Goal: Task Accomplishment & Management: Manage account settings

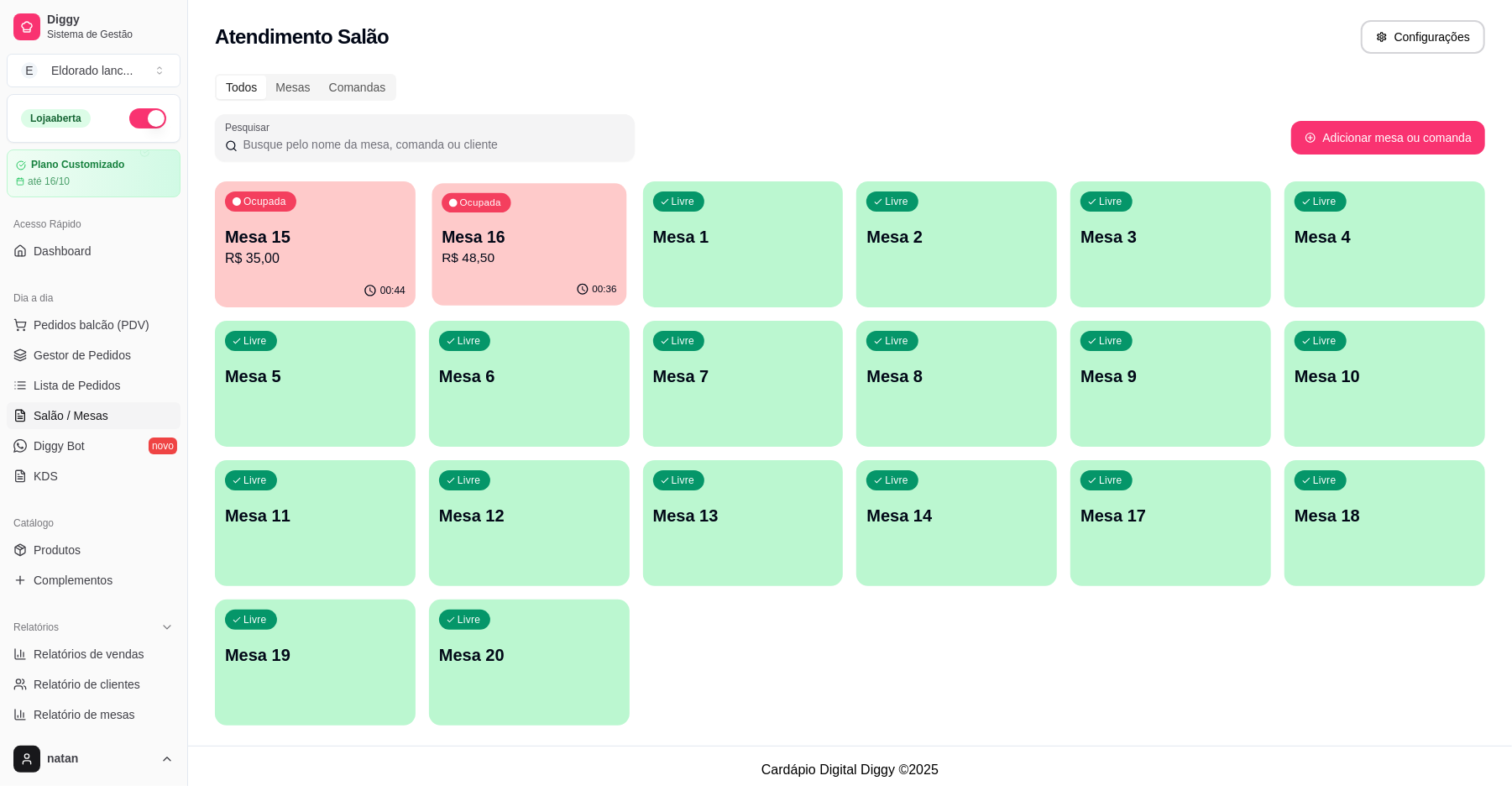
click at [596, 235] on p "Mesa 16" at bounding box center [529, 237] width 175 height 22
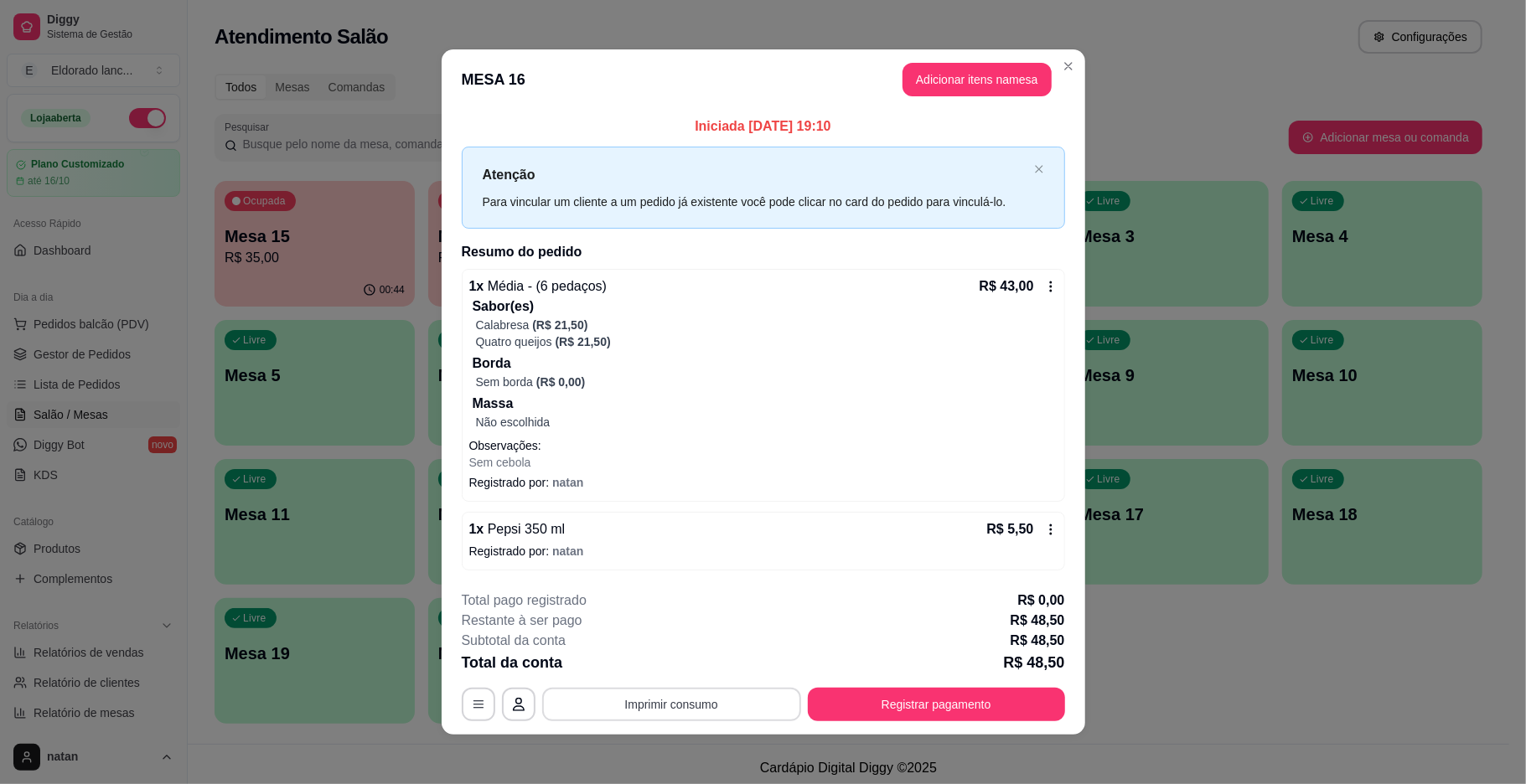
click at [700, 694] on button "Imprimir consumo" at bounding box center [671, 704] width 259 height 33
click at [691, 674] on button "IMPRESSORA" at bounding box center [667, 666] width 117 height 26
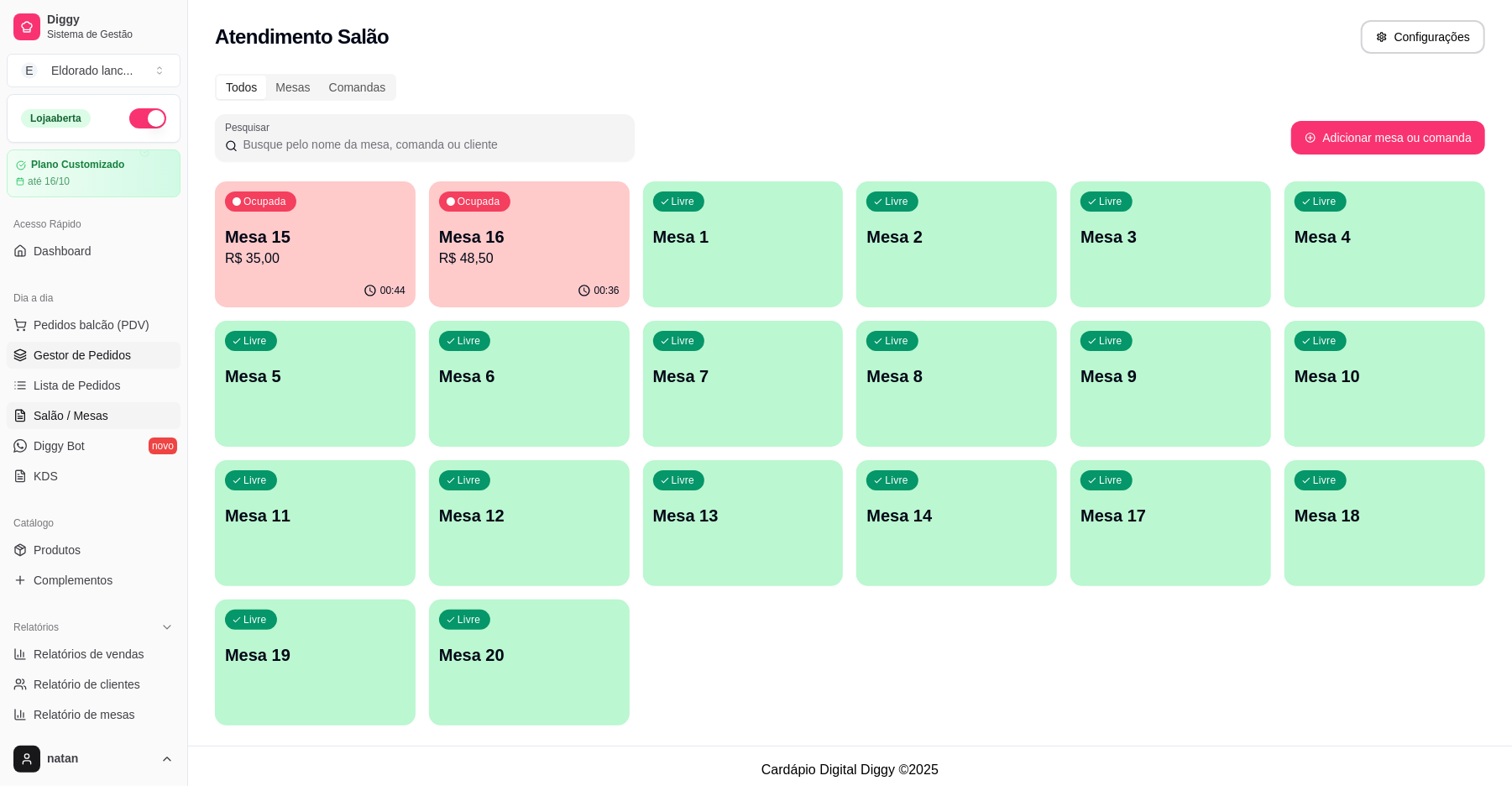
click at [100, 366] on link "Gestor de Pedidos" at bounding box center [93, 355] width 174 height 27
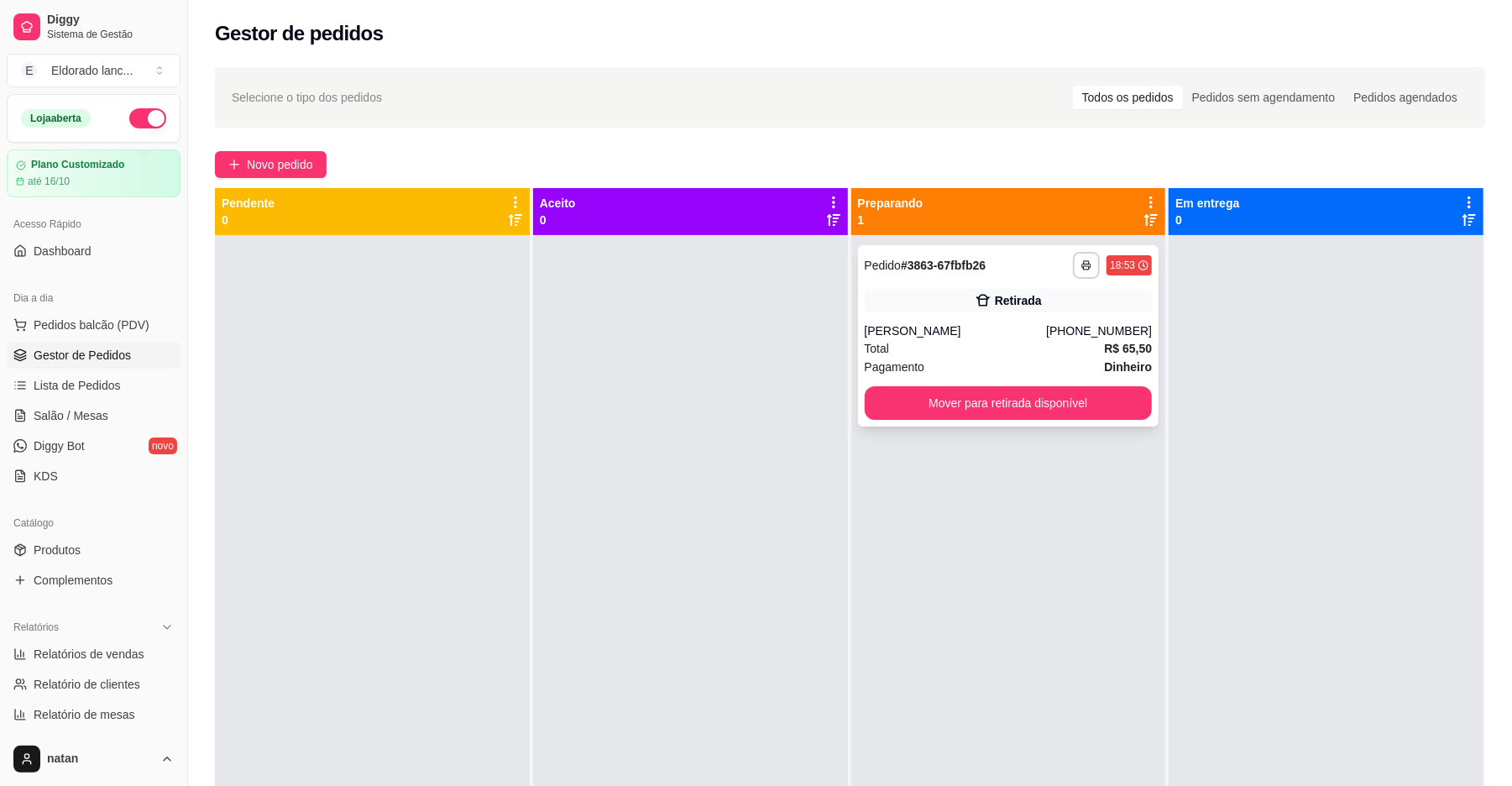
click at [1022, 420] on div "**********" at bounding box center [1008, 336] width 301 height 181
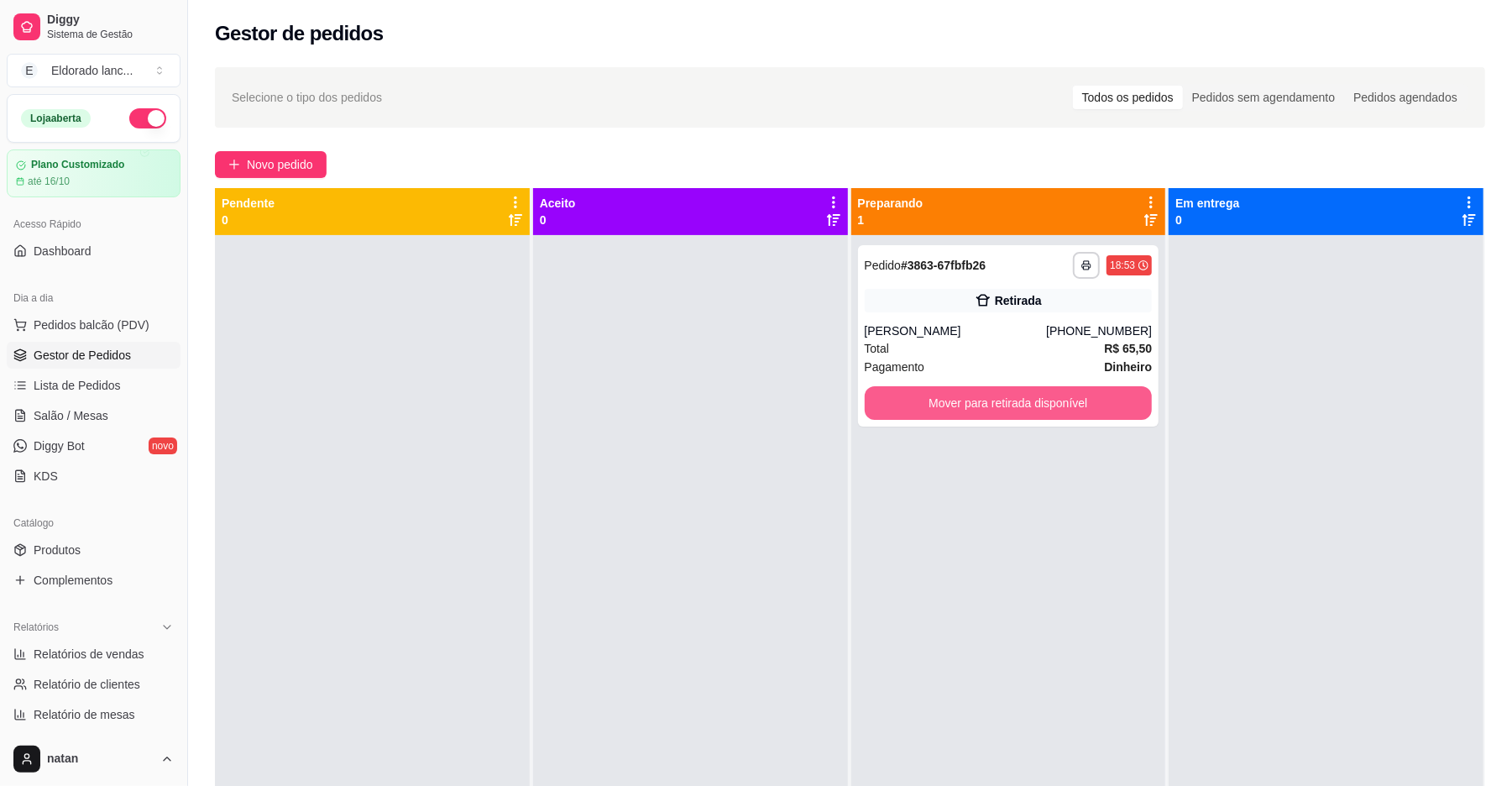
click at [1028, 411] on button "Mover para retirada disponível" at bounding box center [1008, 402] width 288 height 33
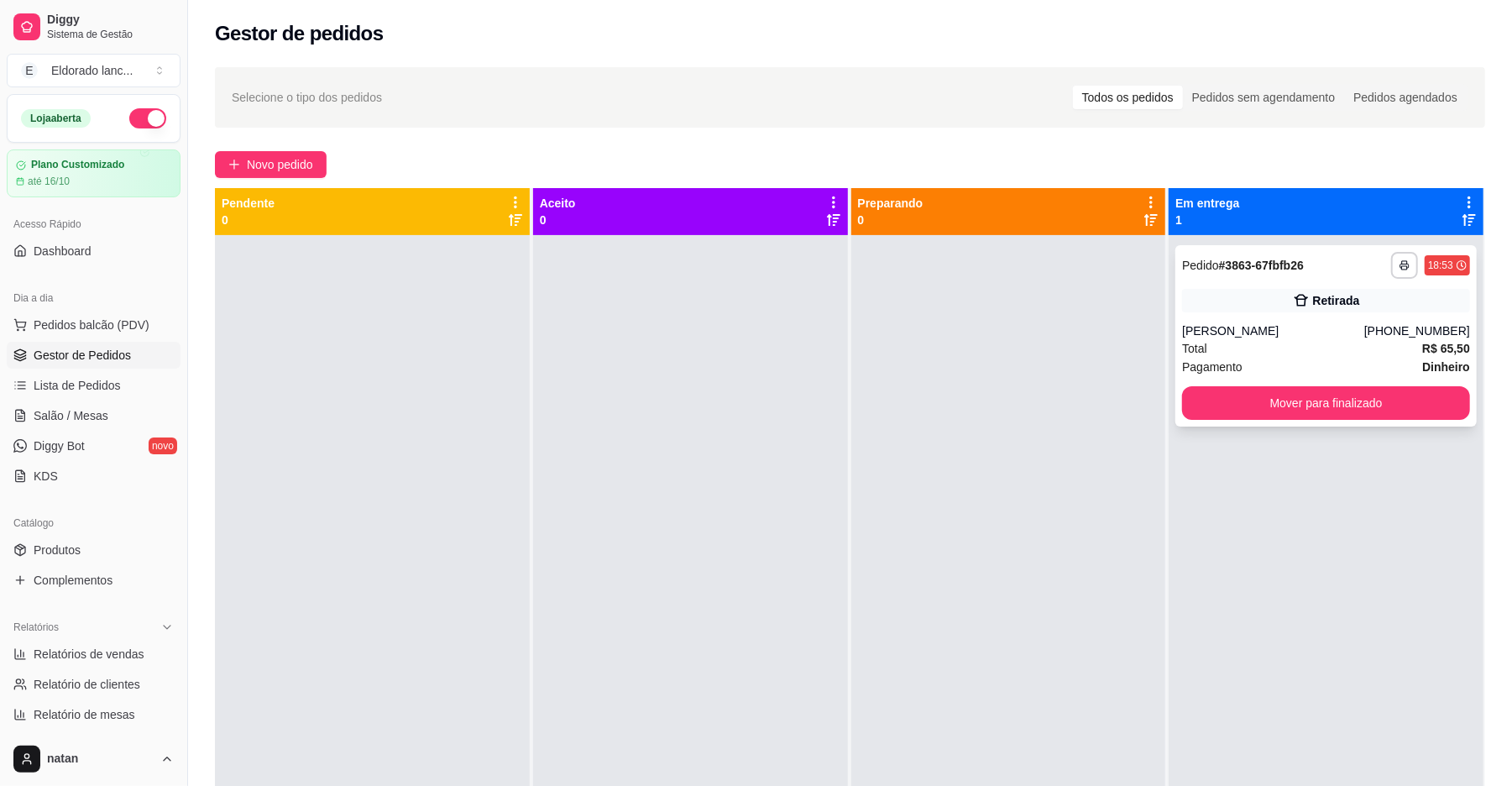
click at [1384, 419] on div "**********" at bounding box center [1326, 336] width 301 height 181
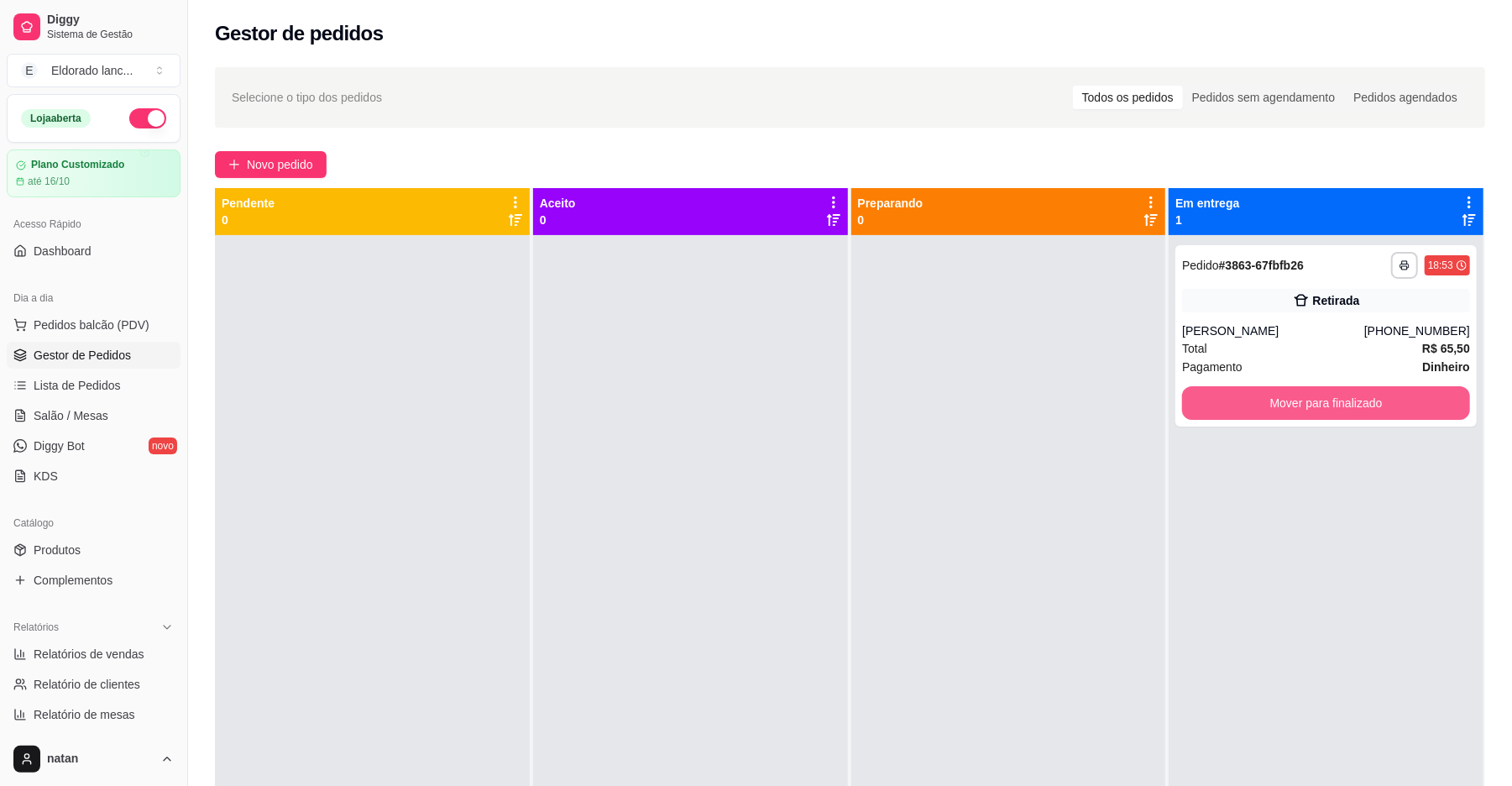
click at [1375, 404] on button "Mover para finalizado" at bounding box center [1326, 402] width 288 height 33
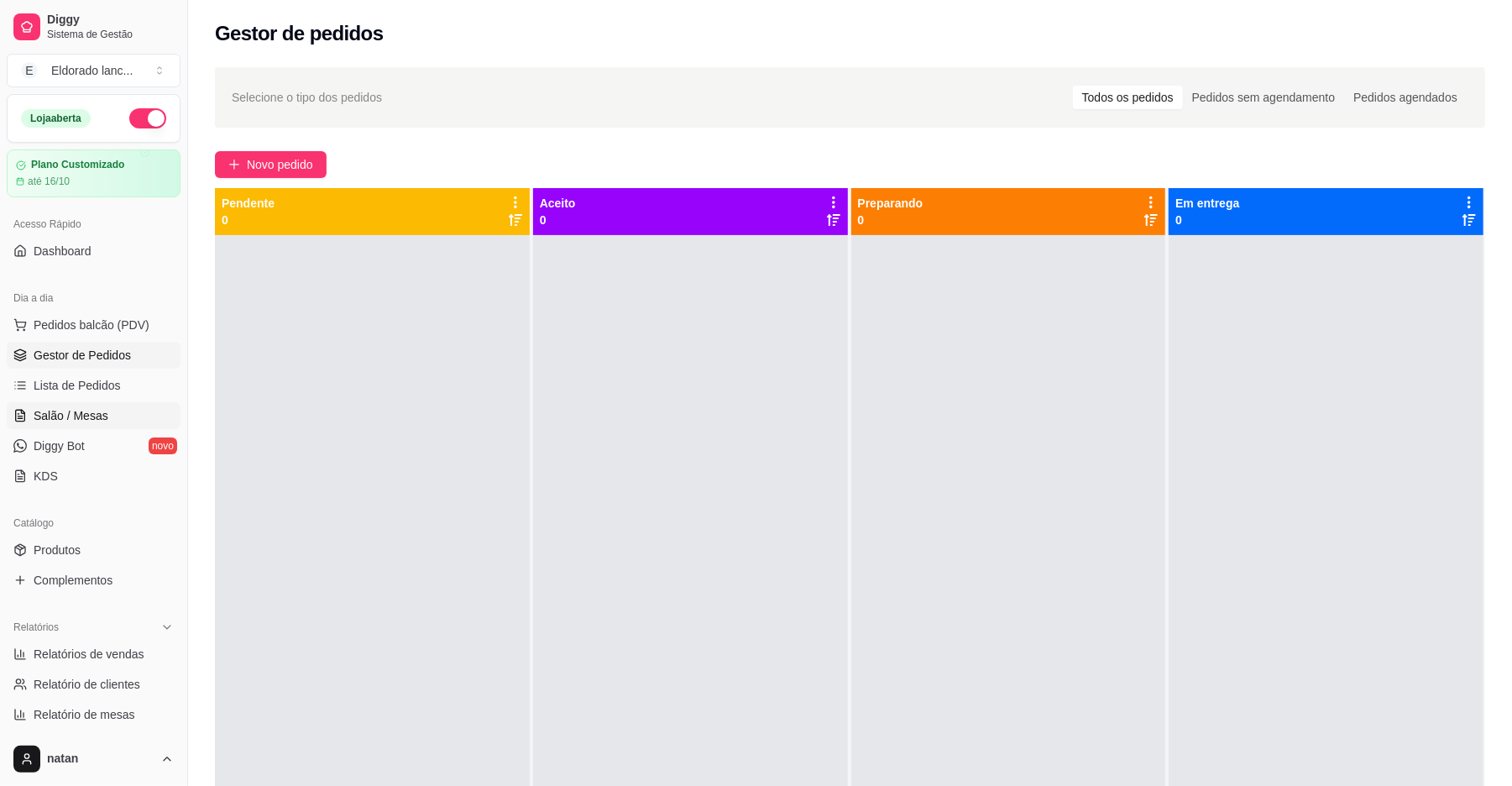
click at [125, 420] on link "Salão / Mesas" at bounding box center [93, 416] width 174 height 27
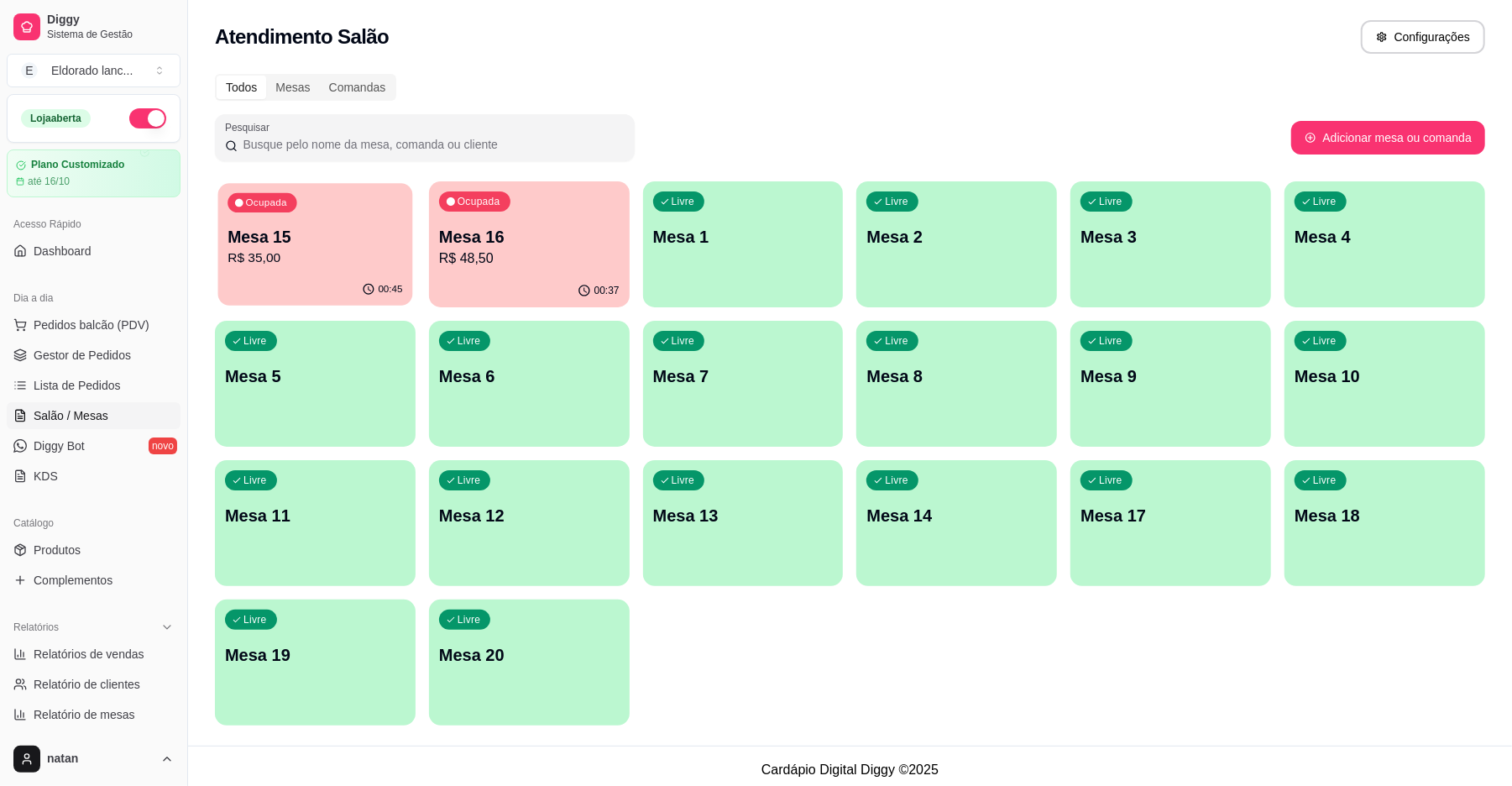
click at [386, 223] on div "Ocupada Mesa 15 R$ 35,00" at bounding box center [315, 228] width 194 height 91
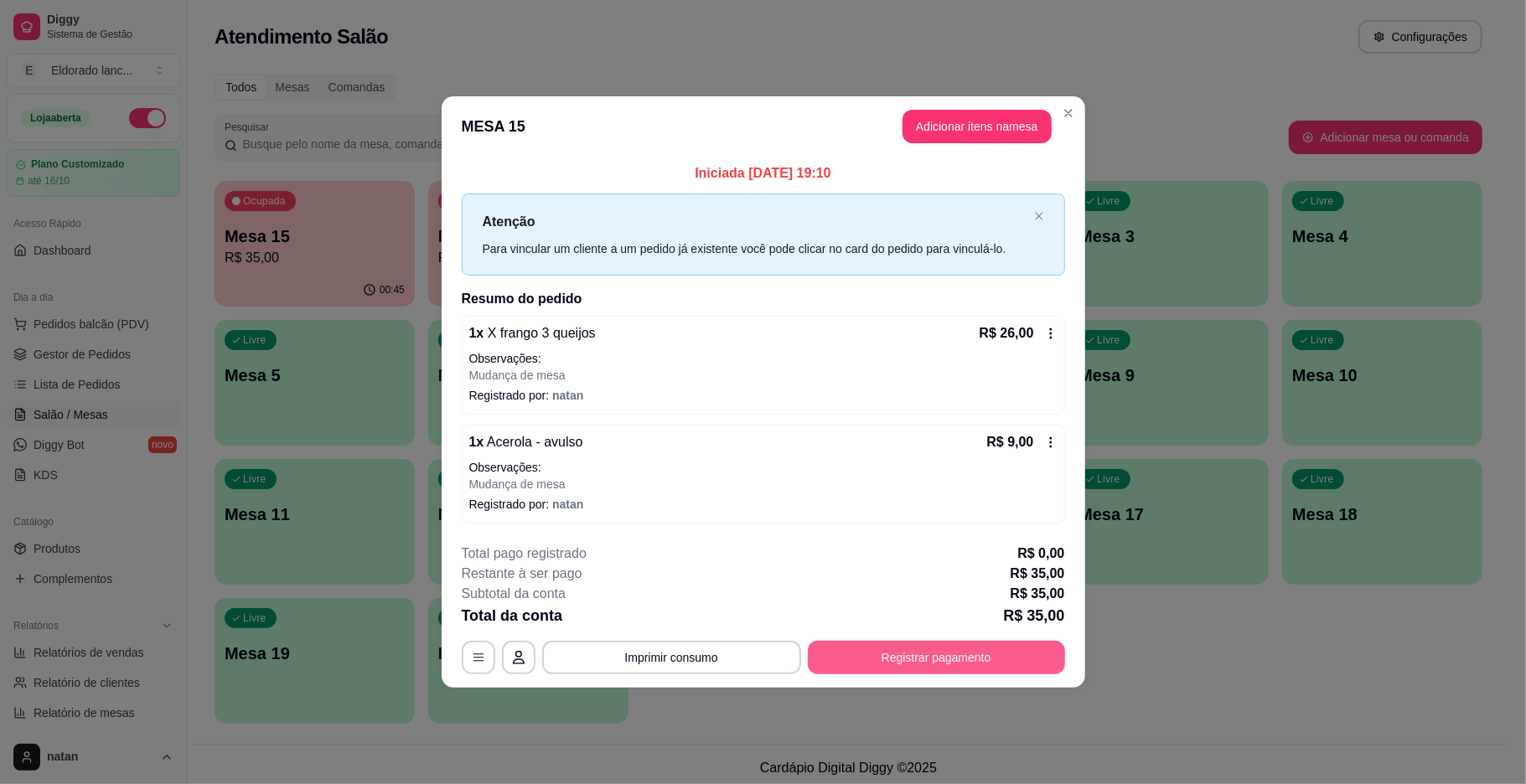
click at [920, 648] on button "Registrar pagamento" at bounding box center [937, 657] width 258 height 33
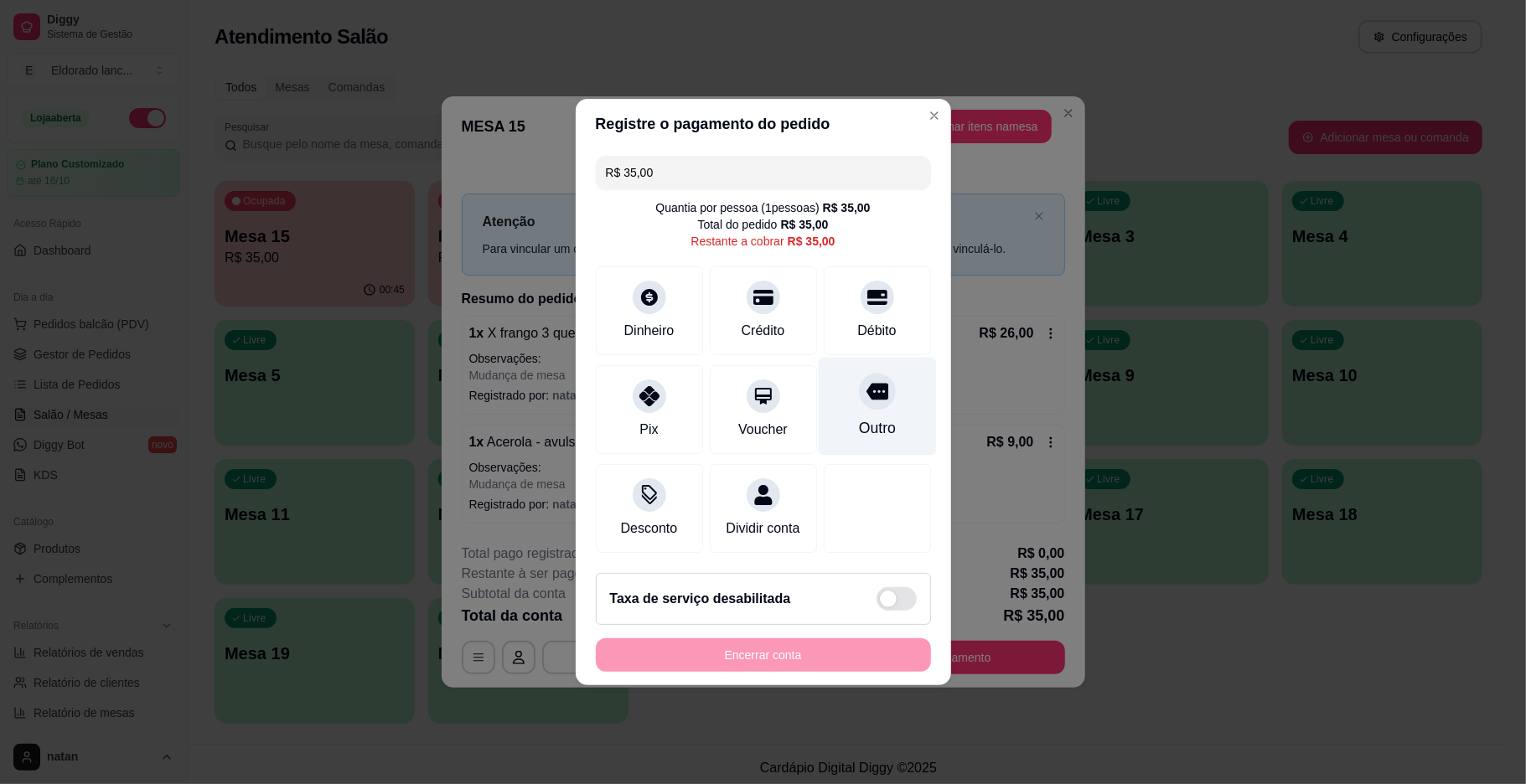
click at [859, 397] on div at bounding box center [877, 391] width 37 height 37
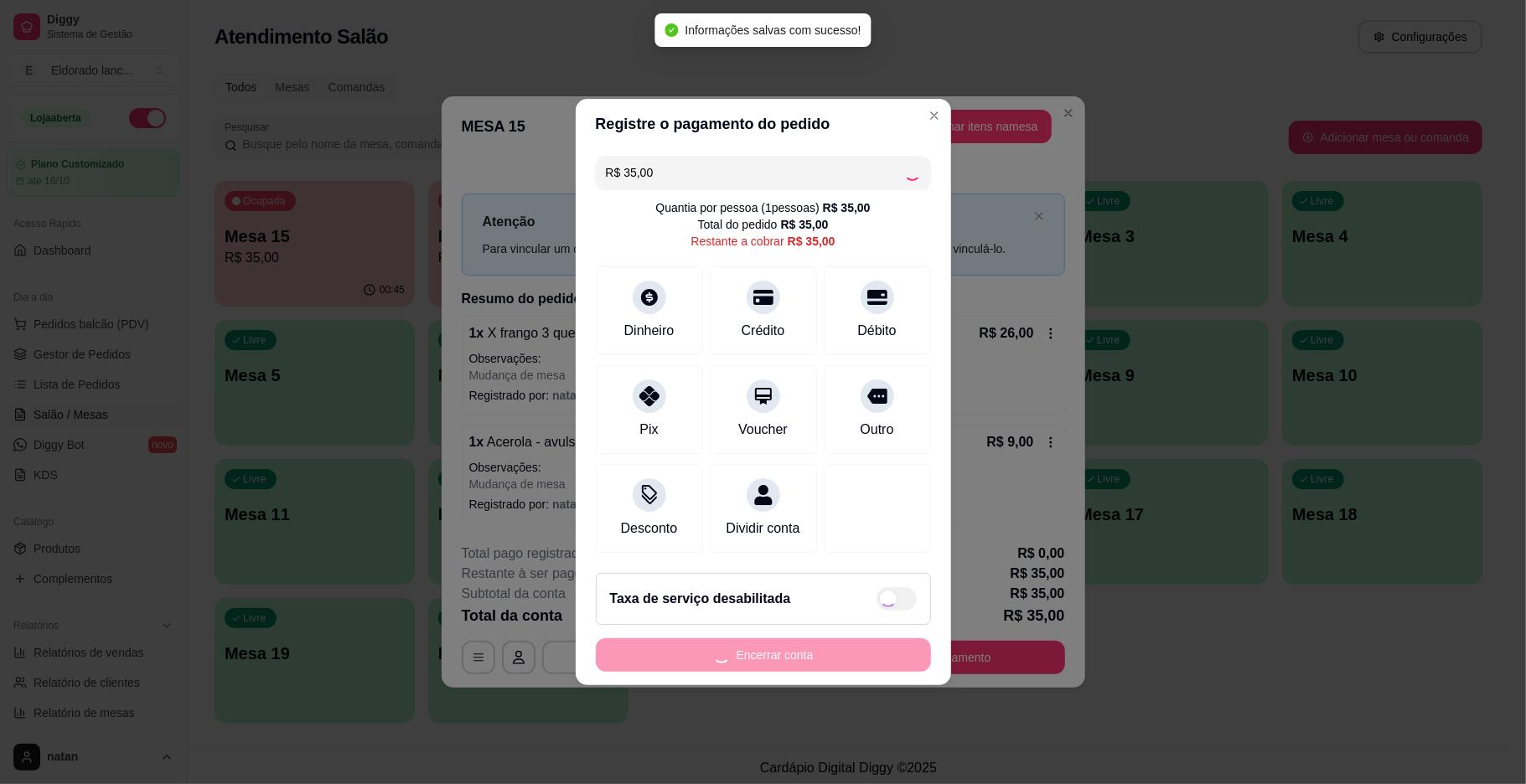
type input "R$ 0,00"
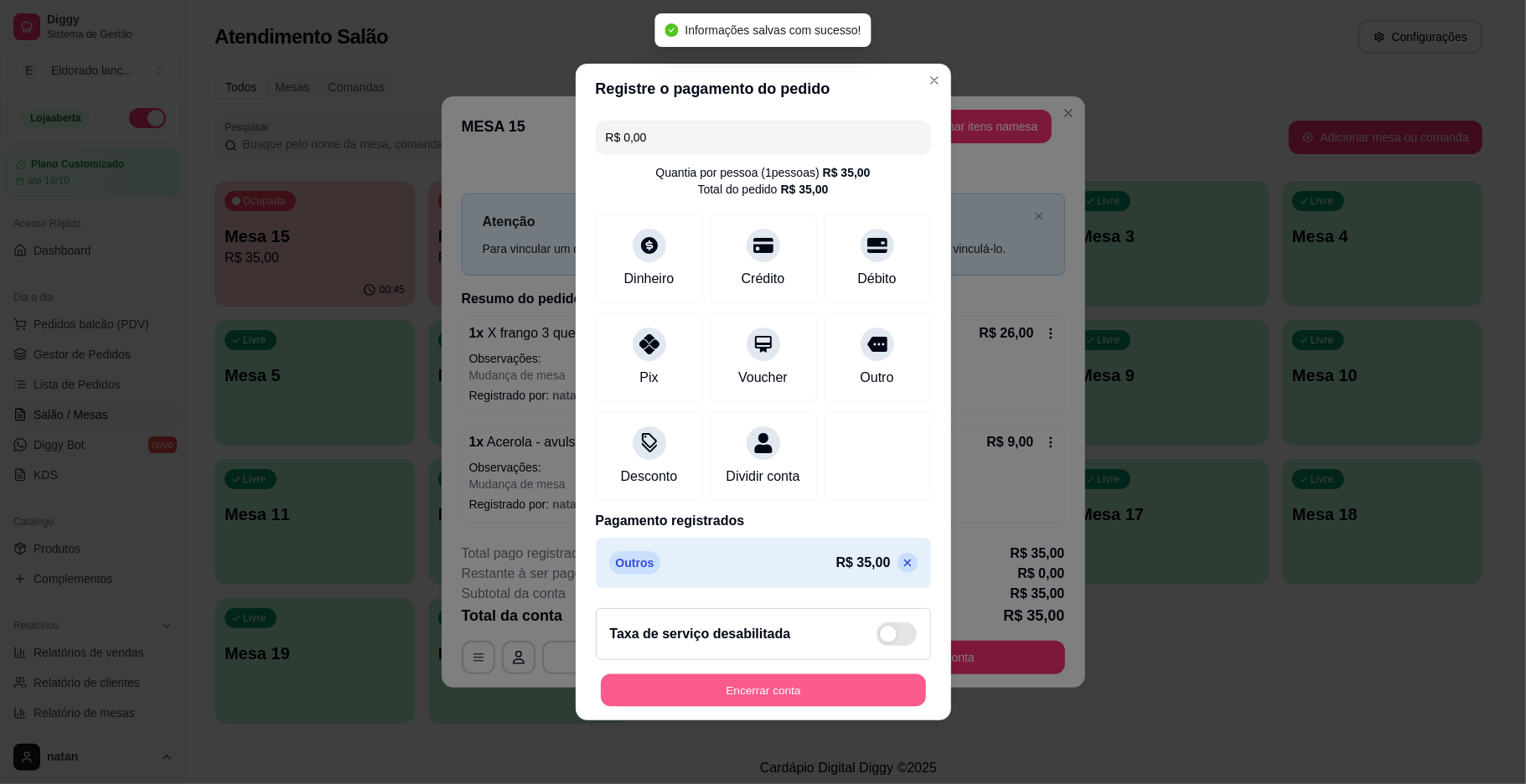
click at [838, 695] on button "Encerrar conta" at bounding box center [763, 690] width 325 height 33
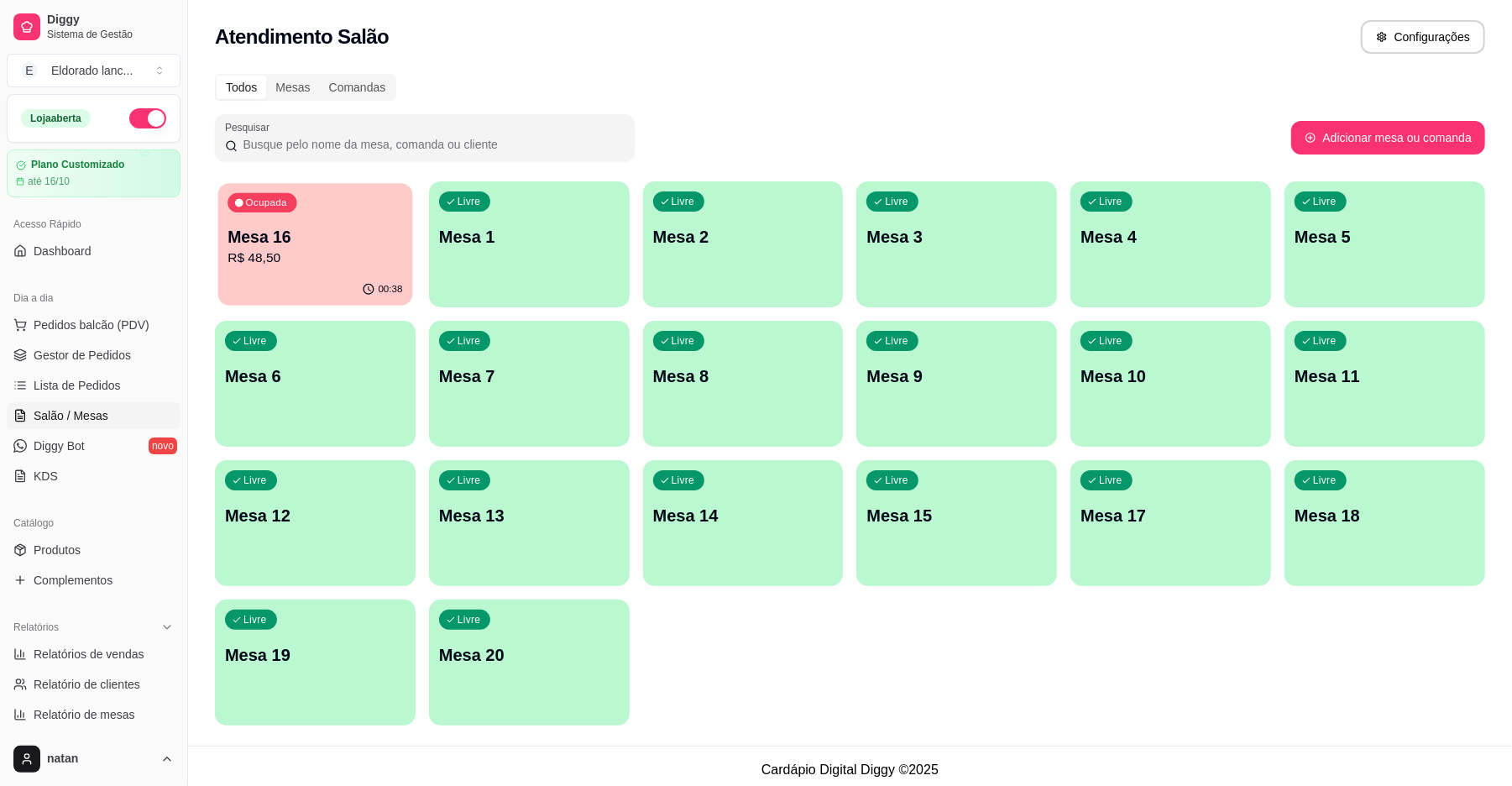
click at [304, 198] on div "Ocupada Mesa 16 R$ 48,50" at bounding box center [315, 228] width 194 height 91
click at [229, 239] on p "Mesa 16" at bounding box center [315, 237] width 180 height 23
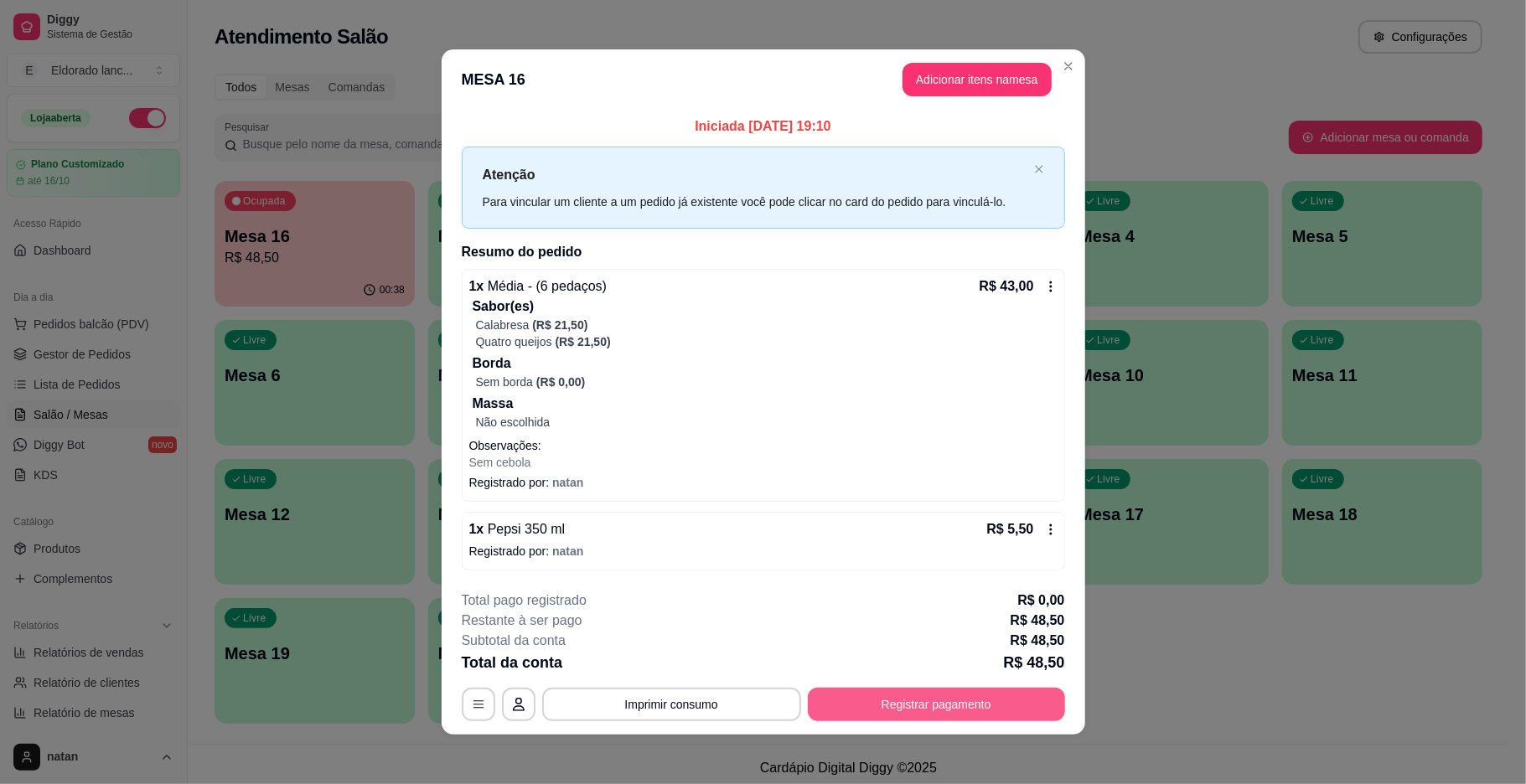
click at [972, 710] on button "Registrar pagamento" at bounding box center [937, 704] width 258 height 33
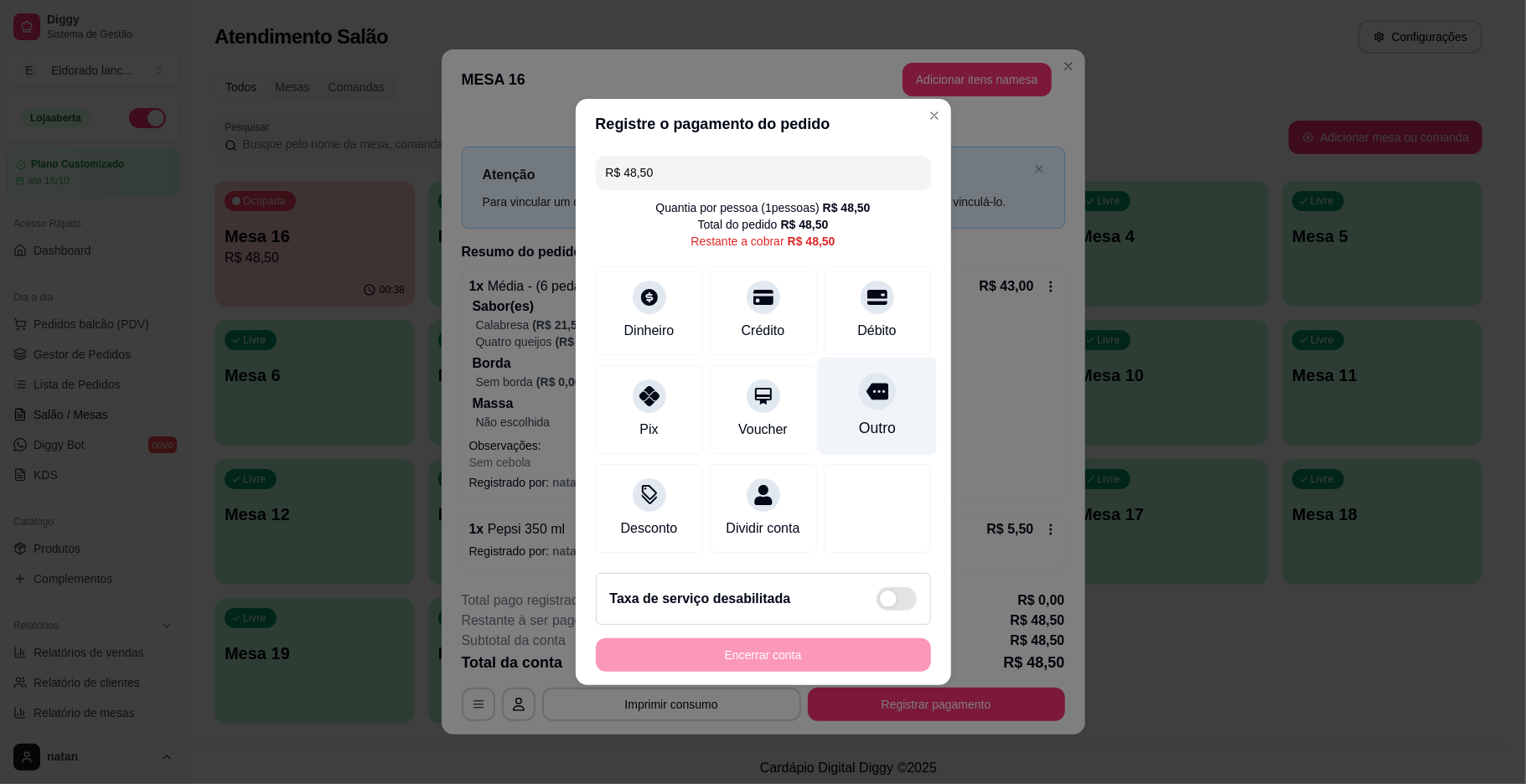
click at [828, 389] on div "Outro" at bounding box center [877, 407] width 118 height 98
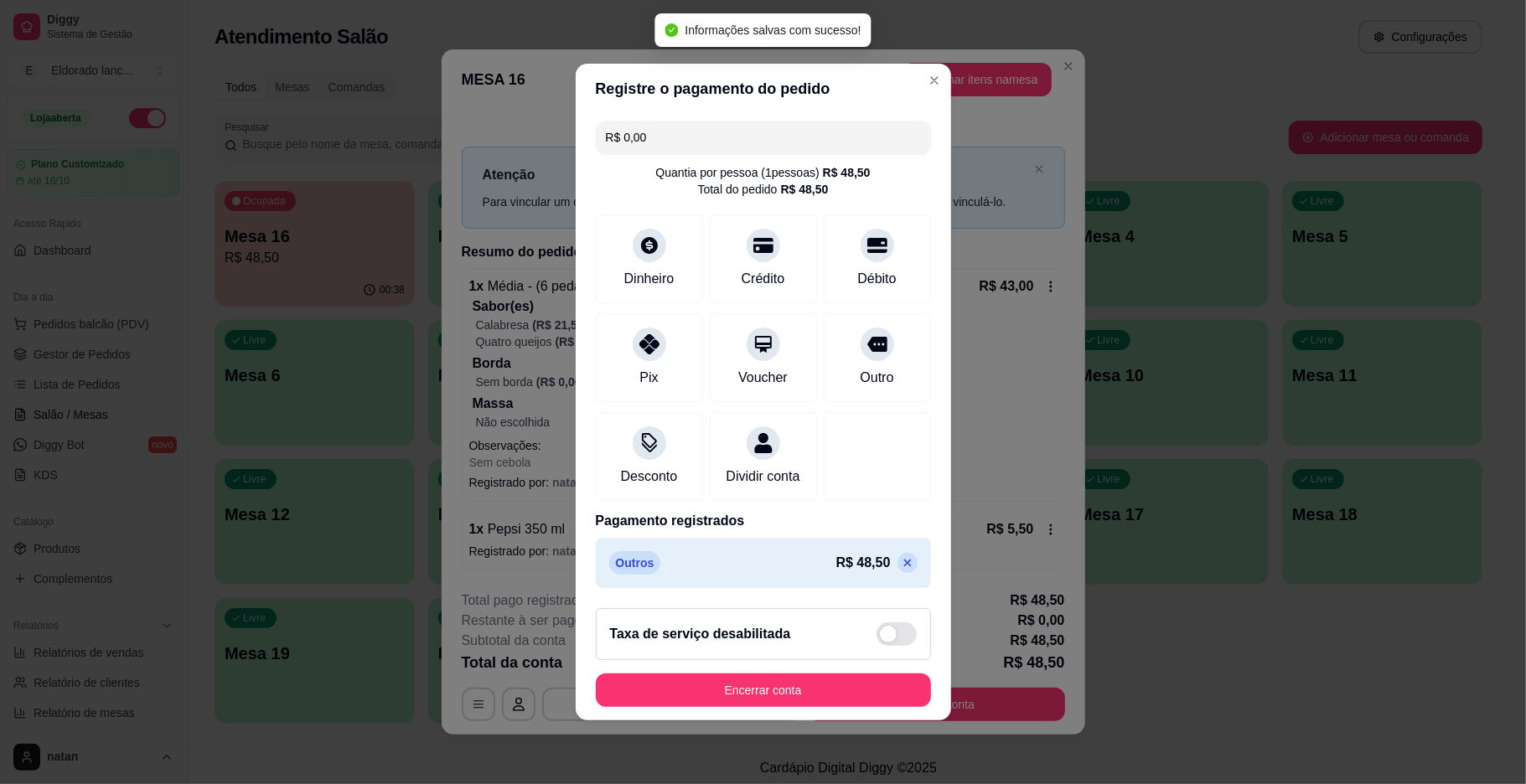
type input "R$ 0,00"
click at [808, 701] on button "Encerrar conta" at bounding box center [763, 689] width 335 height 33
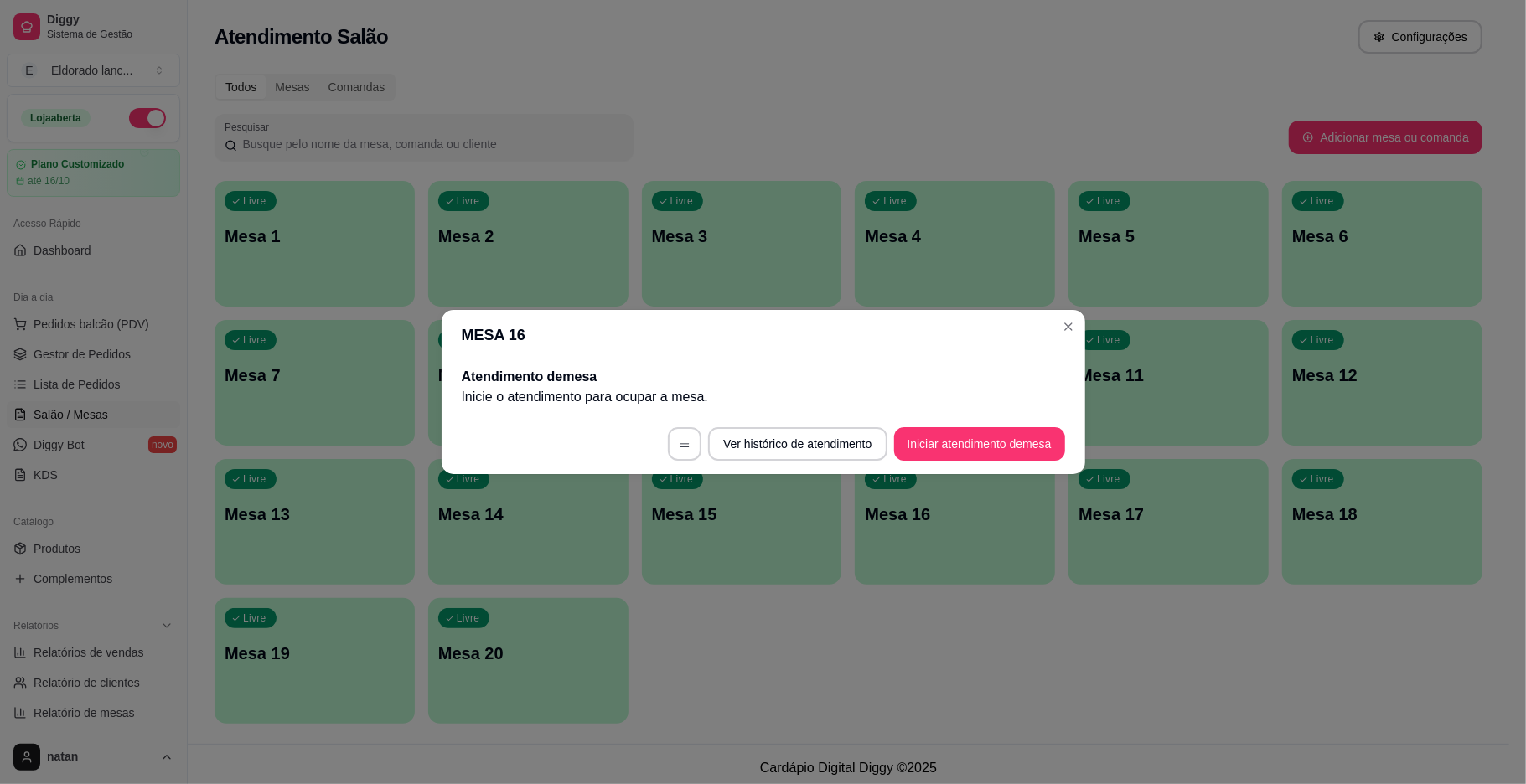
click at [105, 466] on link "KDS" at bounding box center [93, 475] width 174 height 27
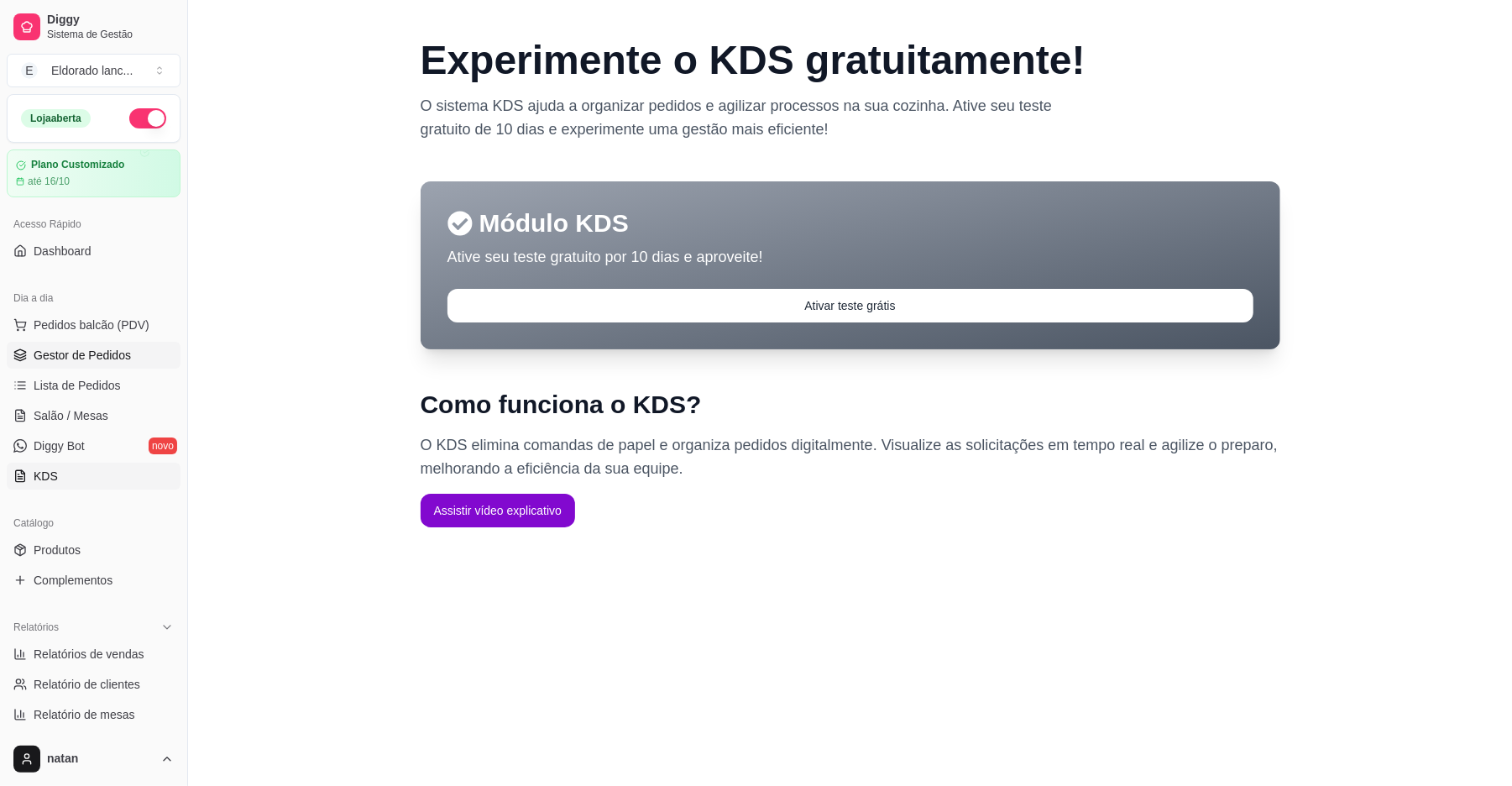
click at [115, 373] on link "Lista de Pedidos" at bounding box center [93, 385] width 174 height 27
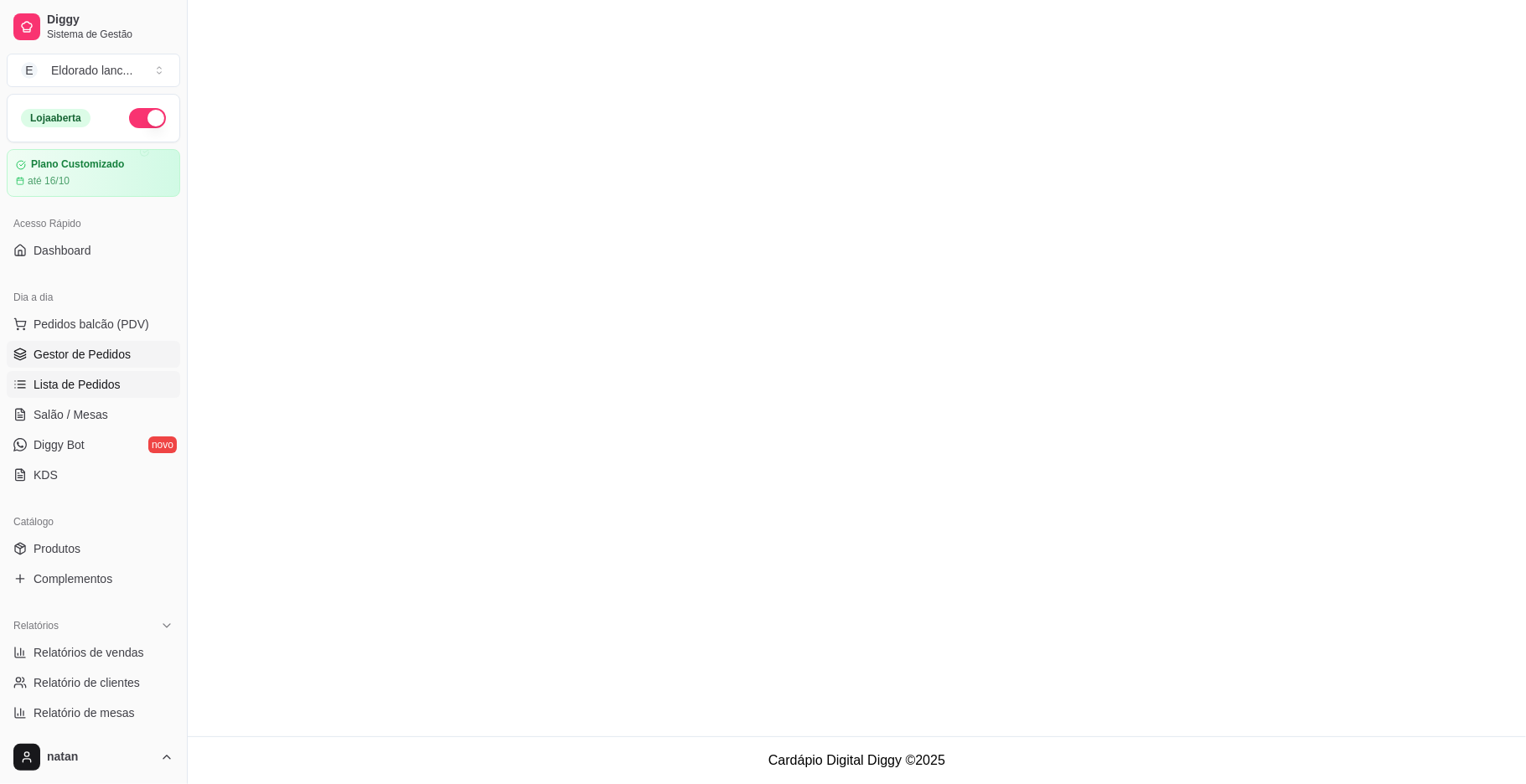
click at [114, 351] on span "Gestor de Pedidos" at bounding box center [81, 354] width 97 height 17
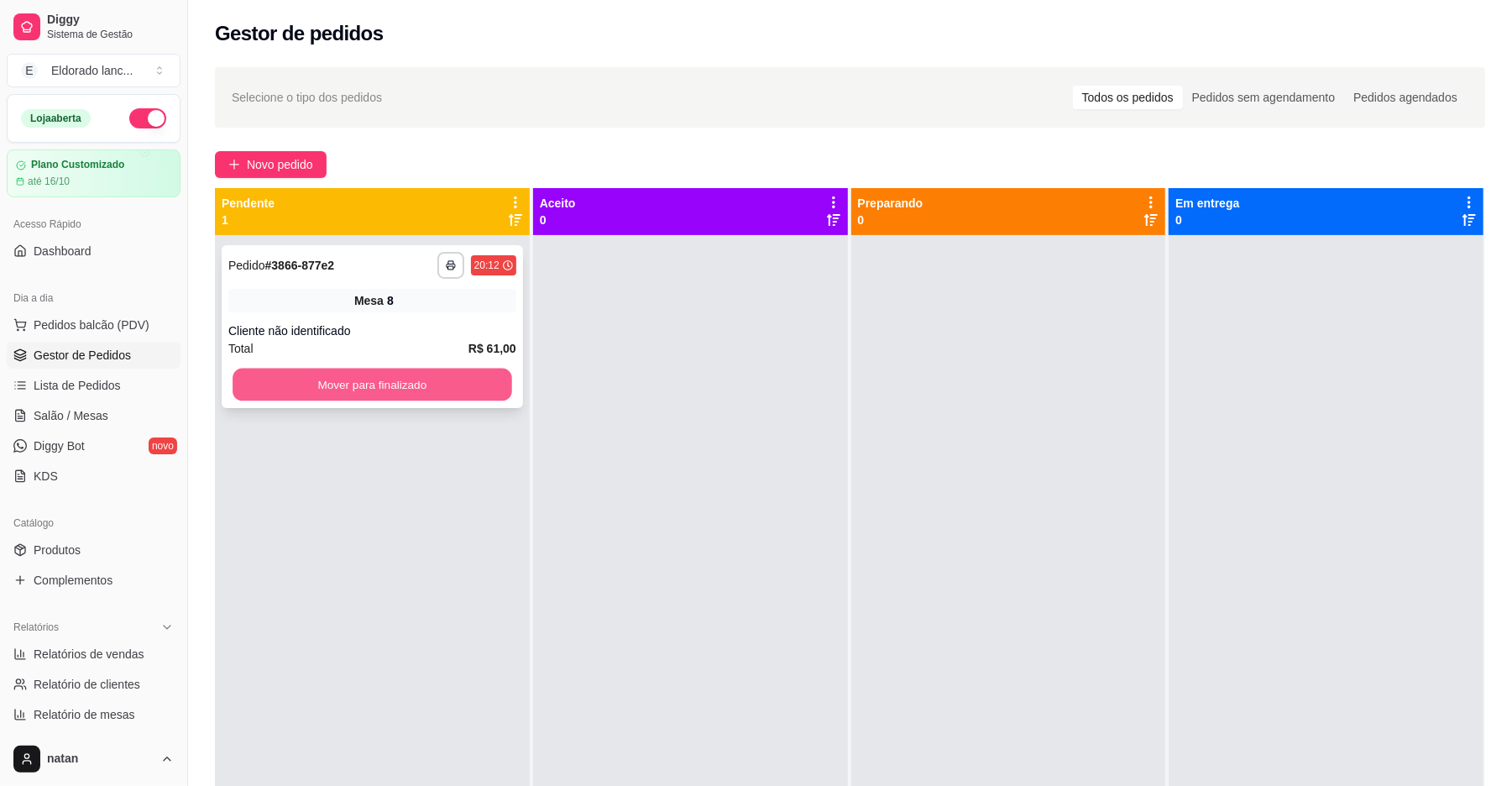
click at [397, 383] on button "Mover para finalizado" at bounding box center [371, 384] width 279 height 33
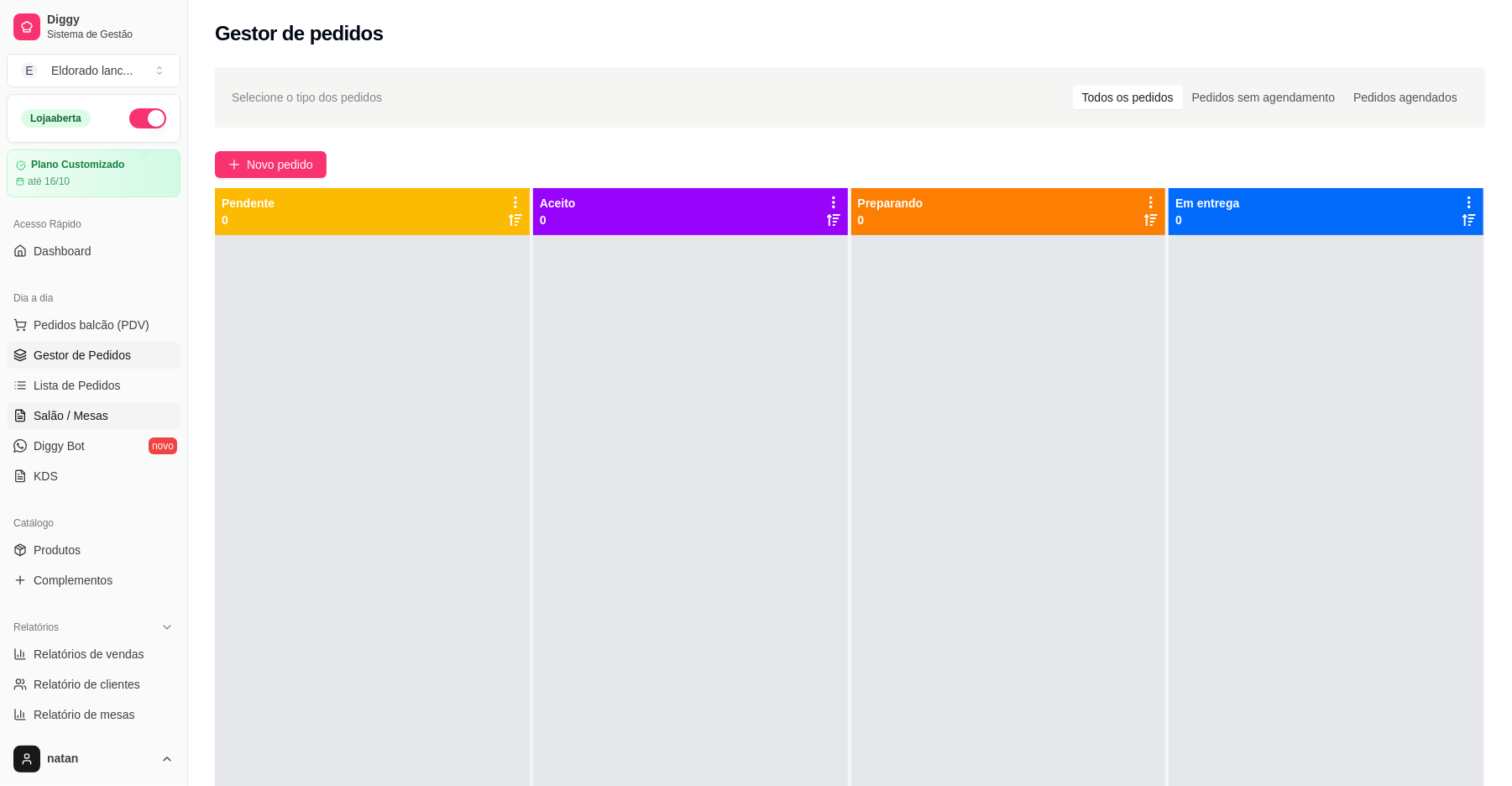
click at [154, 411] on link "Salão / Mesas" at bounding box center [93, 416] width 174 height 27
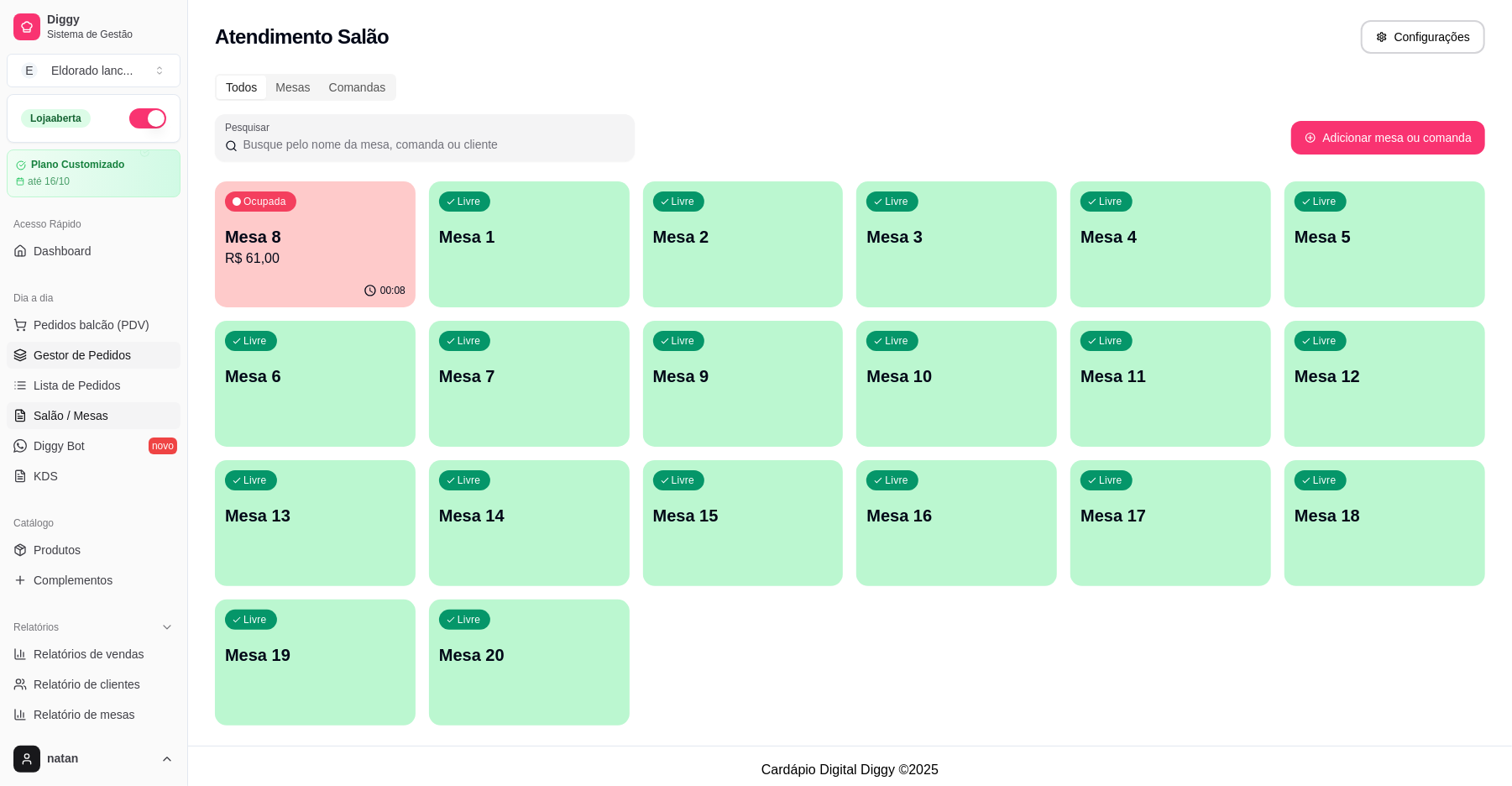
click at [125, 360] on span "Gestor de Pedidos" at bounding box center [82, 355] width 98 height 17
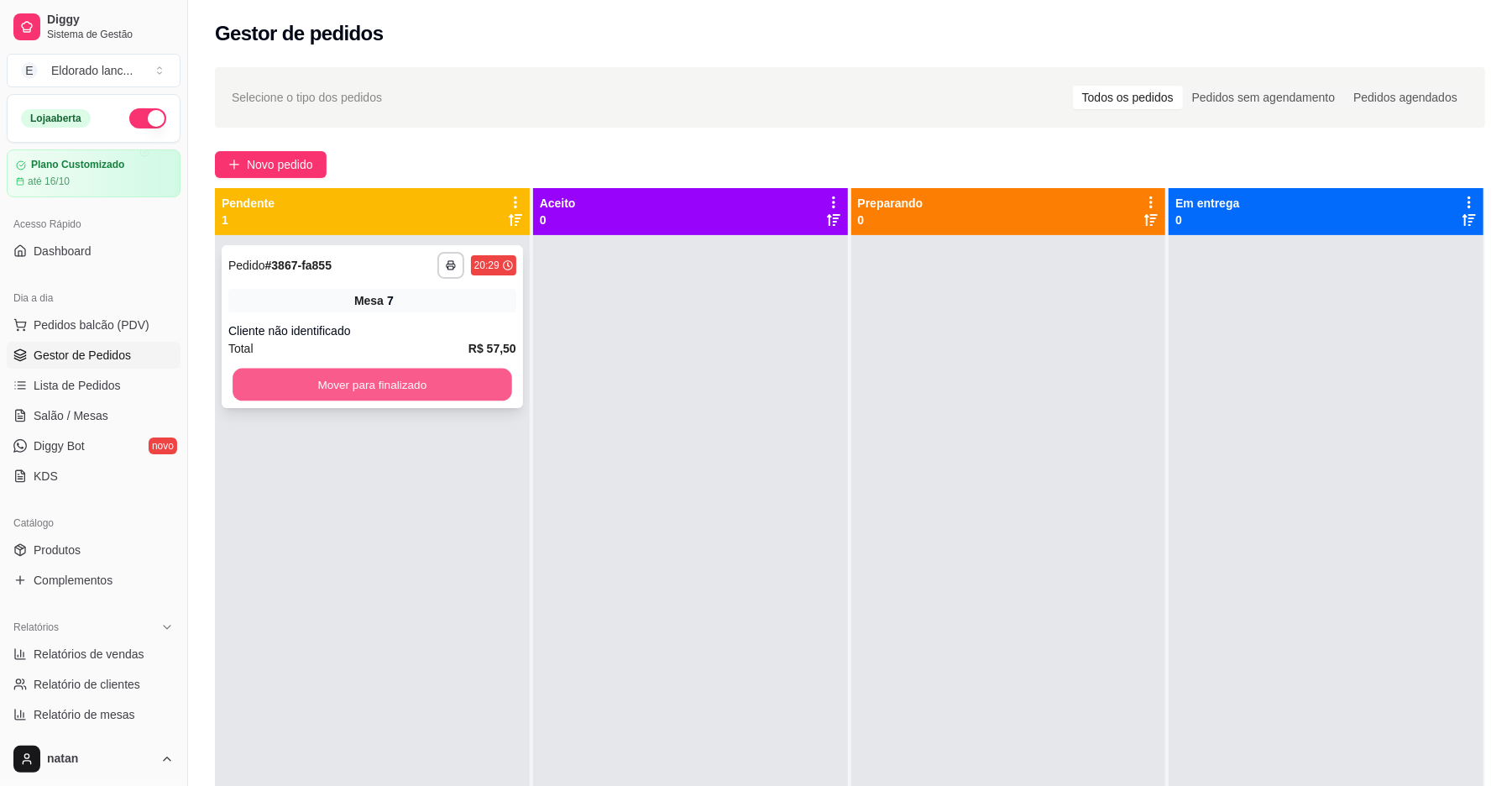
click at [404, 396] on button "Mover para finalizado" at bounding box center [371, 384] width 279 height 33
click at [442, 391] on button "Mover para finalizado" at bounding box center [371, 384] width 279 height 33
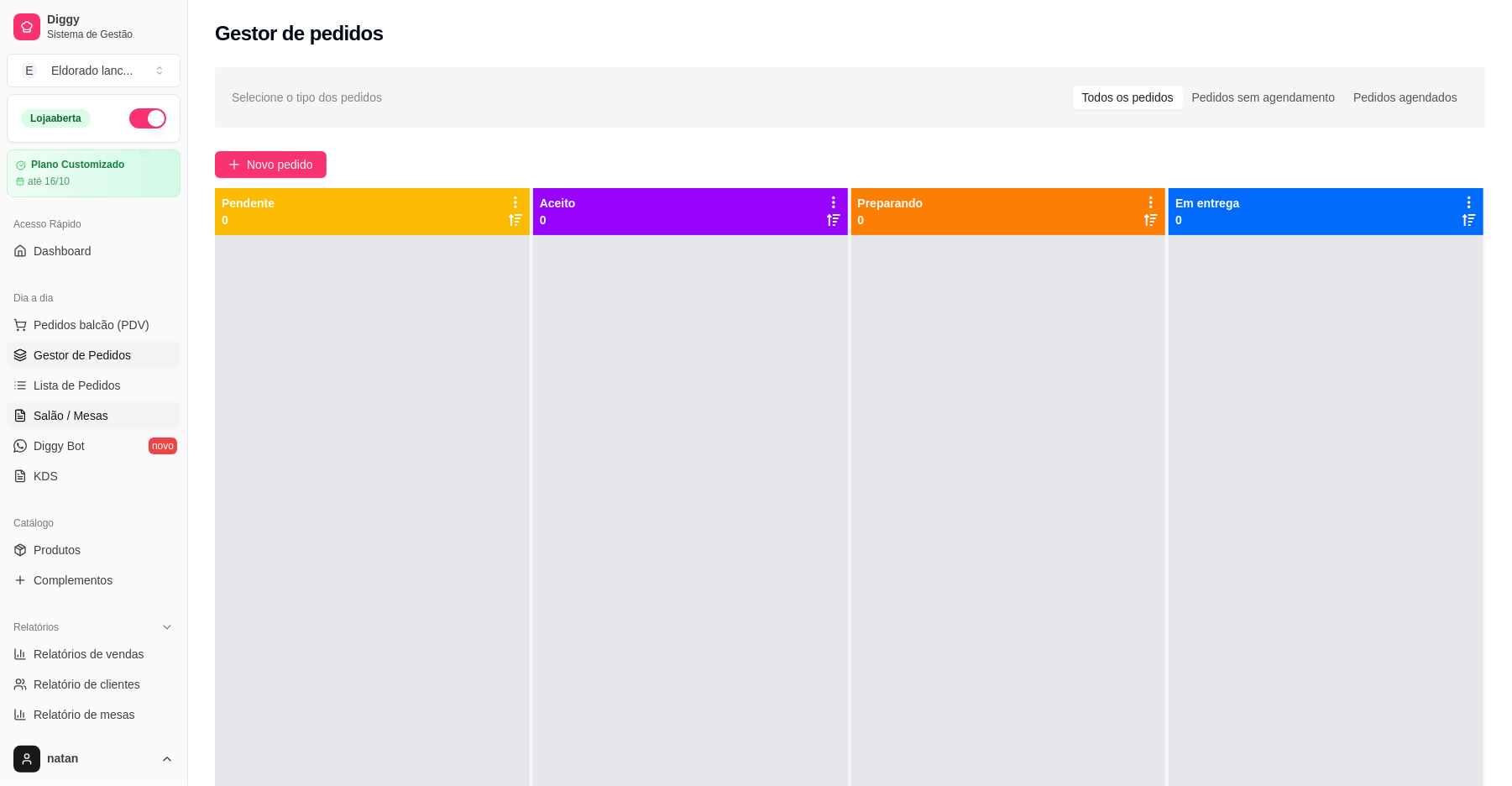
click at [82, 418] on span "Salão / Mesas" at bounding box center [70, 415] width 74 height 17
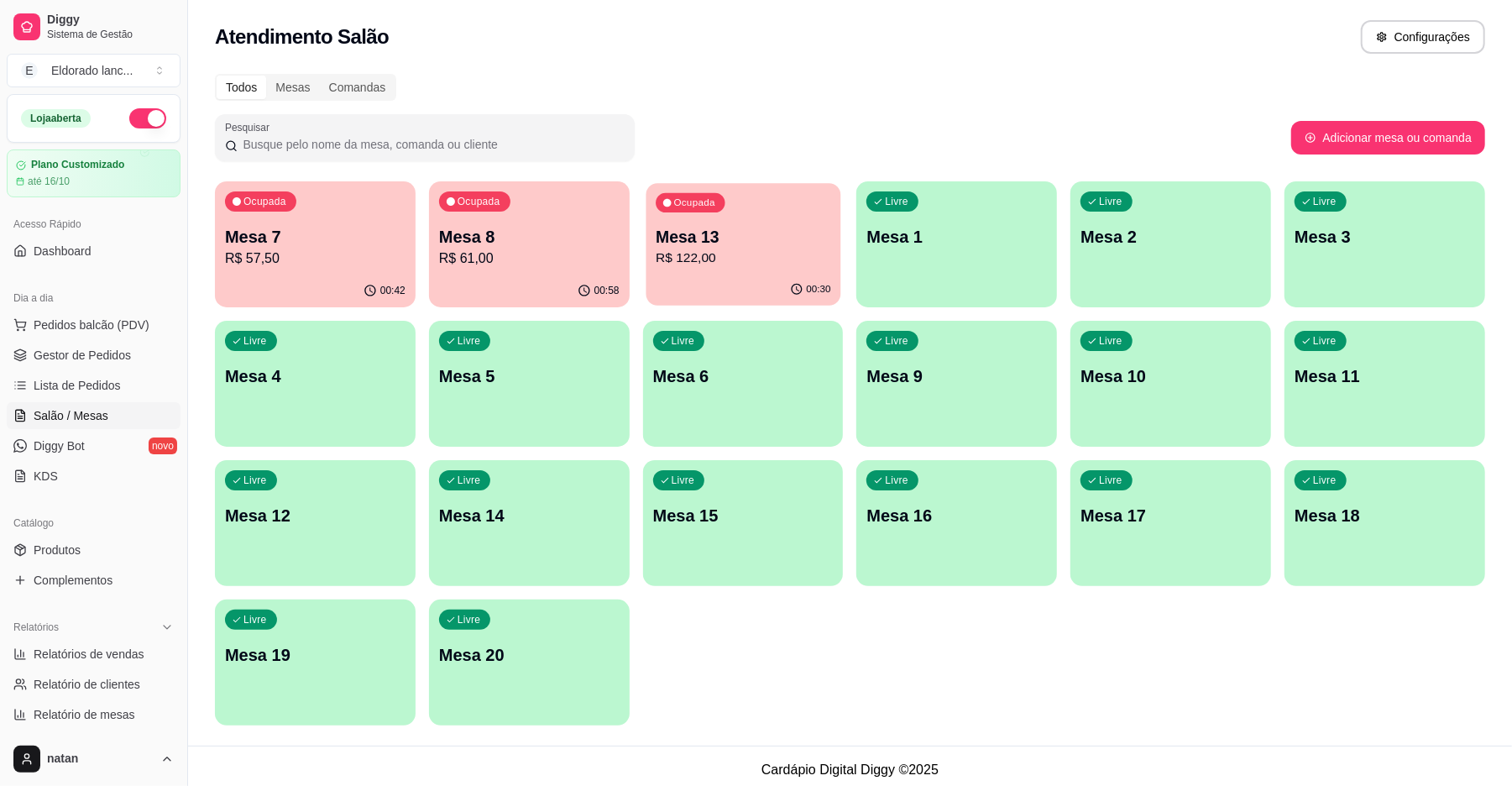
click at [649, 246] on div "Ocupada Mesa 13 R$ 122,00" at bounding box center [742, 228] width 194 height 91
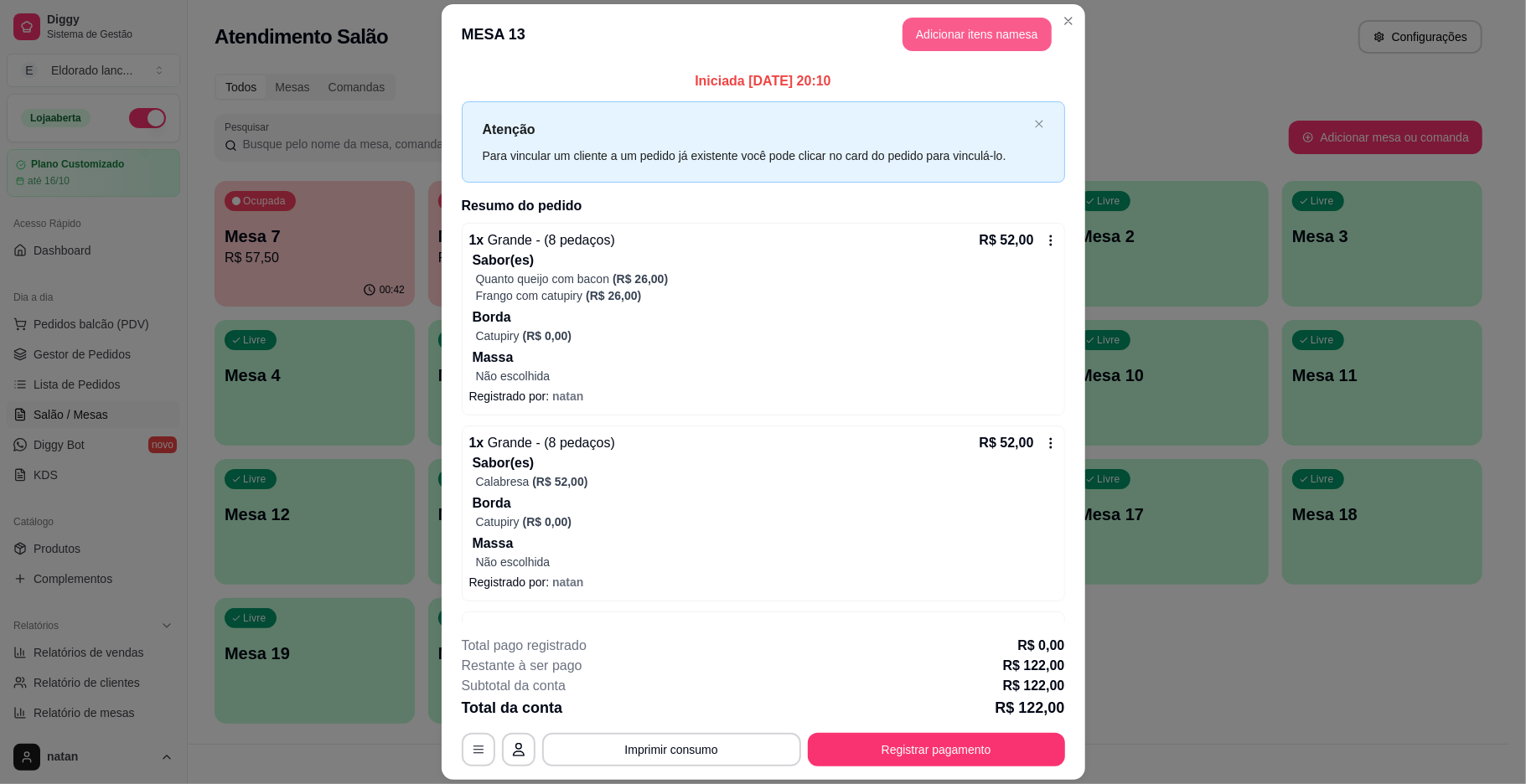
click at [996, 52] on header "MESA 13 Adicionar itens na mesa" at bounding box center [763, 34] width 643 height 60
click at [1001, 32] on button "Adicionar itens na mesa" at bounding box center [977, 34] width 144 height 33
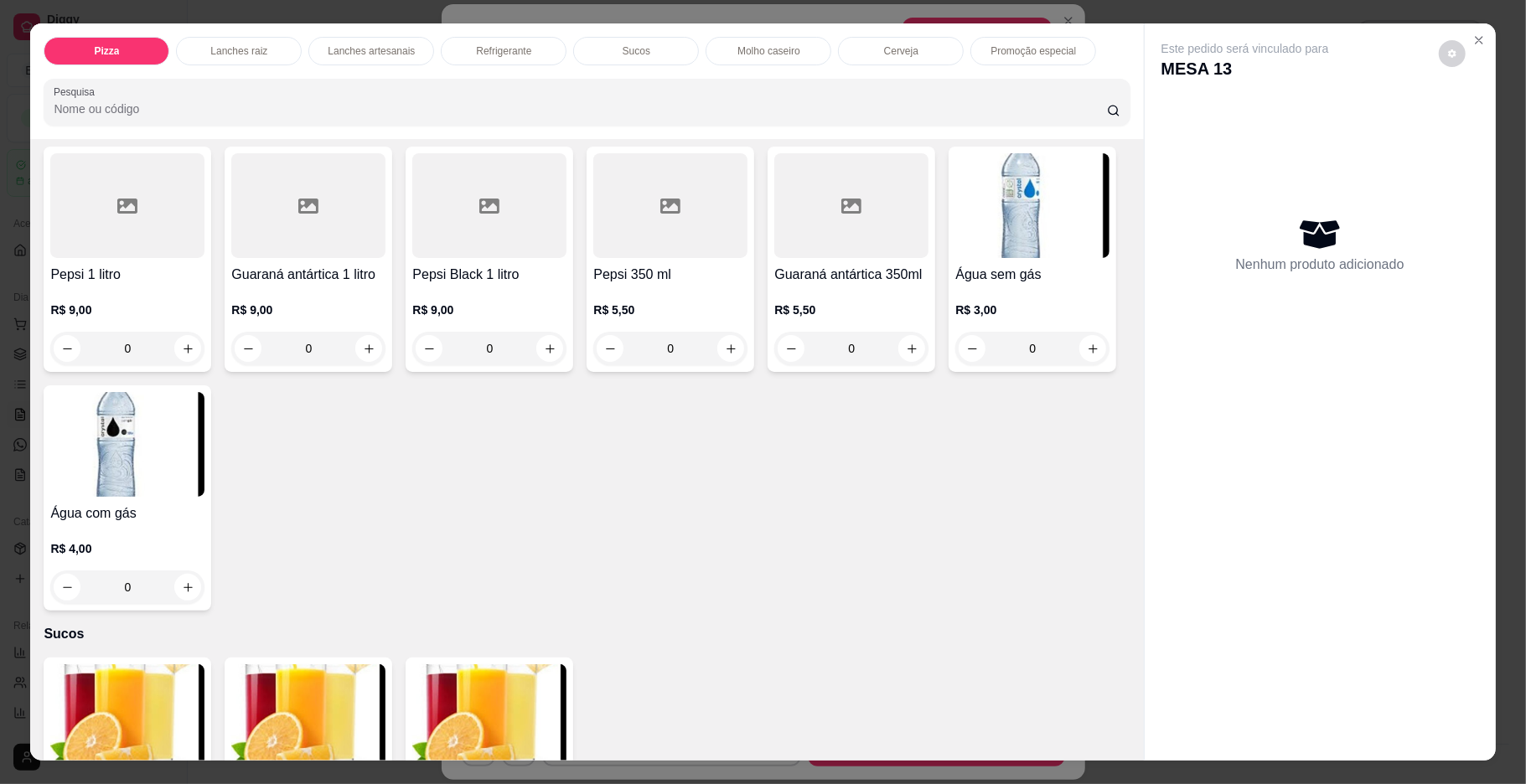
scroll to position [2567, 0]
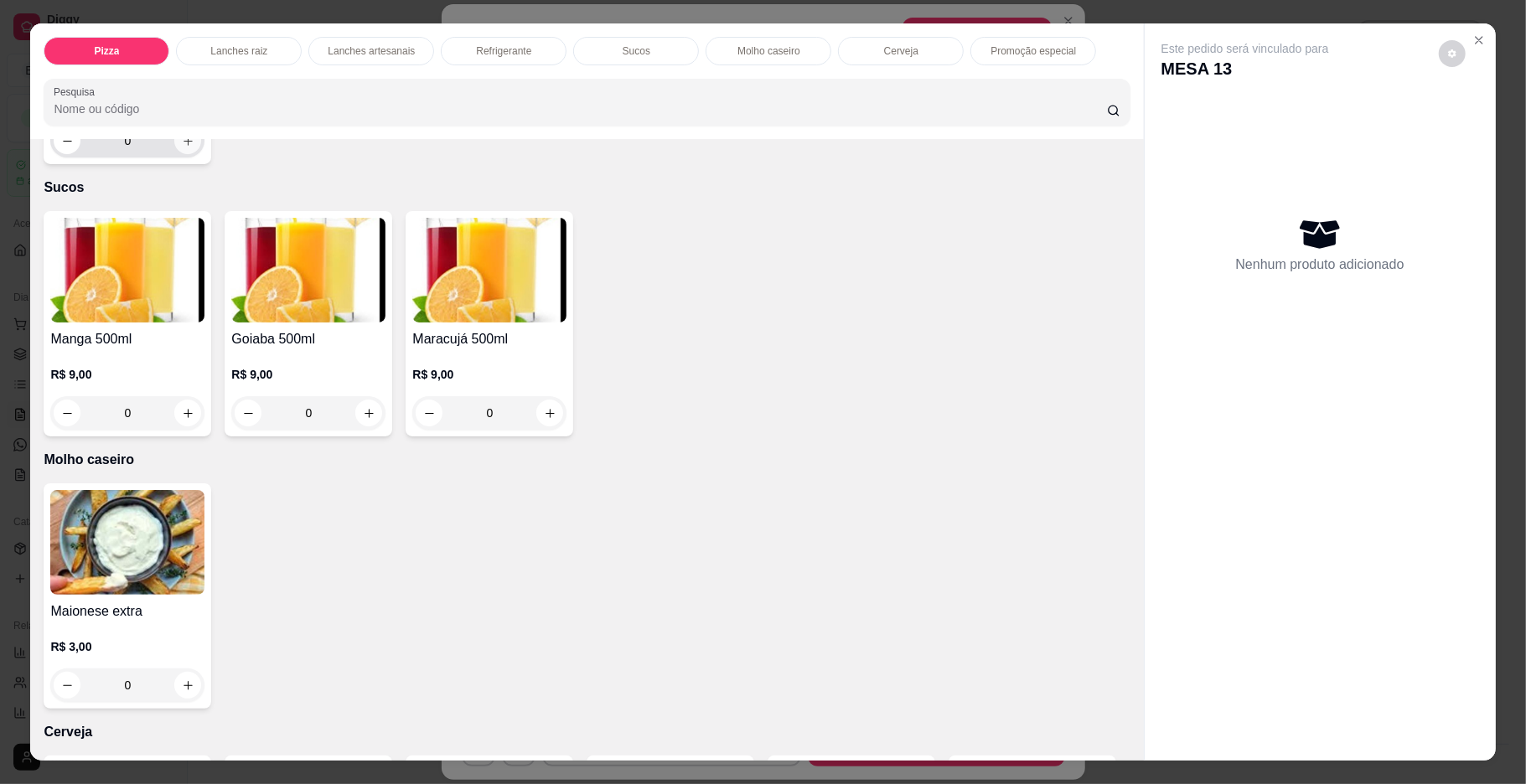
click at [201, 154] on button "increase-product-quantity" at bounding box center [188, 140] width 27 height 27
type input "1"
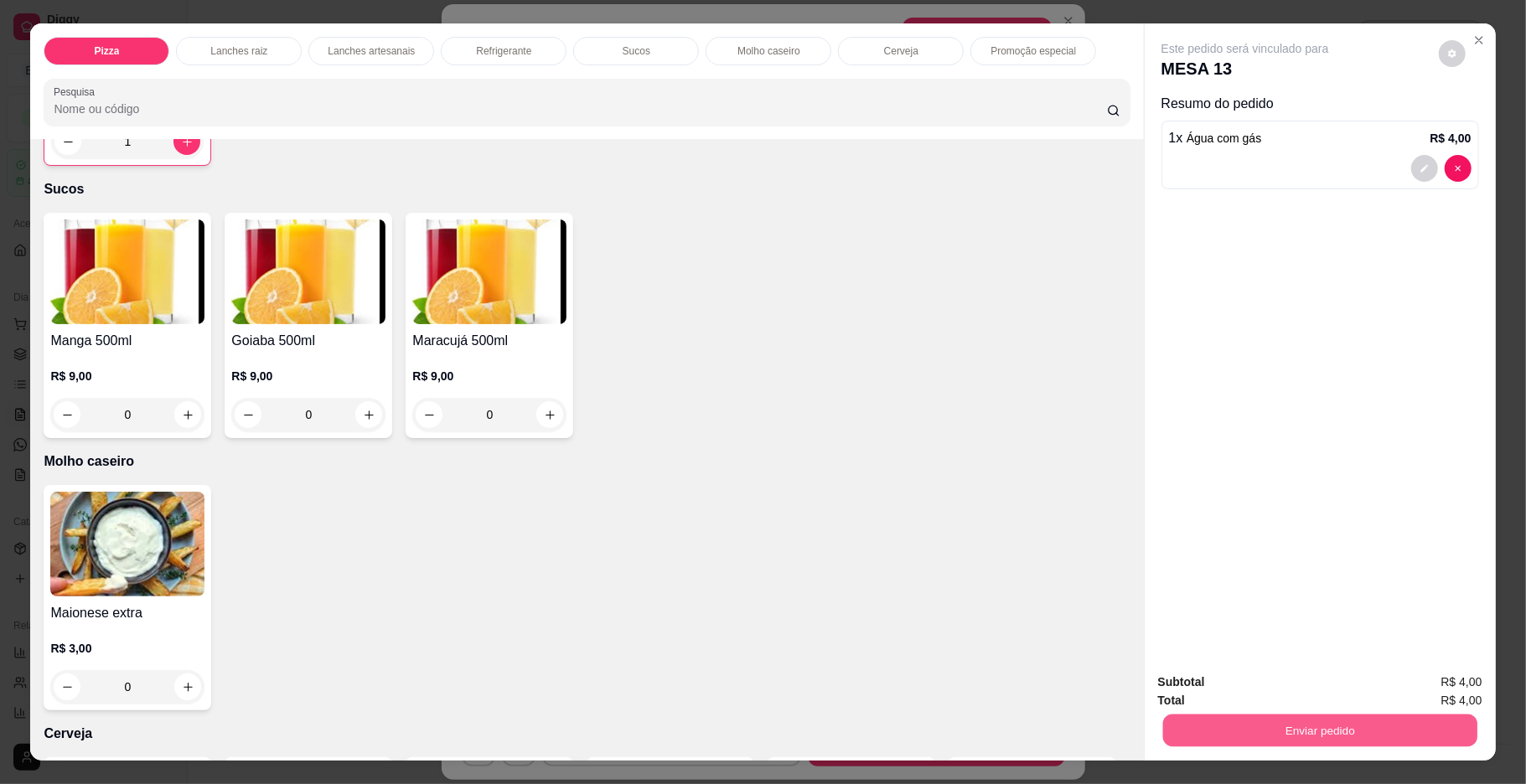
click at [1191, 725] on button "Enviar pedido" at bounding box center [1318, 730] width 314 height 33
click at [1449, 687] on button "Enviar pedido" at bounding box center [1437, 688] width 92 height 31
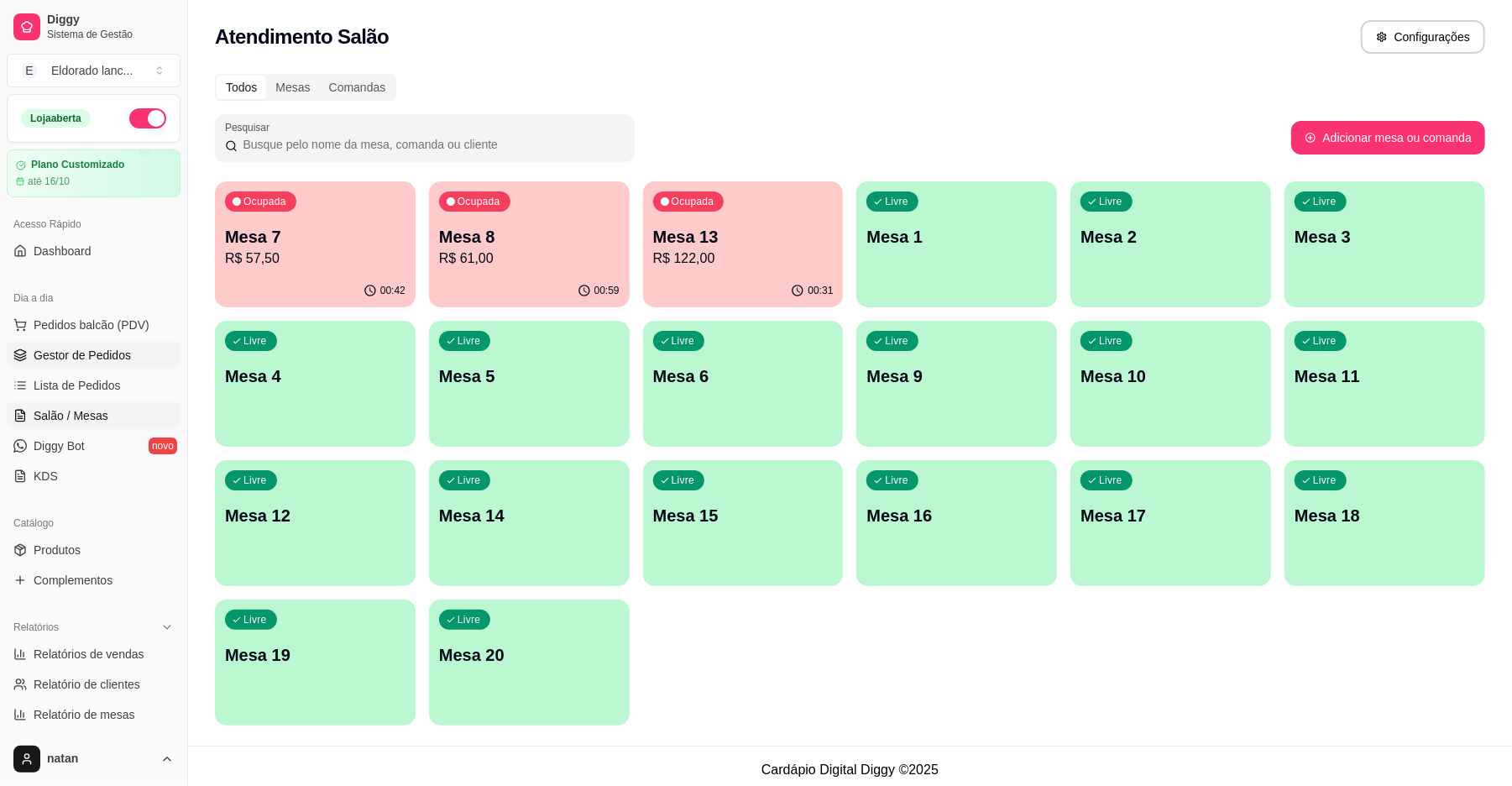
click at [55, 348] on span "Gestor de Pedidos" at bounding box center [82, 355] width 98 height 17
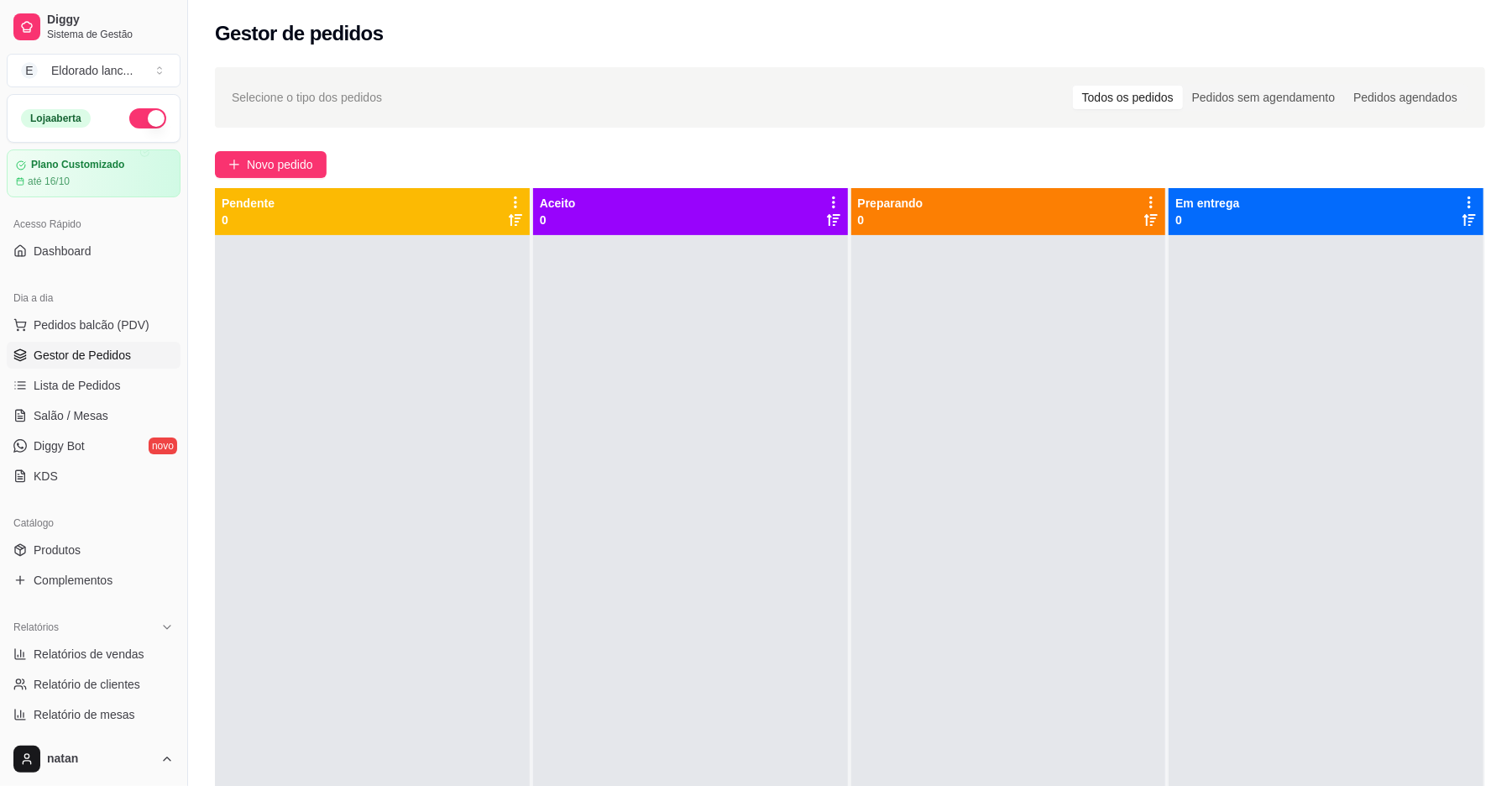
click at [106, 360] on span "Gestor de Pedidos" at bounding box center [82, 355] width 98 height 17
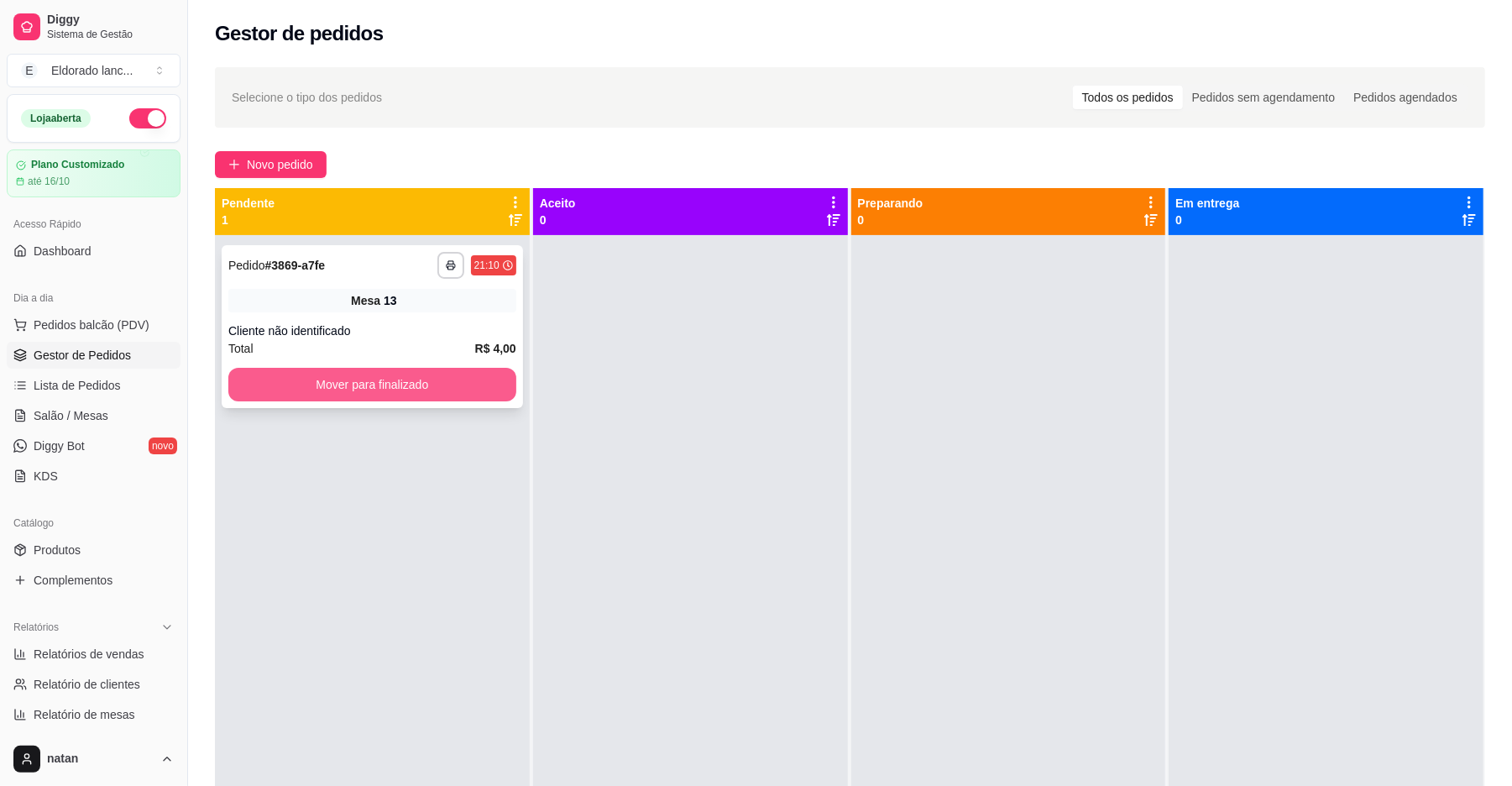
click at [298, 381] on button "Mover para finalizado" at bounding box center [372, 384] width 288 height 33
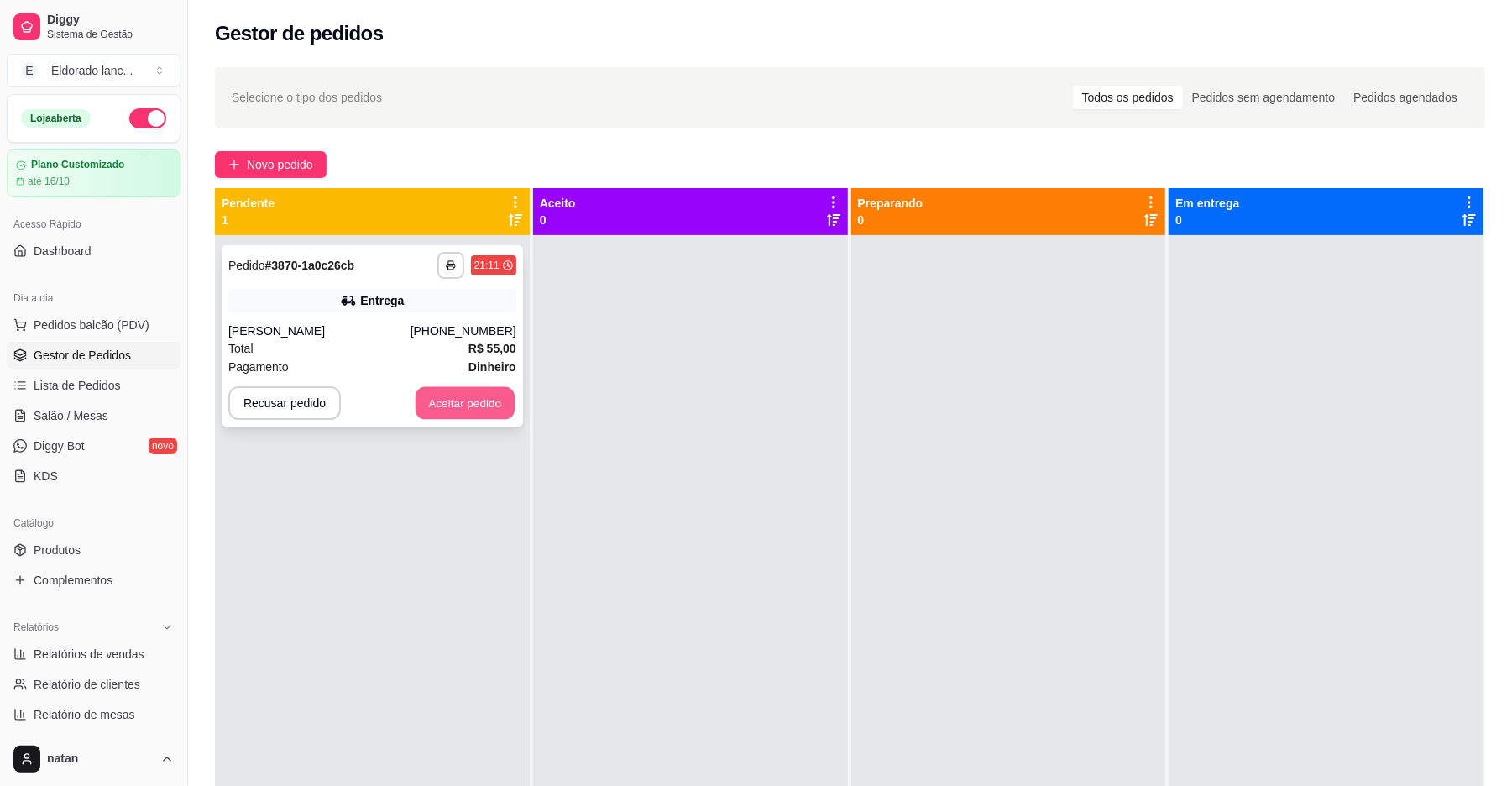
click at [441, 393] on button "Aceitar pedido" at bounding box center [465, 403] width 99 height 33
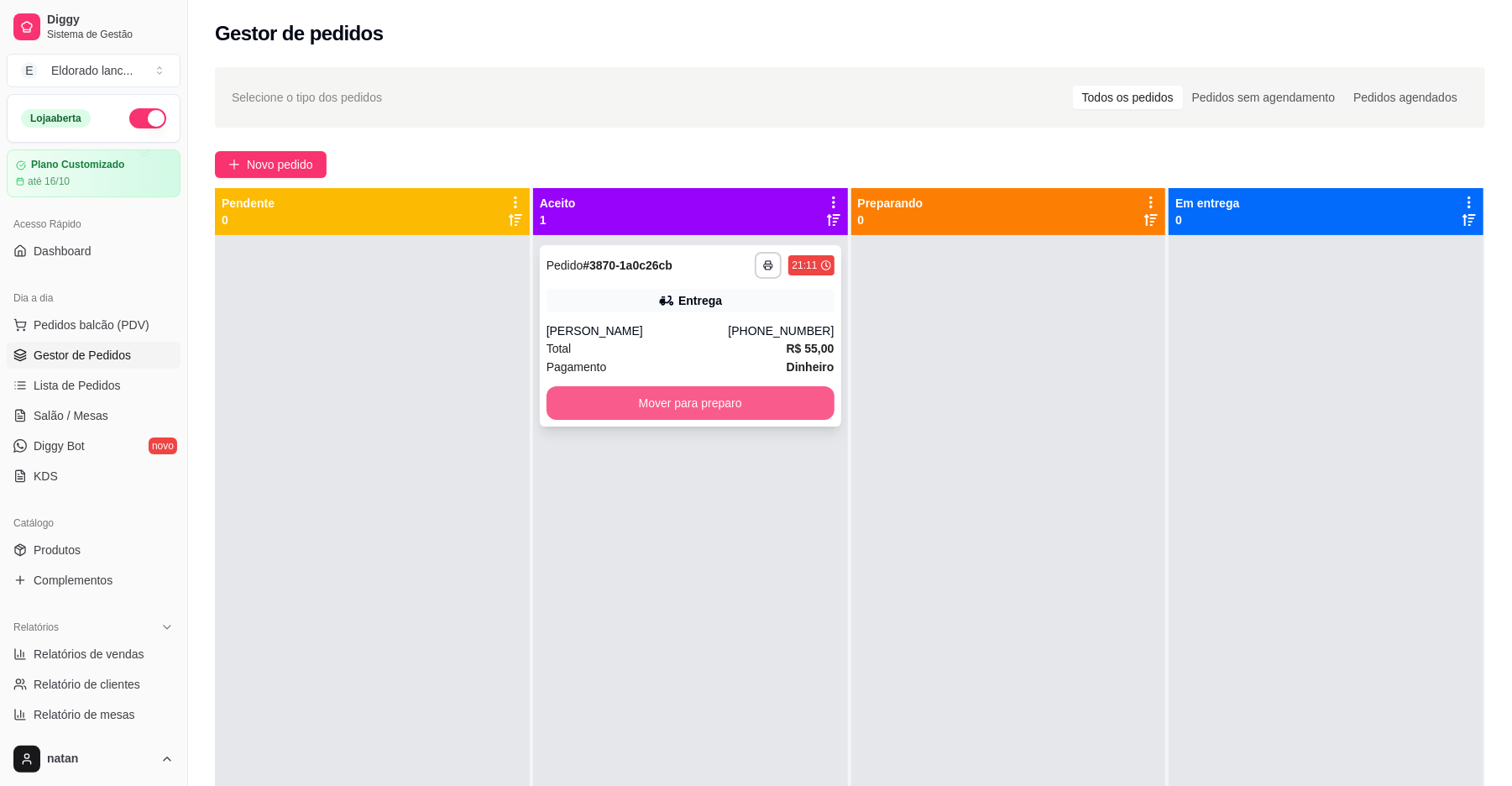
click at [683, 391] on button "Mover para preparo" at bounding box center [690, 402] width 288 height 33
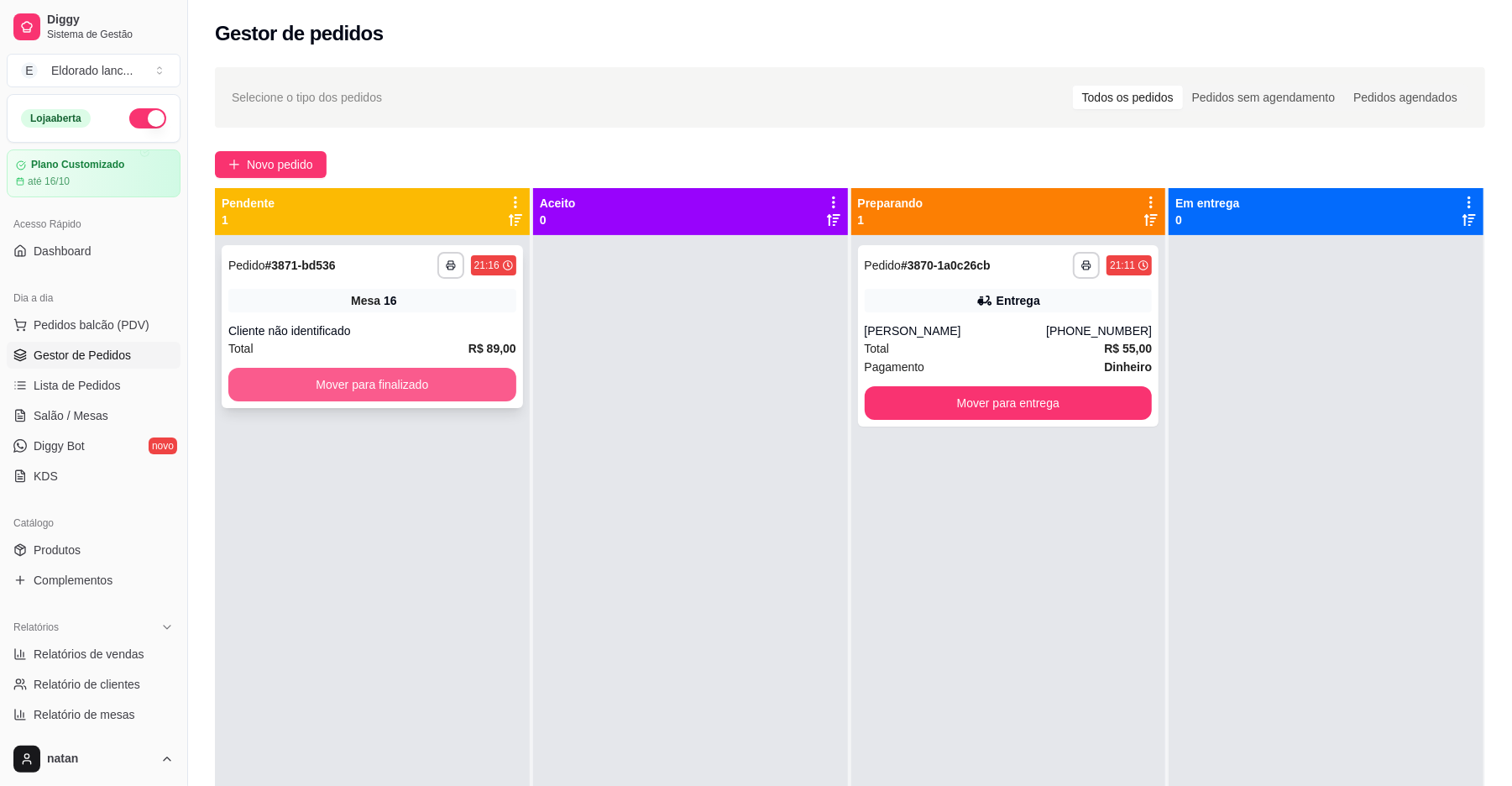
click at [289, 367] on div "Mover para finalizado" at bounding box center [372, 384] width 288 height 33
click at [289, 367] on div "Mover para finalizado" at bounding box center [372, 384] width 288 height 33
click at [315, 391] on button "Mover para finalizado" at bounding box center [372, 384] width 288 height 33
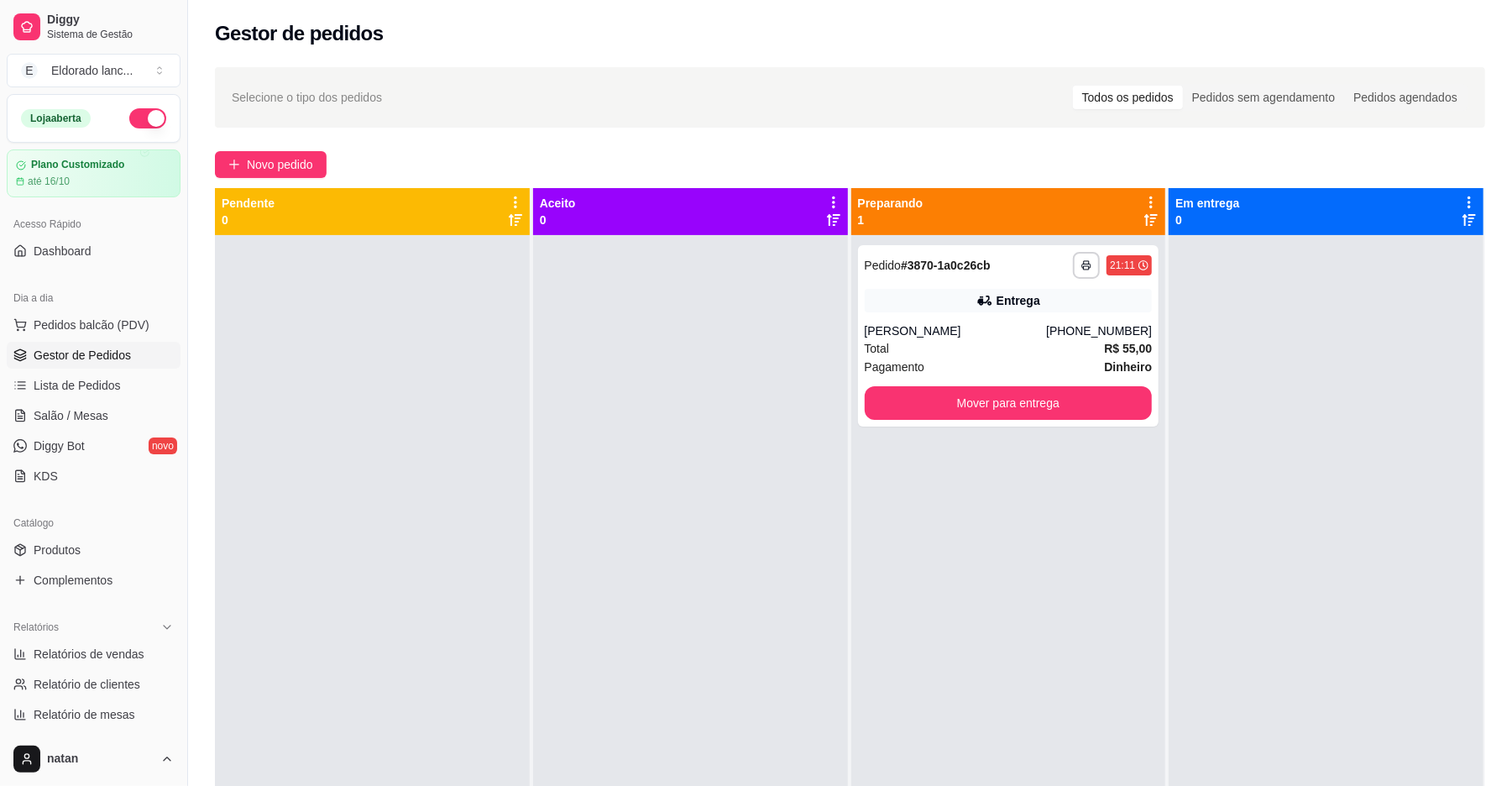
click at [316, 390] on div at bounding box center [372, 627] width 315 height 786
click at [113, 411] on link "Salão / Mesas" at bounding box center [93, 416] width 174 height 27
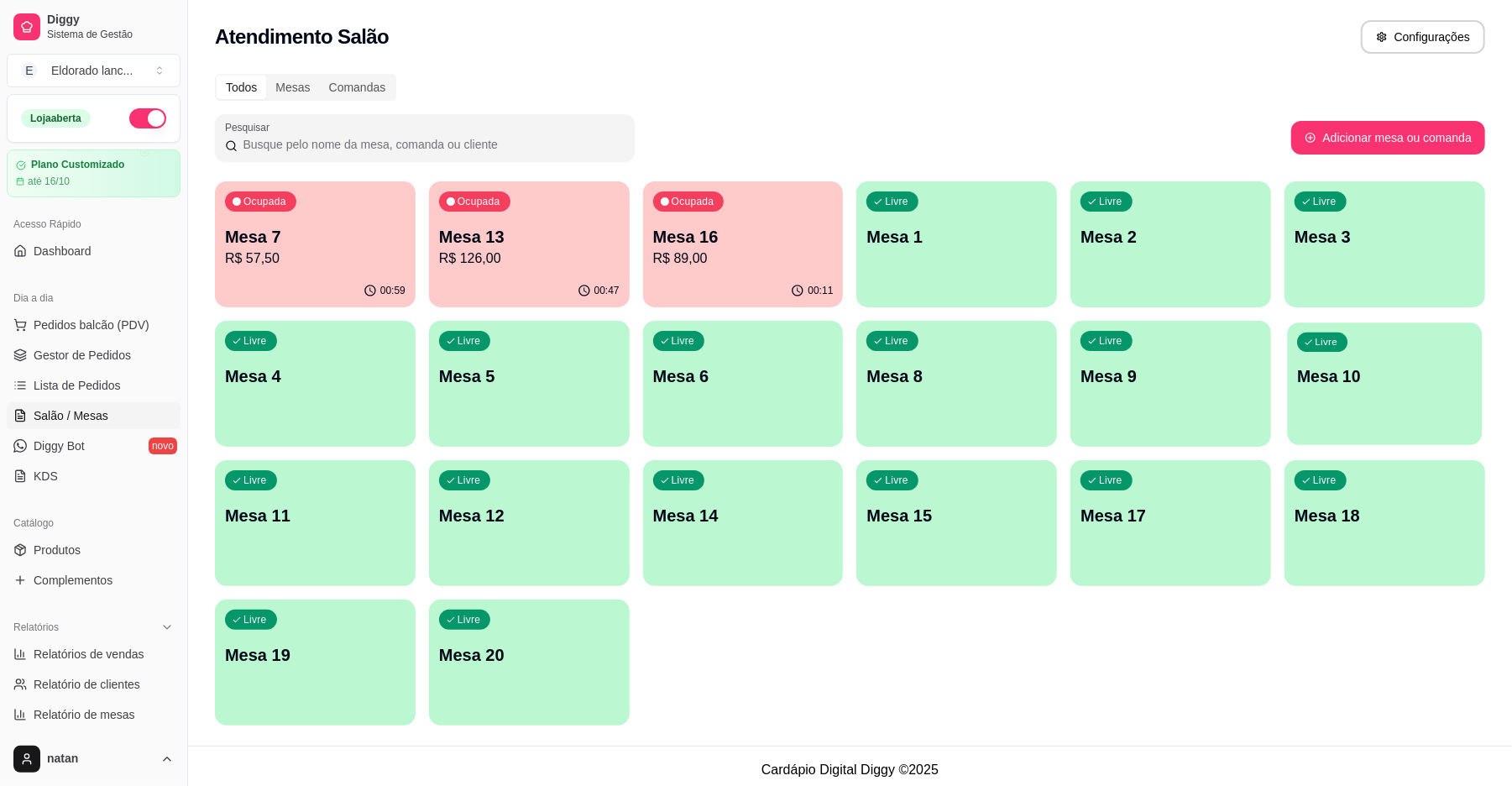
click at [1350, 400] on div "Livre Mesa 10" at bounding box center [1385, 374] width 194 height 102
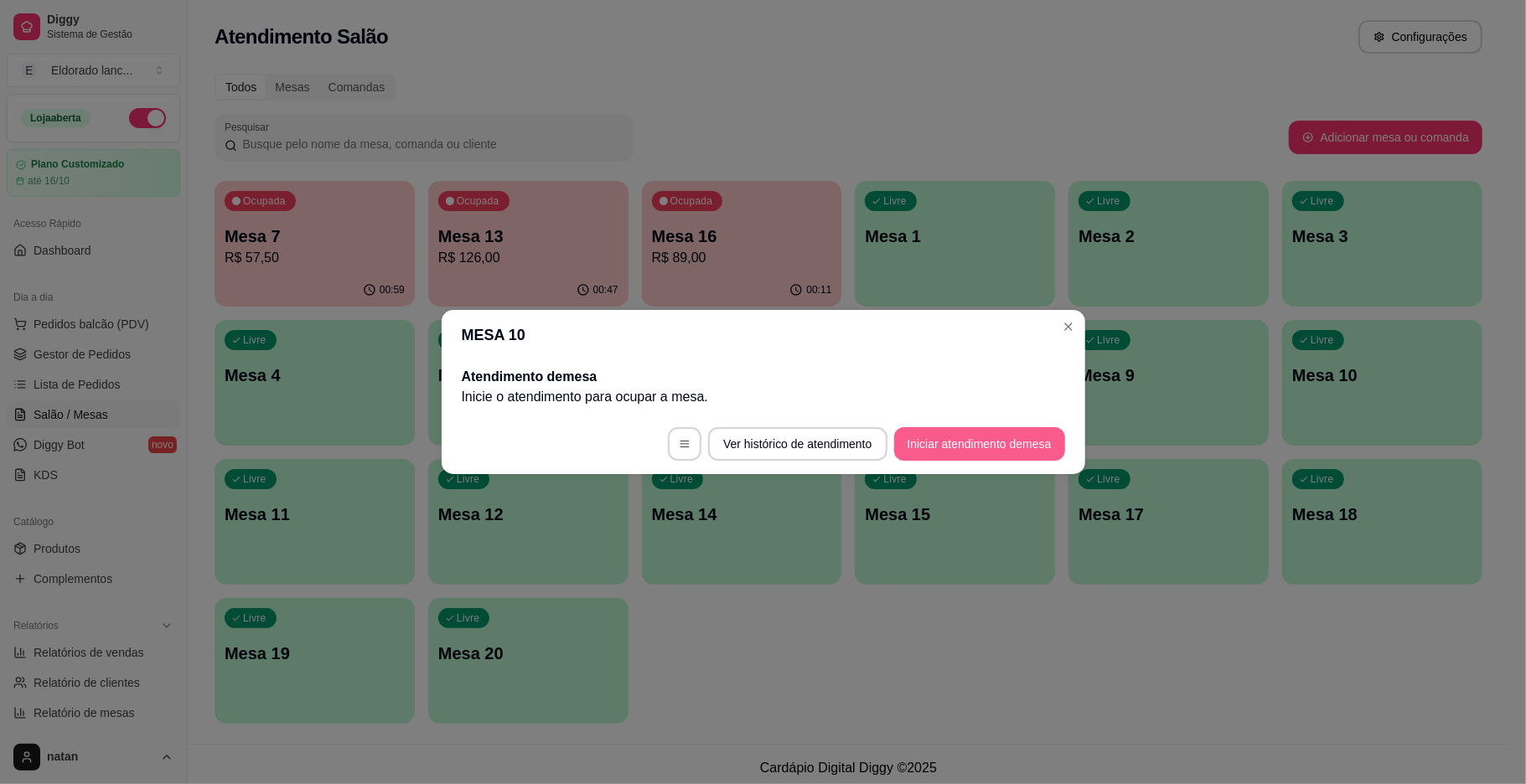
click at [1043, 437] on button "Iniciar atendimento de mesa" at bounding box center [979, 443] width 171 height 33
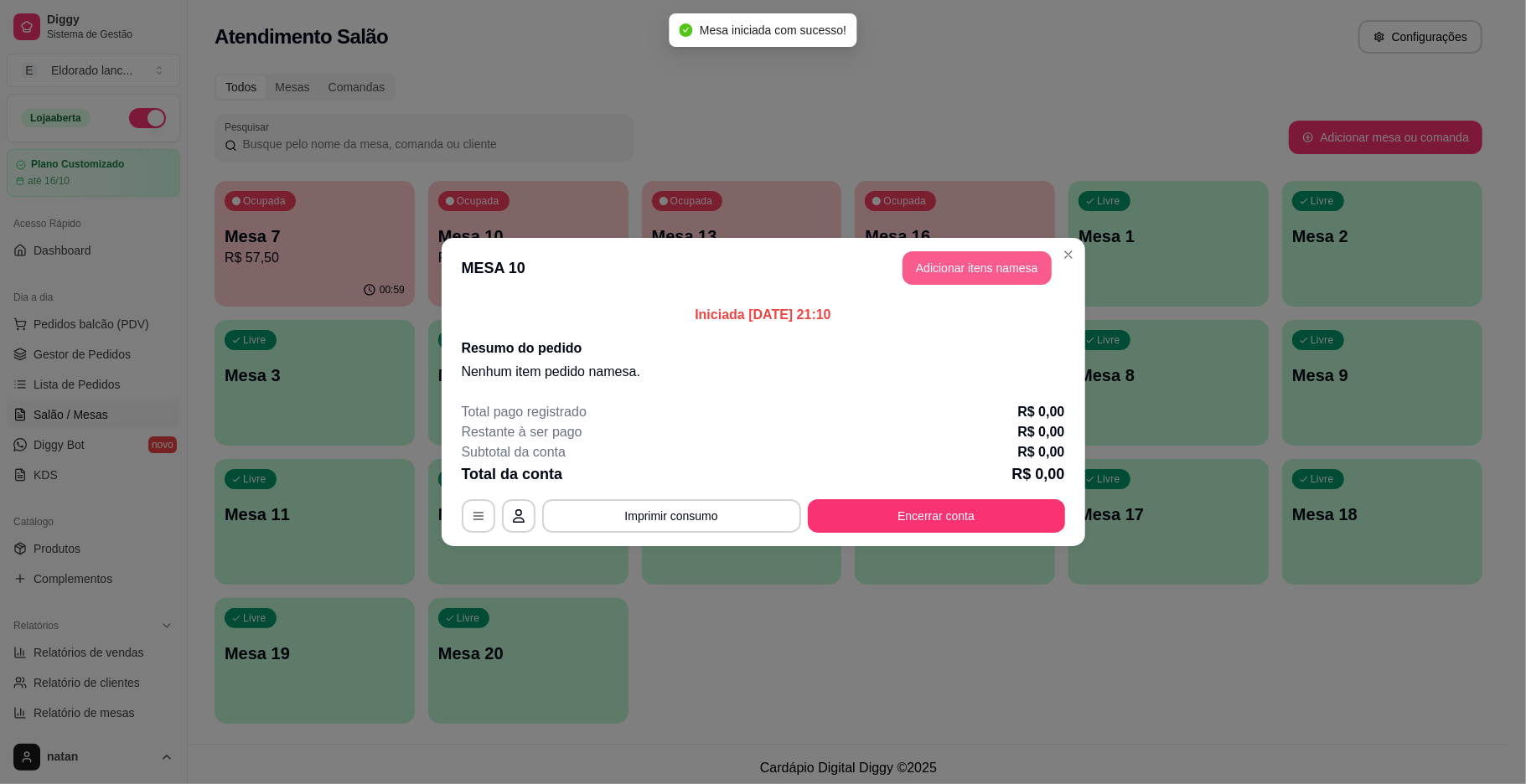
click at [980, 263] on button "Adicionar itens na mesa" at bounding box center [977, 267] width 149 height 33
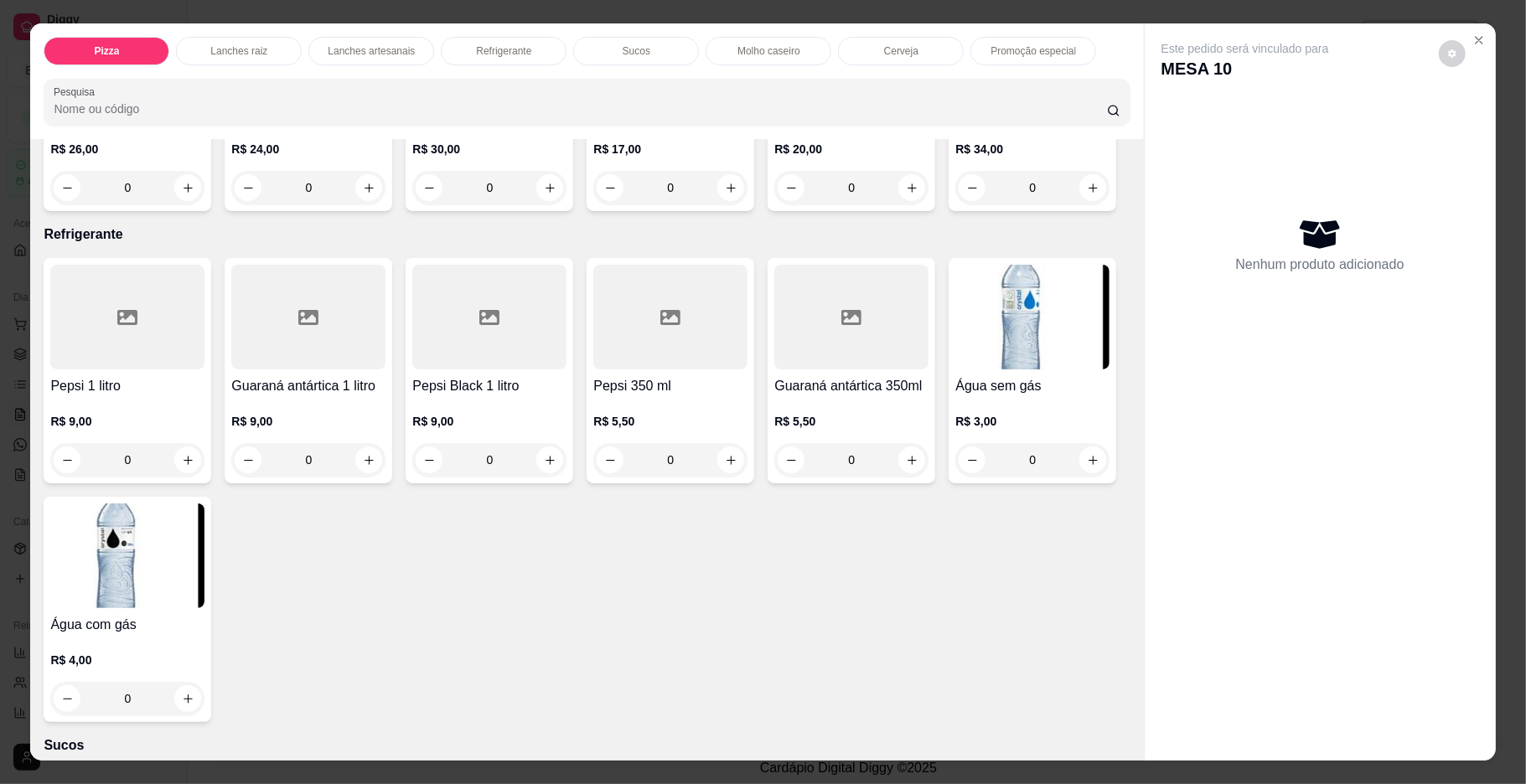
scroll to position [1786, 0]
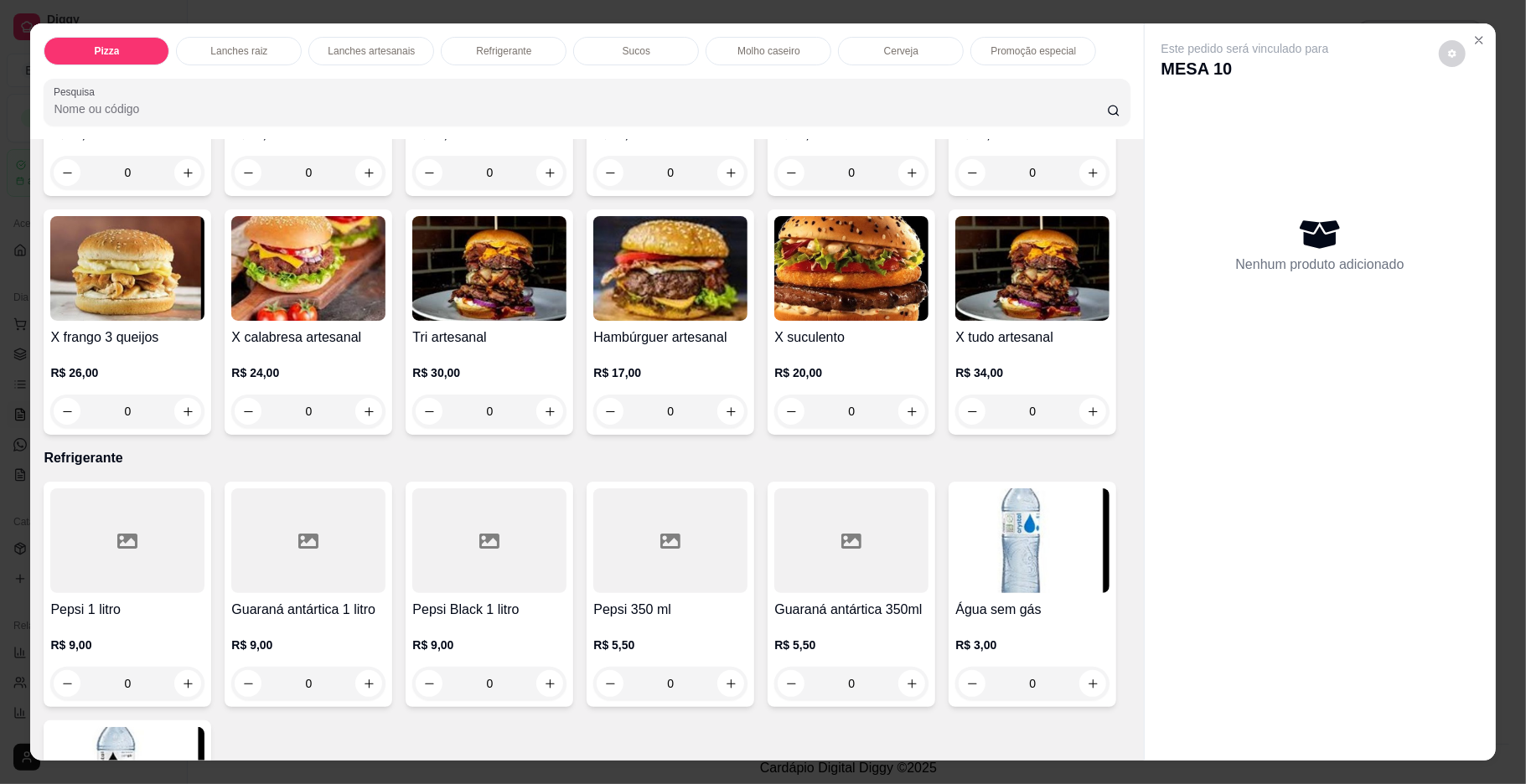
click at [566, 190] on div "0" at bounding box center [489, 172] width 154 height 33
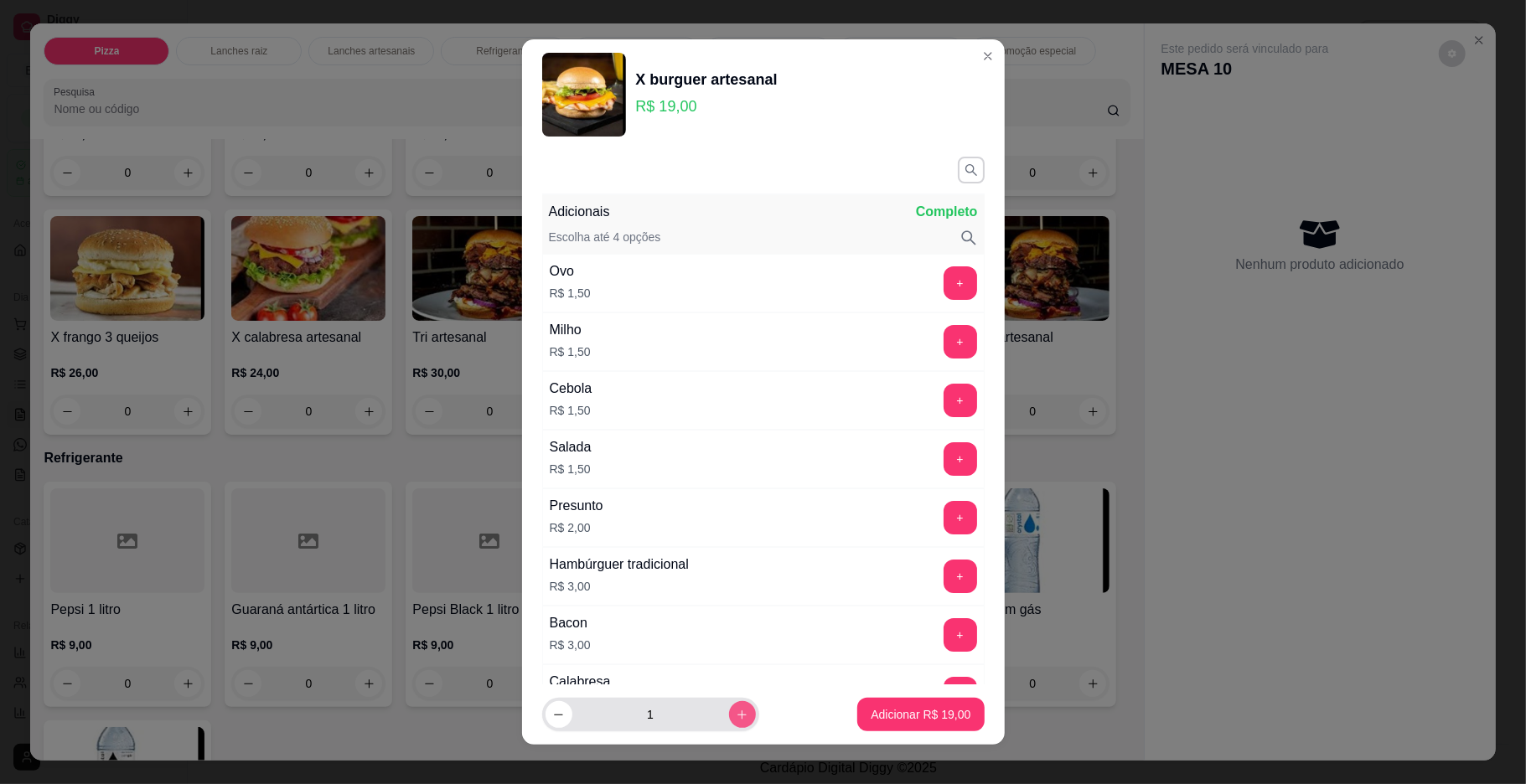
click at [732, 717] on button "increase-product-quantity" at bounding box center [742, 714] width 27 height 27
type input "2"
click at [892, 712] on p "Adicionar R$ 38,00" at bounding box center [920, 714] width 99 height 17
type input "2"
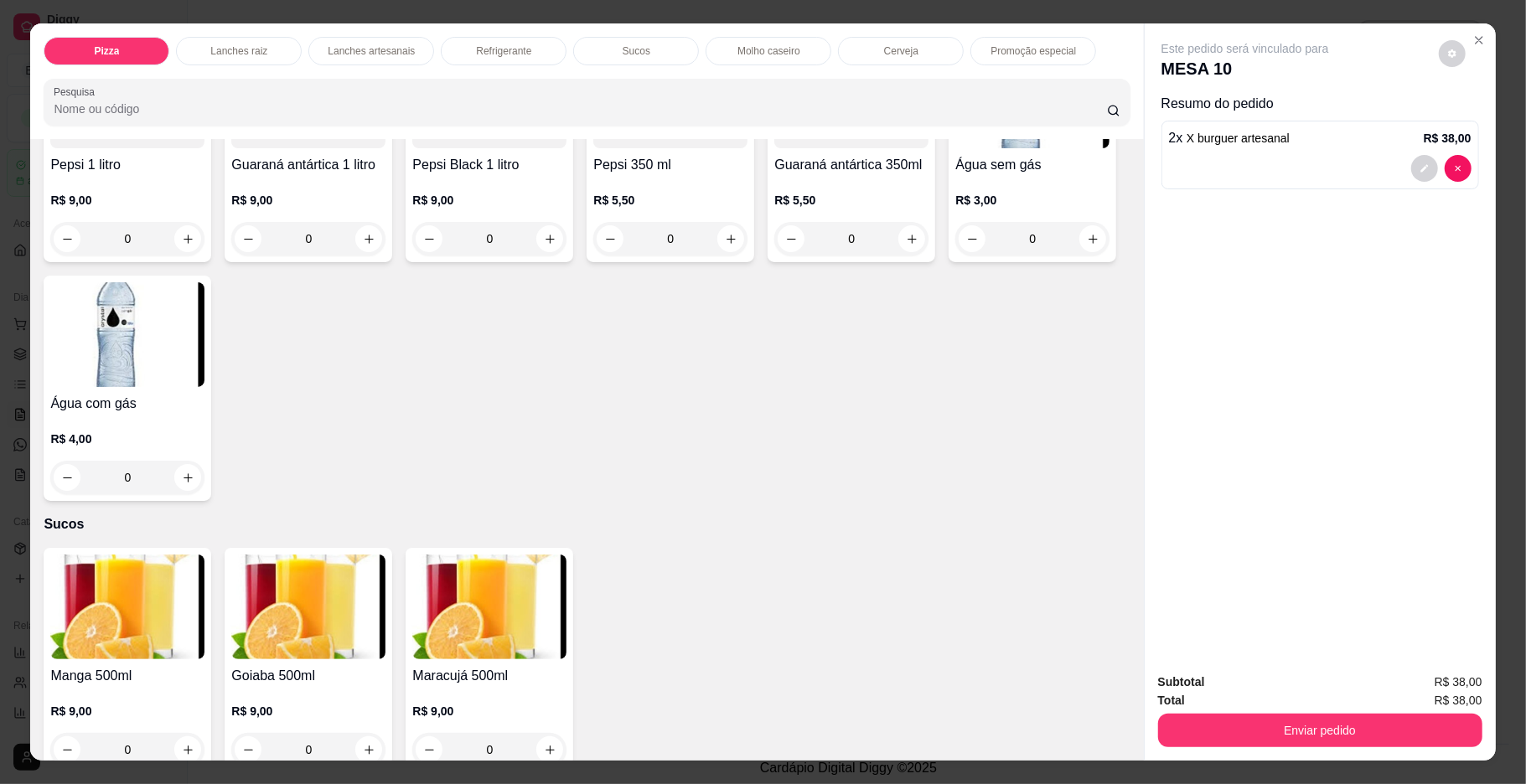
scroll to position [2680, 0]
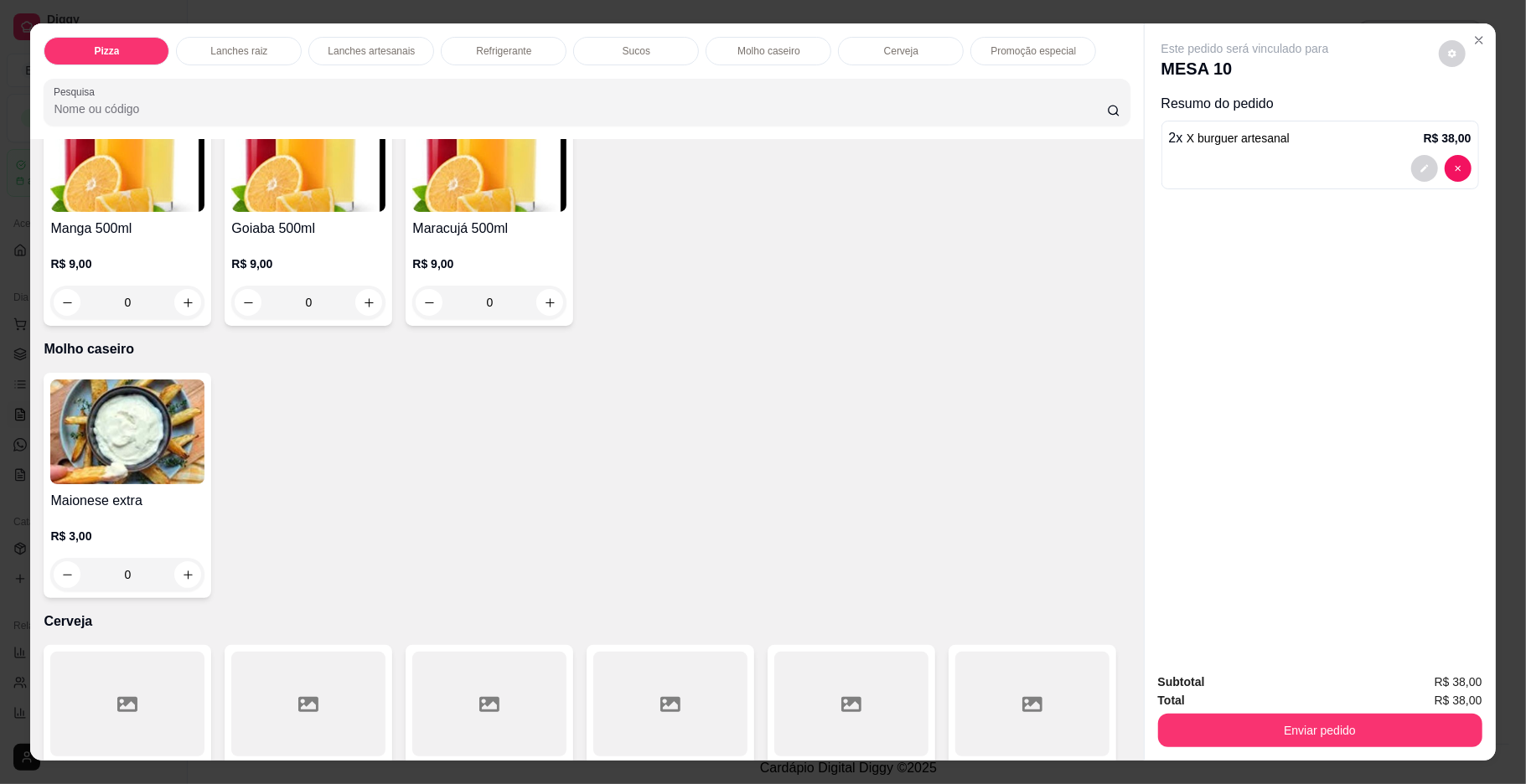
type input "1"
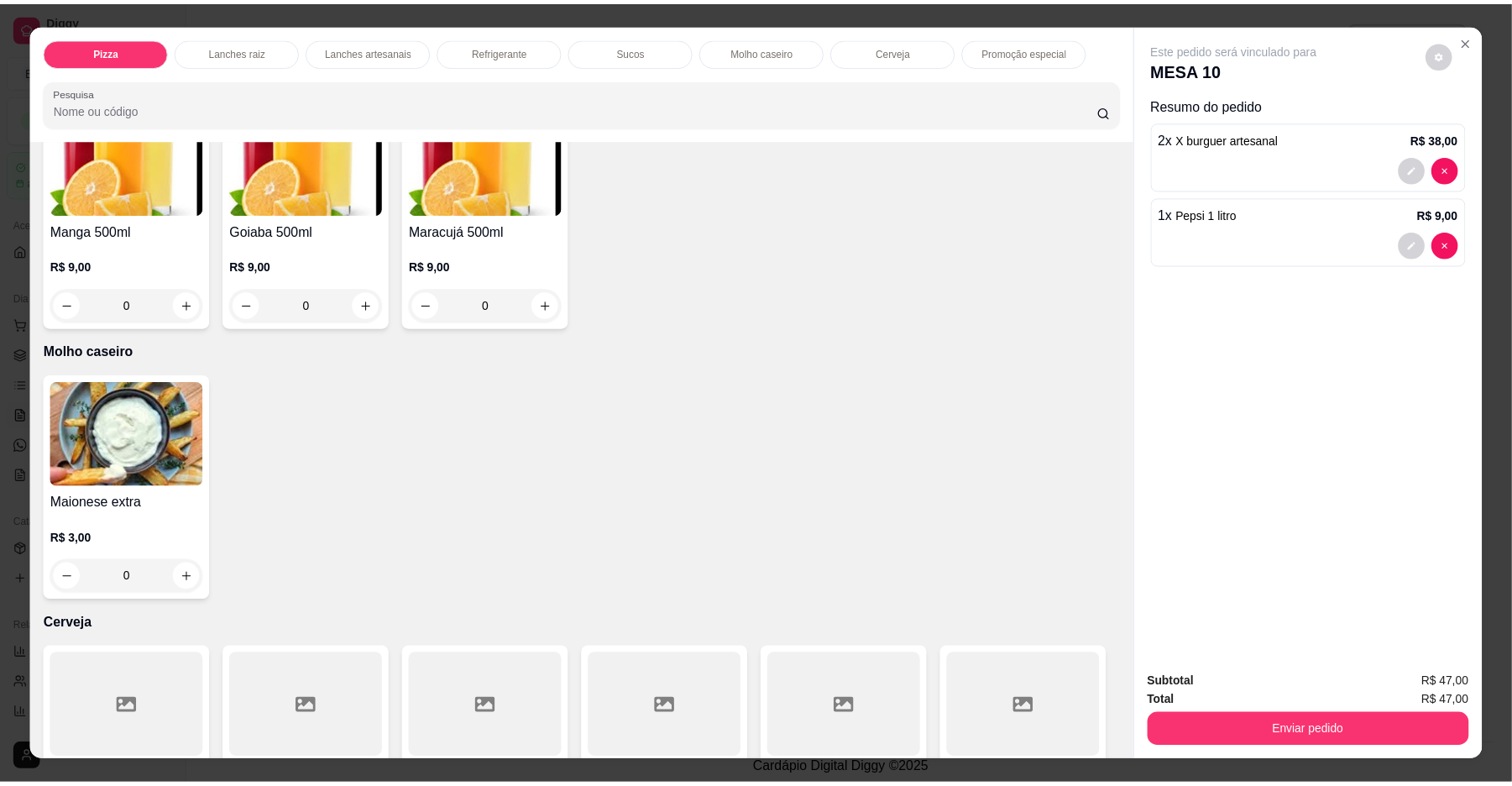
scroll to position [2688, 0]
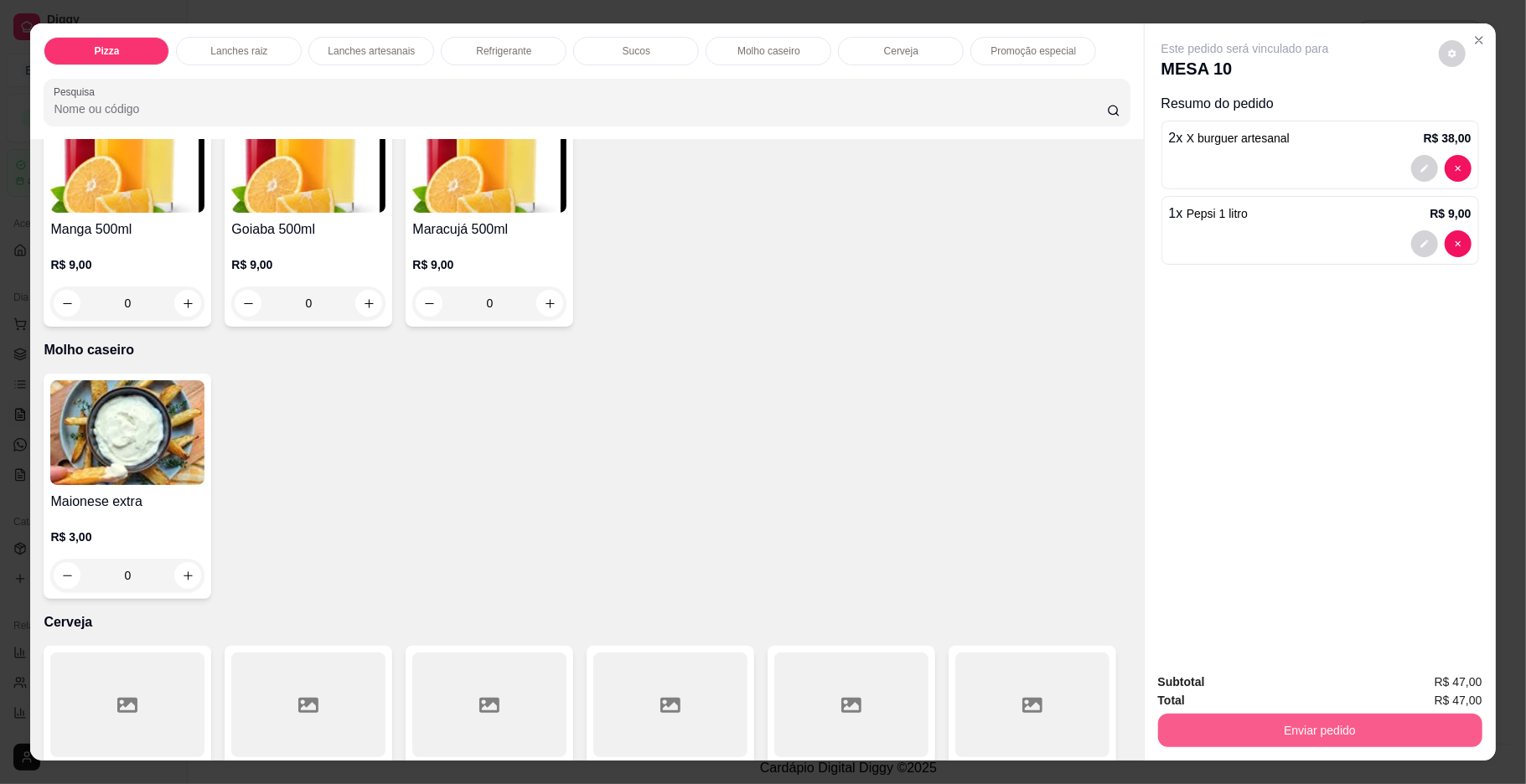
click at [1309, 722] on button "Enviar pedido" at bounding box center [1320, 729] width 325 height 33
click at [1453, 687] on button "Enviar pedido" at bounding box center [1437, 688] width 92 height 31
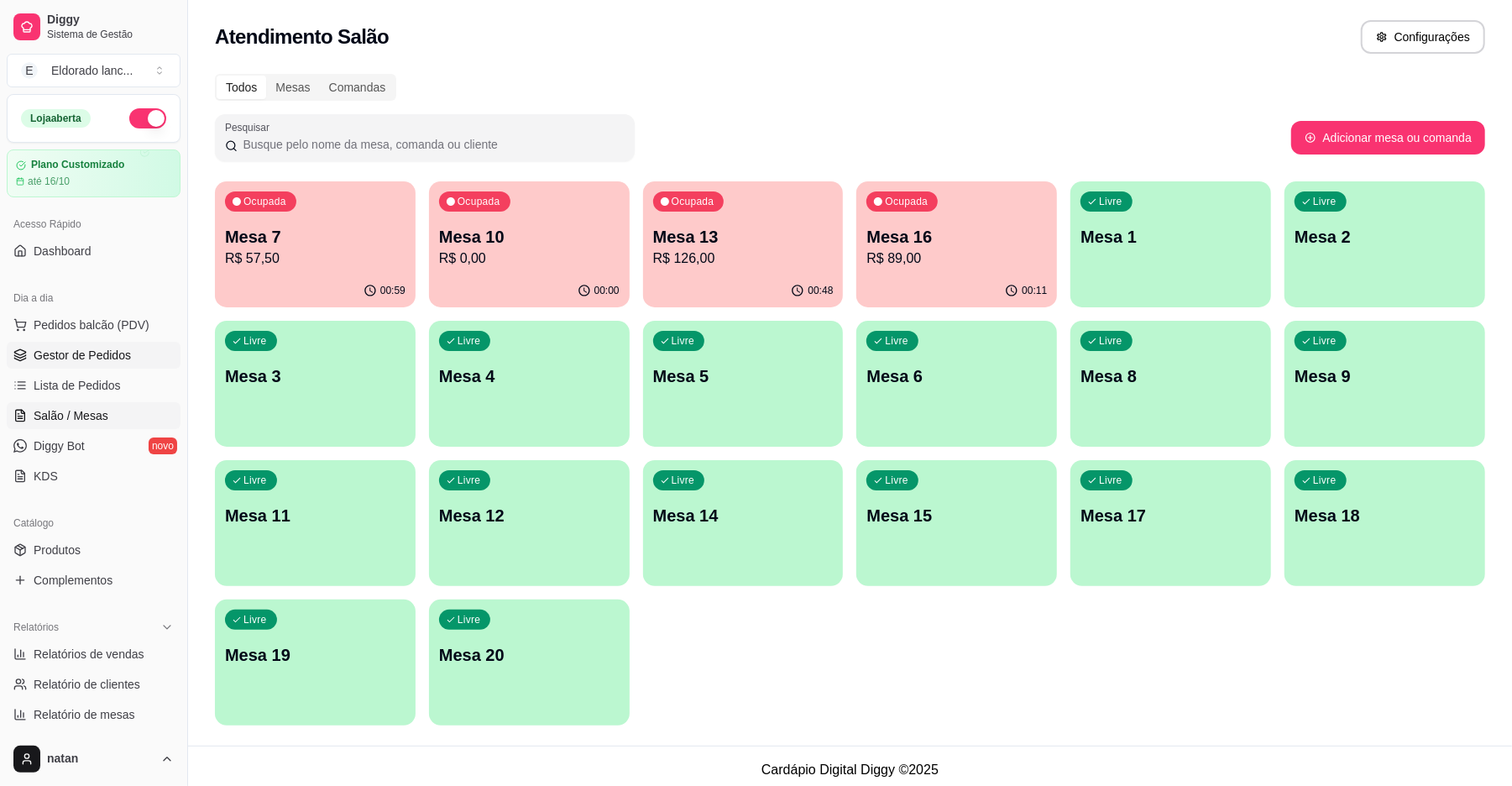
click at [115, 366] on link "Gestor de Pedidos" at bounding box center [93, 355] width 174 height 27
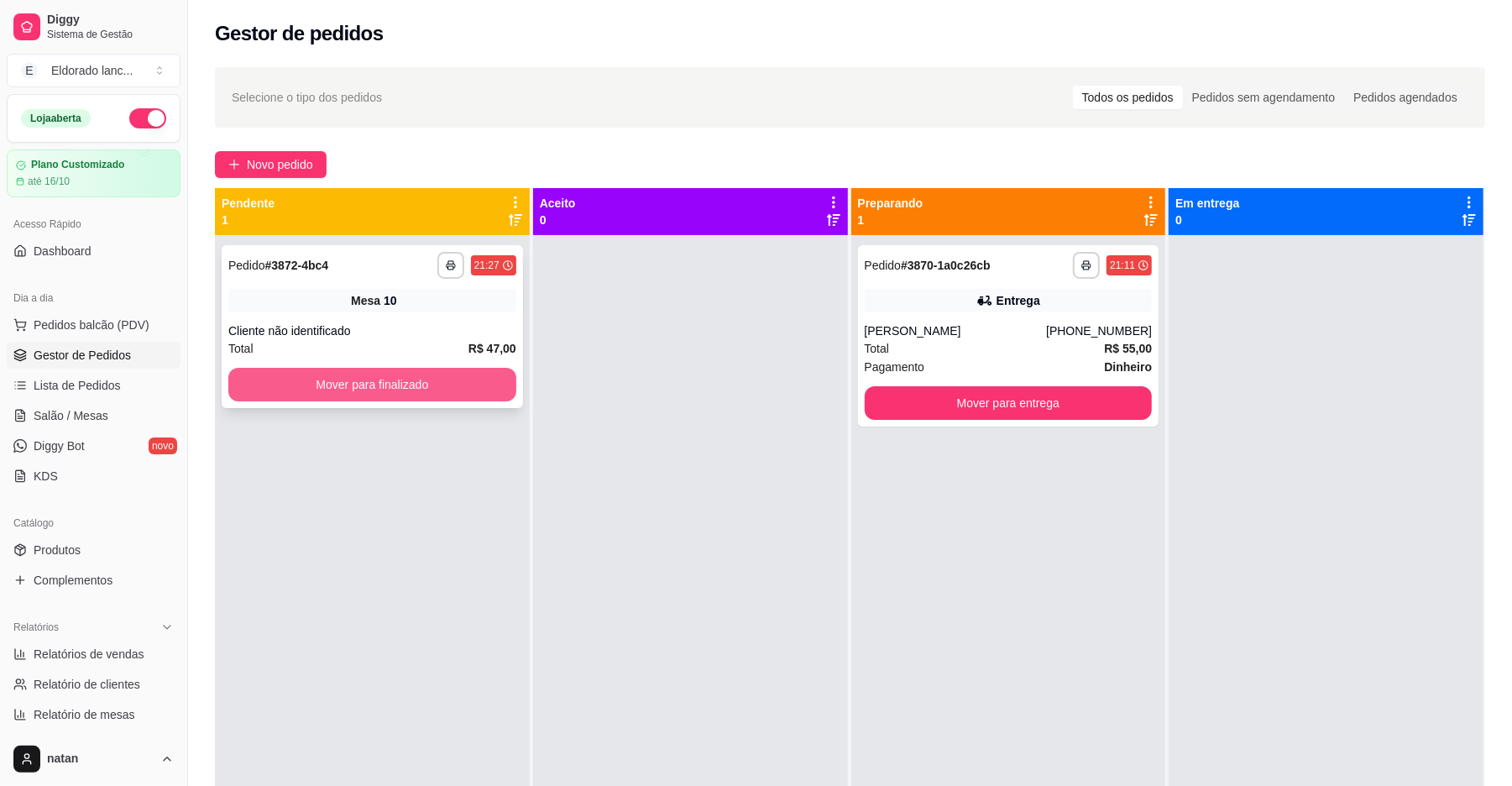
click at [448, 396] on button "Mover para finalizado" at bounding box center [372, 384] width 288 height 33
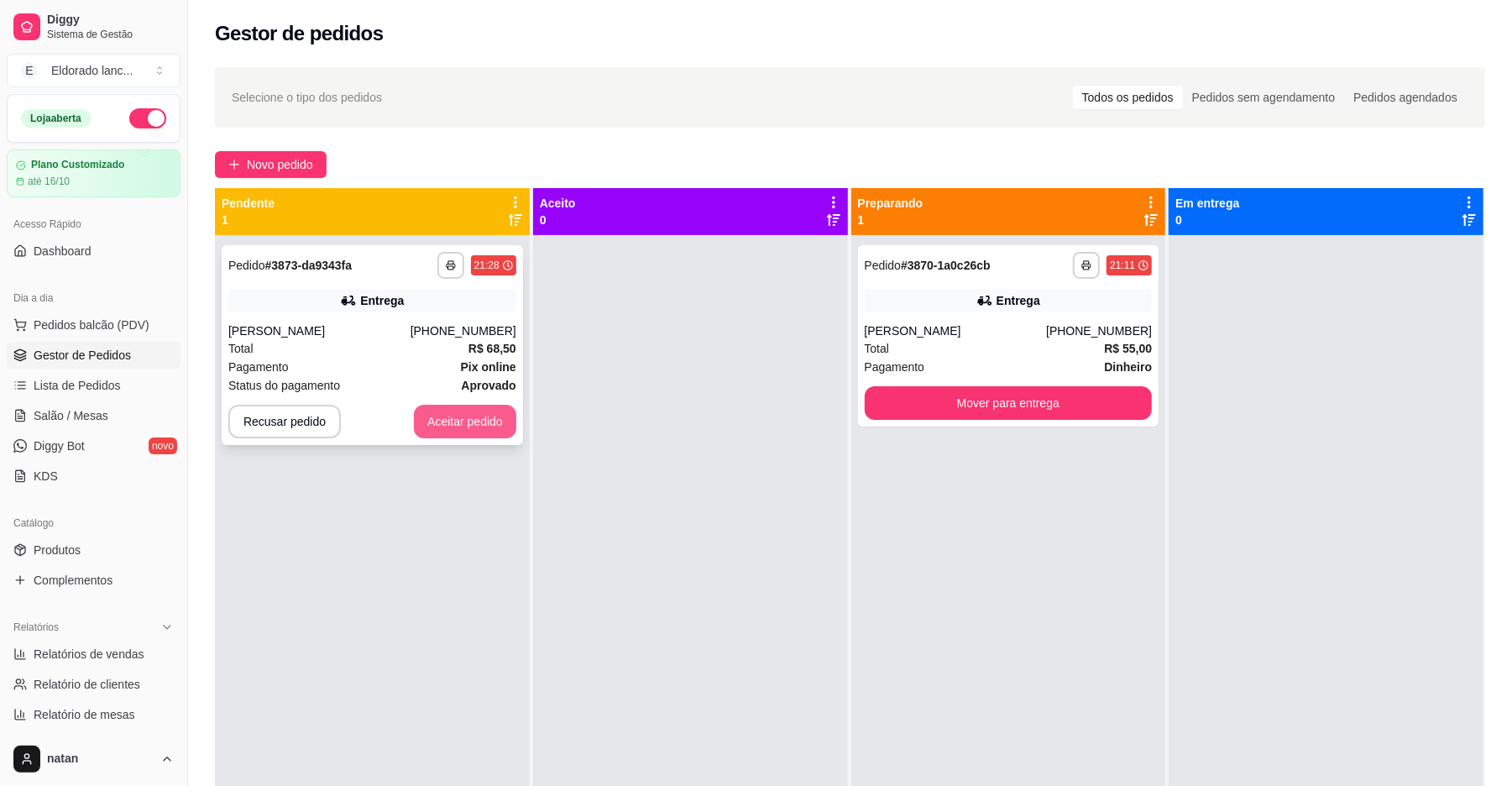
click at [460, 417] on button "Aceitar pedido" at bounding box center [465, 421] width 102 height 33
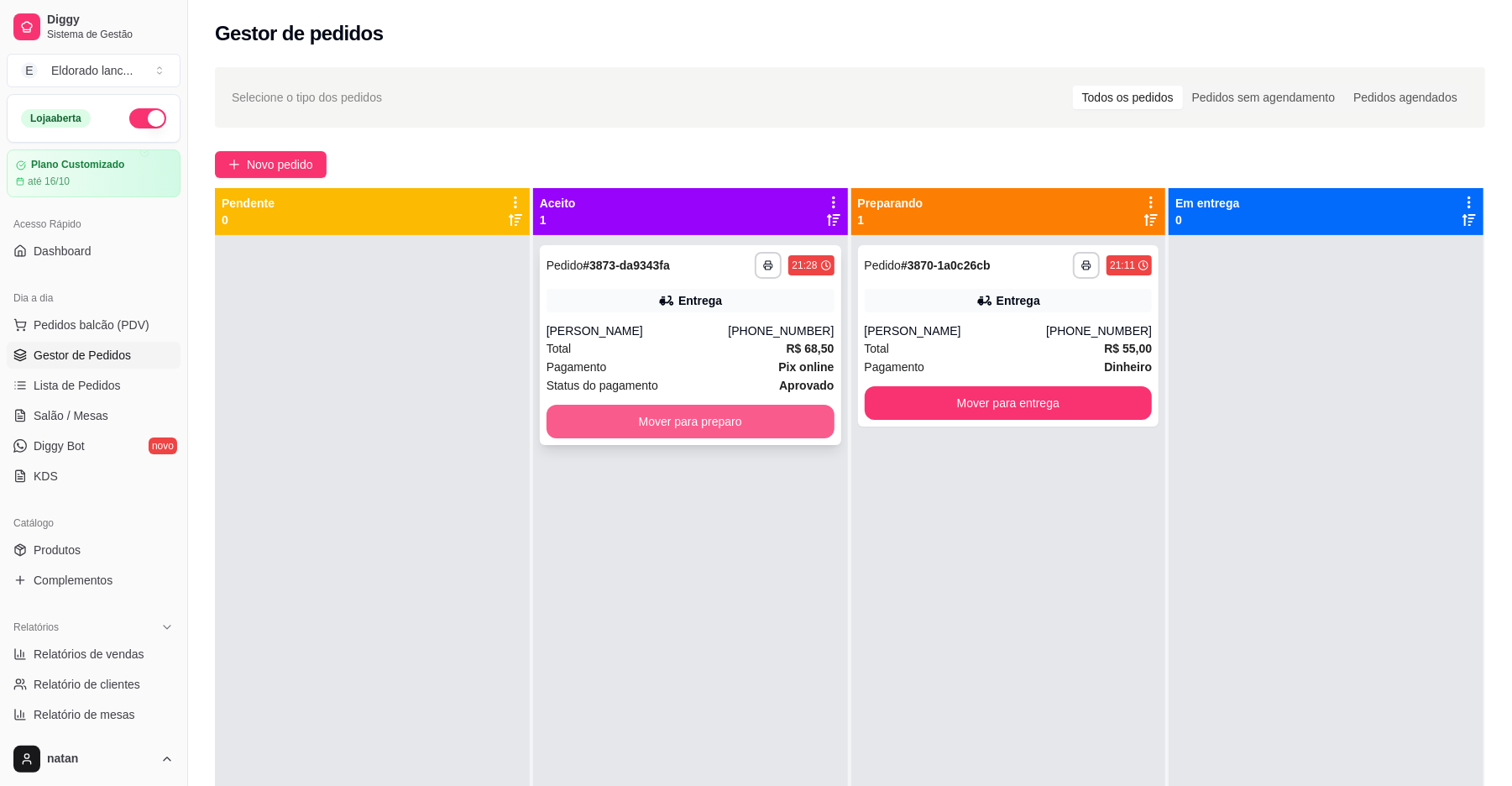
click at [670, 428] on button "Mover para preparo" at bounding box center [690, 421] width 288 height 33
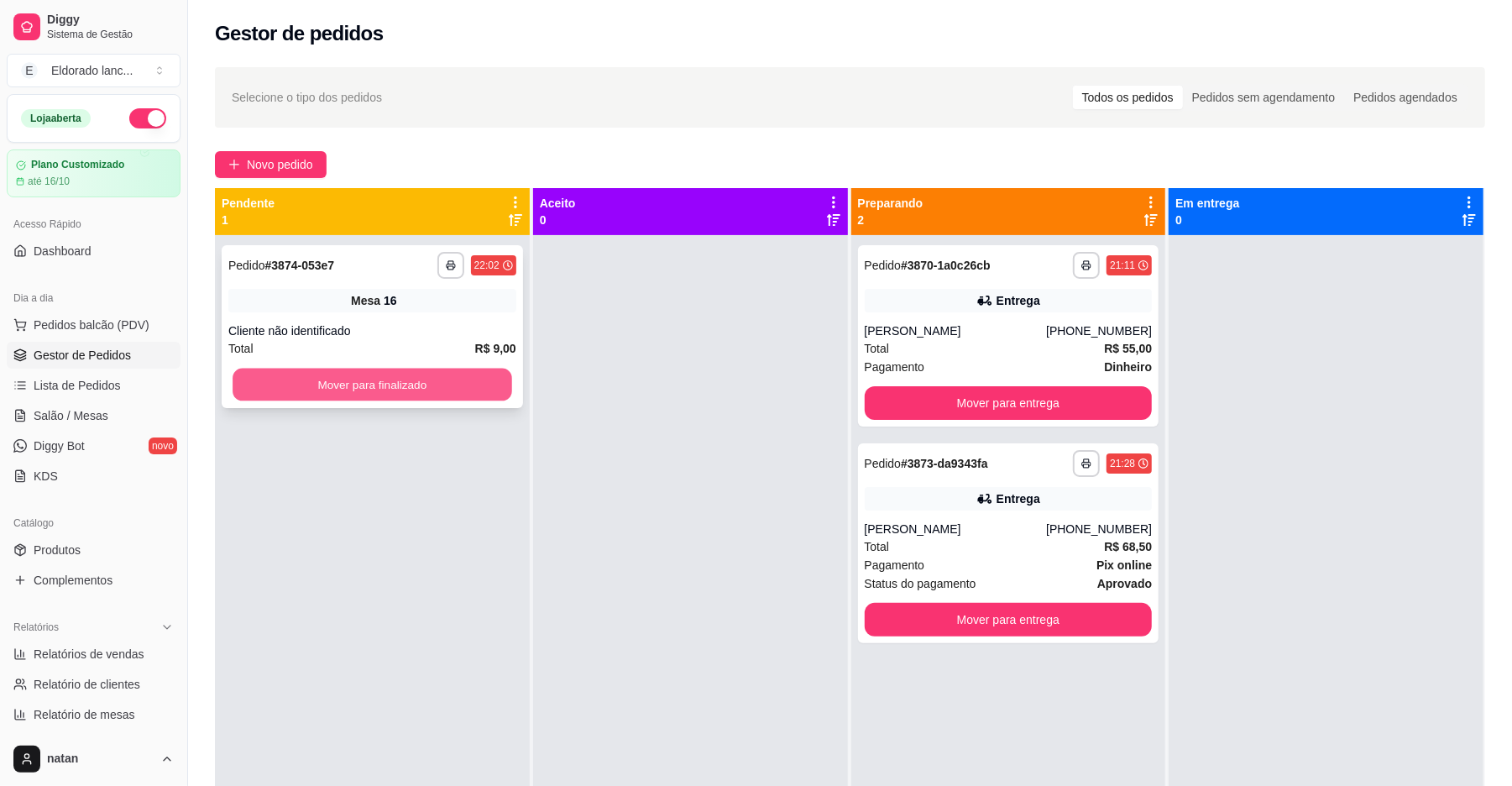
click at [350, 387] on button "Mover para finalizado" at bounding box center [371, 384] width 279 height 33
click at [356, 380] on button "Mover para finalizado" at bounding box center [371, 384] width 279 height 33
click at [330, 374] on button "Mover para finalizado" at bounding box center [371, 384] width 279 height 33
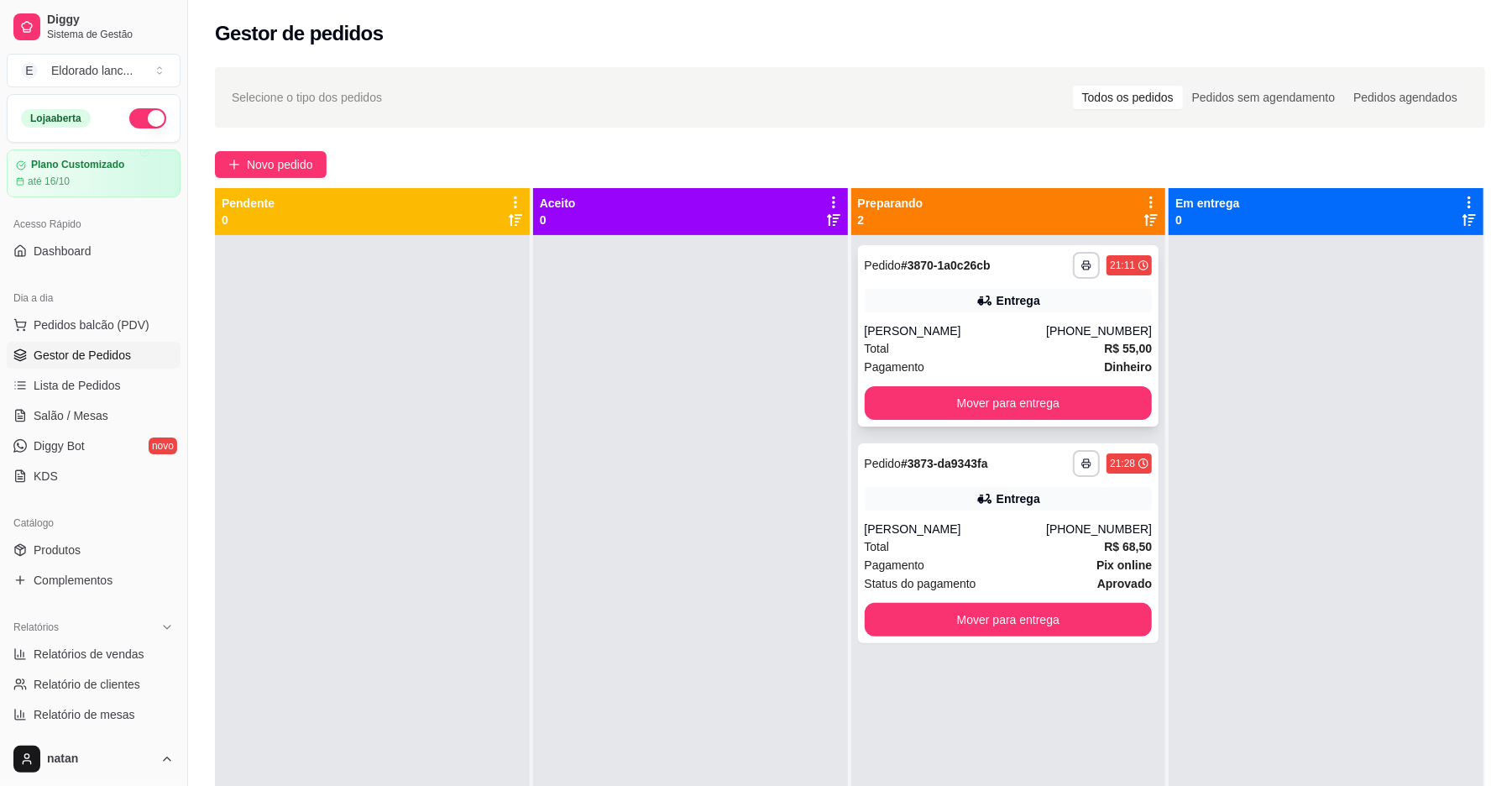
click at [996, 317] on div "**********" at bounding box center [1008, 336] width 301 height 181
click at [1098, 404] on button "Mover para entrega" at bounding box center [1008, 403] width 279 height 33
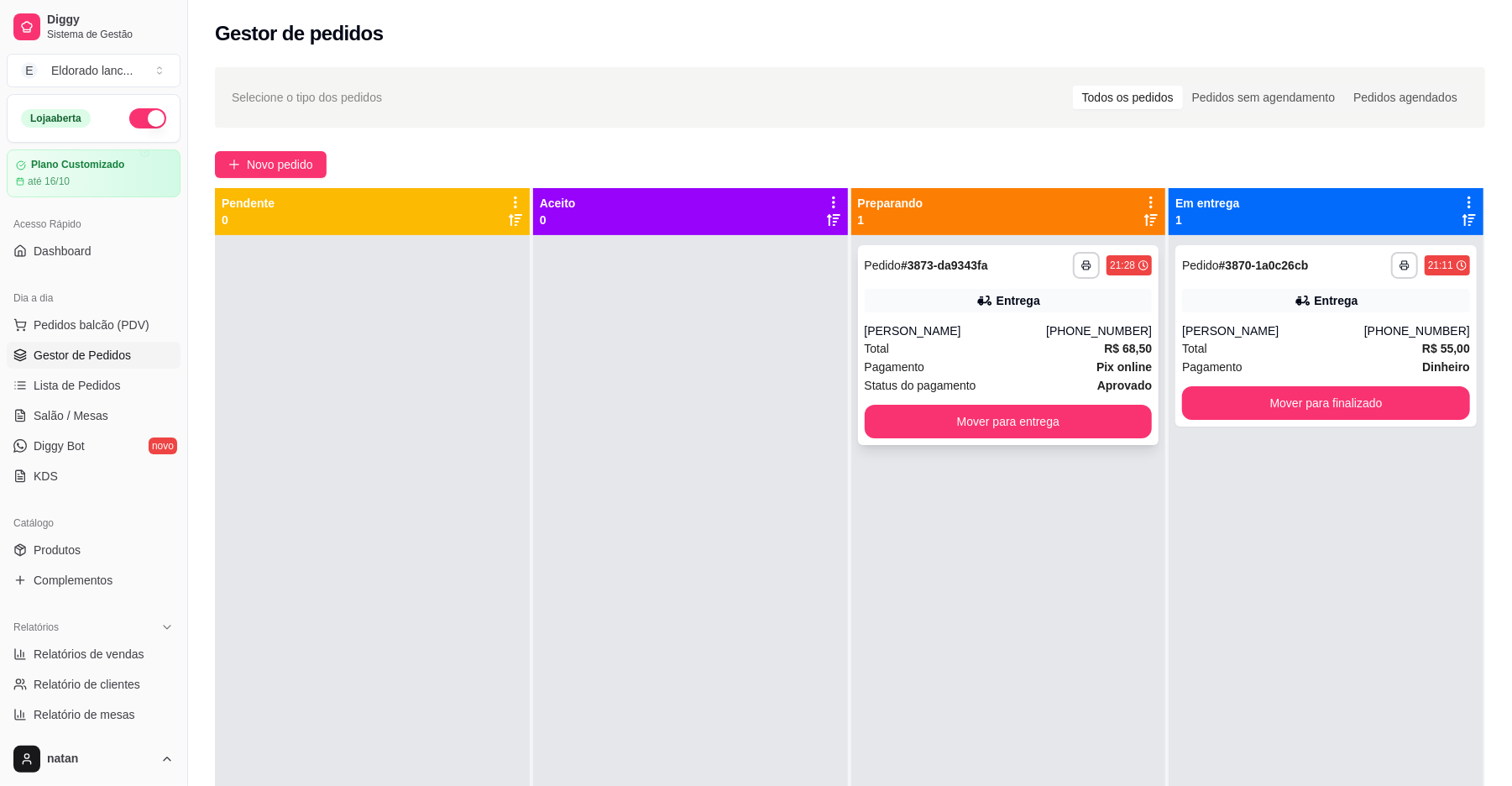
click at [1038, 344] on div "Total R$ 68,50" at bounding box center [1008, 348] width 288 height 19
click at [1106, 421] on button "Mover para entrega" at bounding box center [1008, 421] width 288 height 33
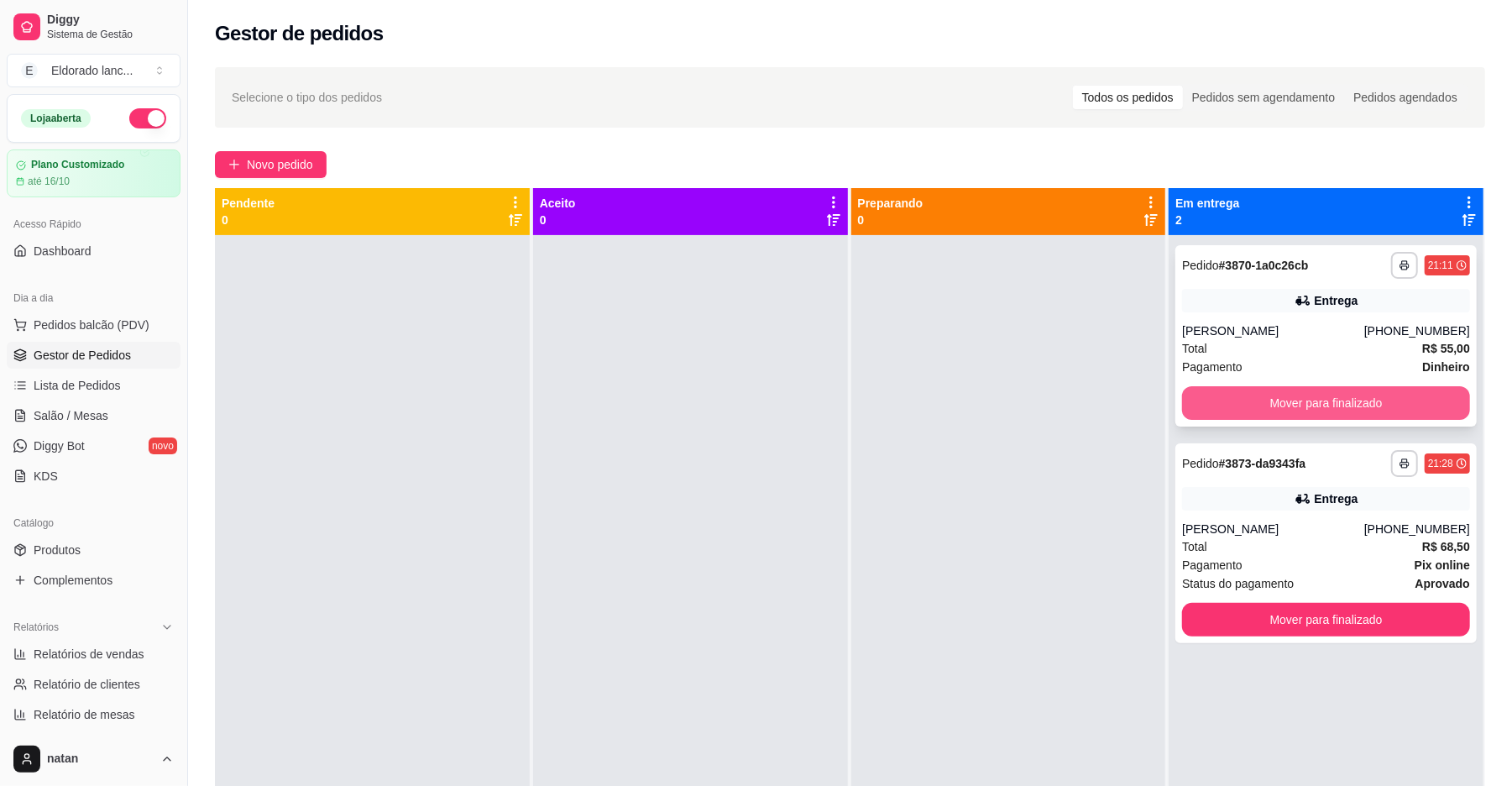
click at [1220, 390] on button "Mover para finalizado" at bounding box center [1326, 402] width 288 height 33
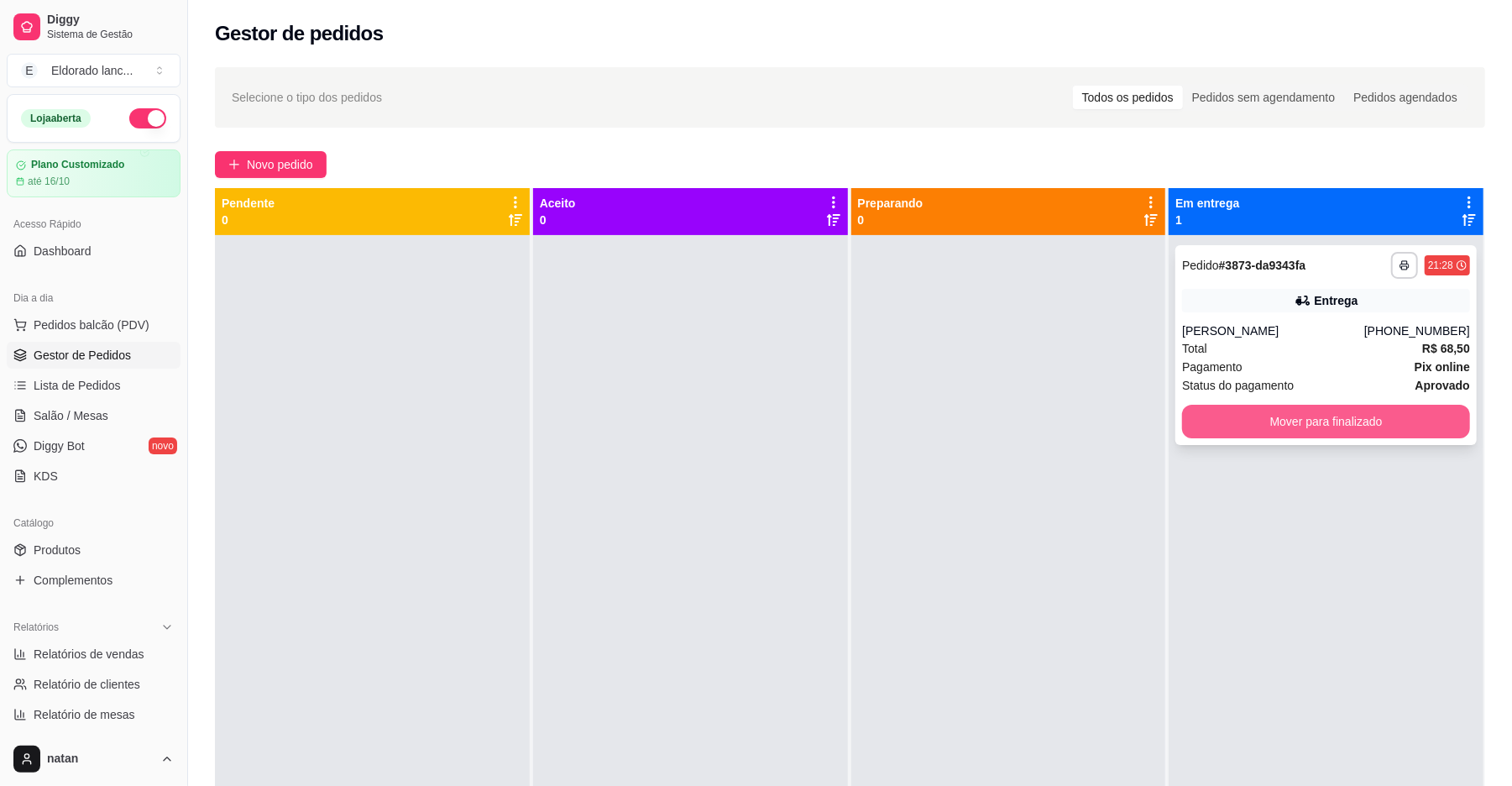
click at [1231, 421] on button "Mover para finalizado" at bounding box center [1326, 421] width 288 height 33
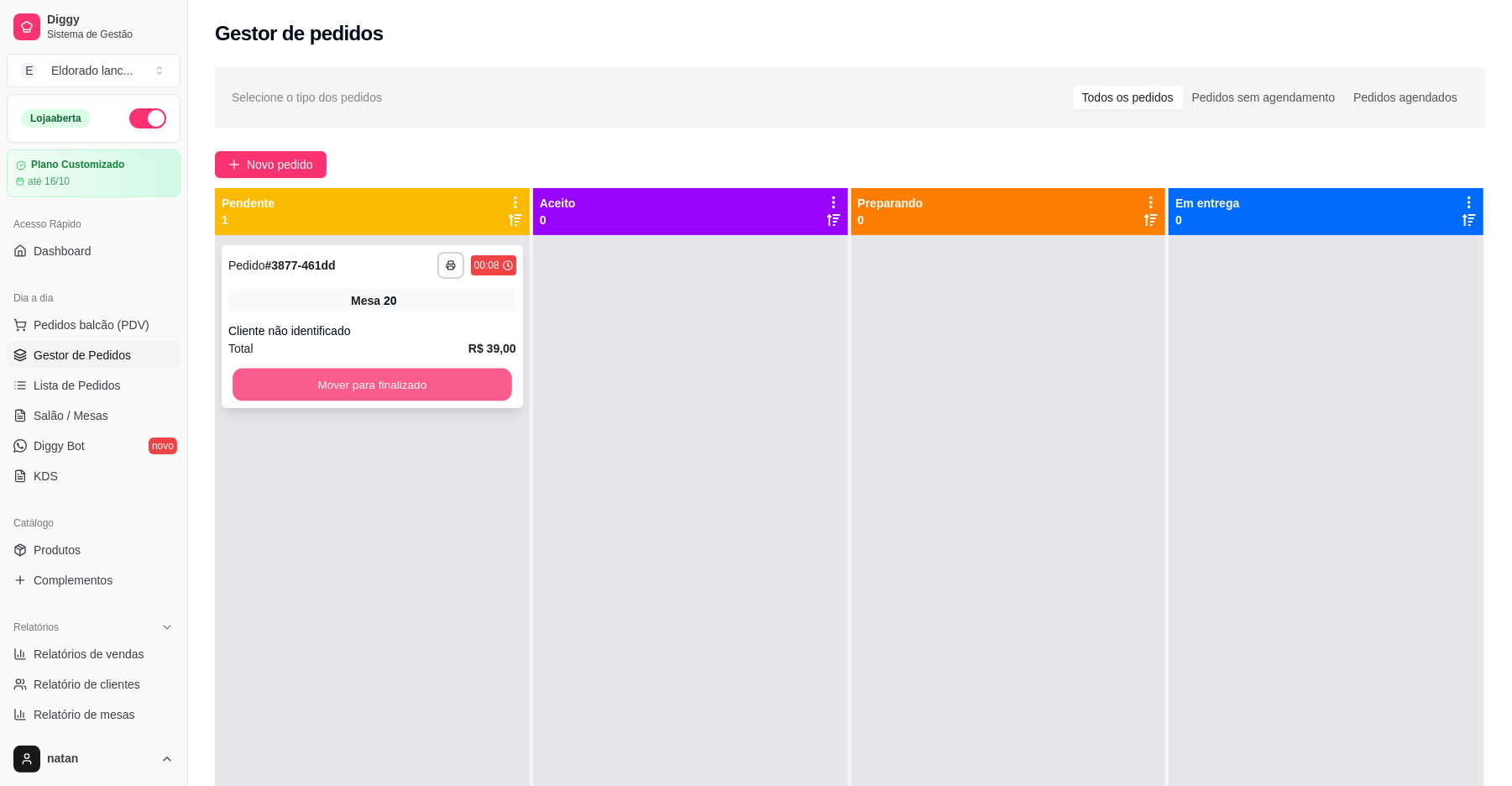
click at [474, 380] on button "Mover para finalizado" at bounding box center [371, 384] width 279 height 33
click at [410, 381] on button "Mover para finalizado" at bounding box center [372, 384] width 288 height 33
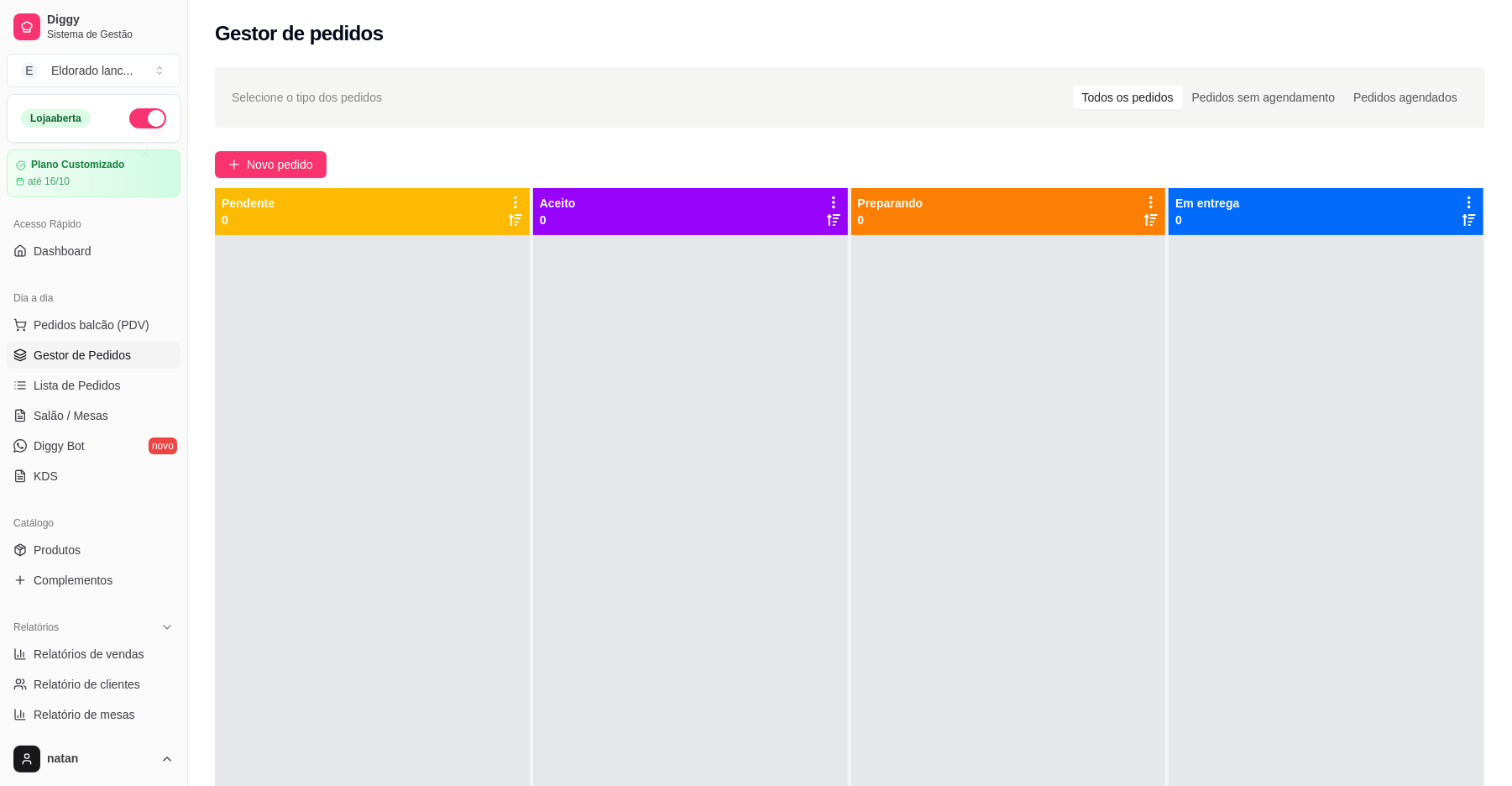
click at [138, 114] on button "button" at bounding box center [147, 118] width 37 height 20
